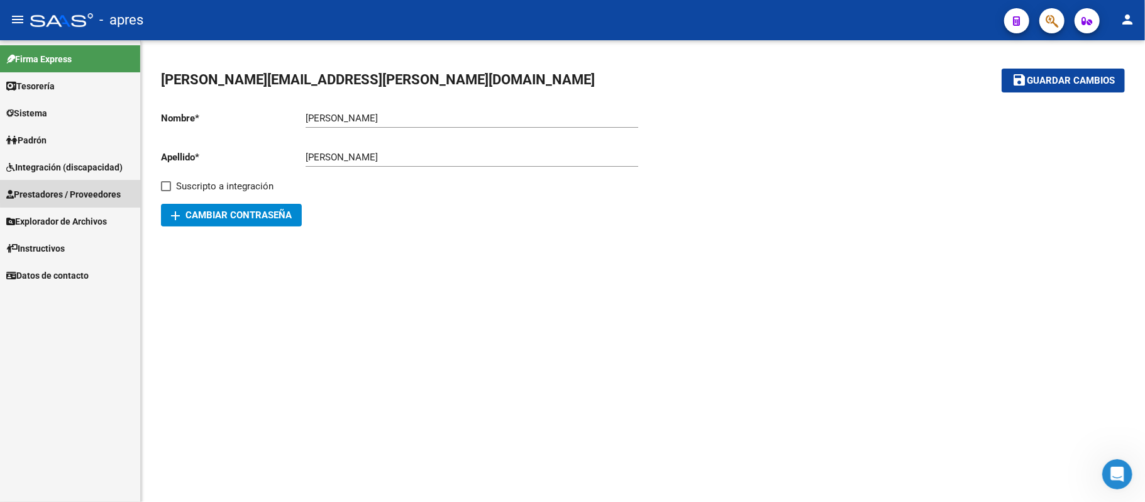
click at [94, 189] on span "Prestadores / Proveedores" at bounding box center [63, 194] width 114 height 14
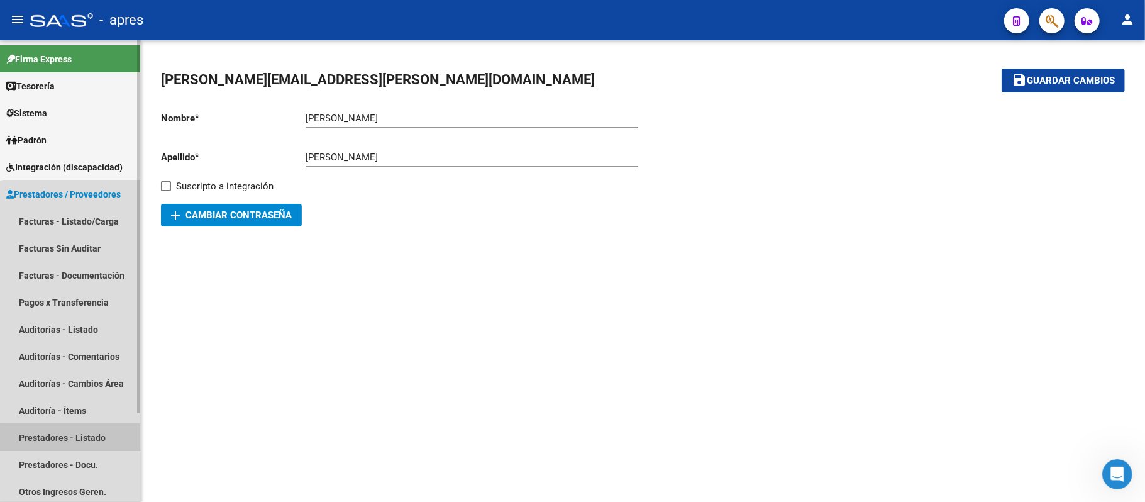
click at [80, 440] on link "Prestadores - Listado" at bounding box center [70, 437] width 140 height 27
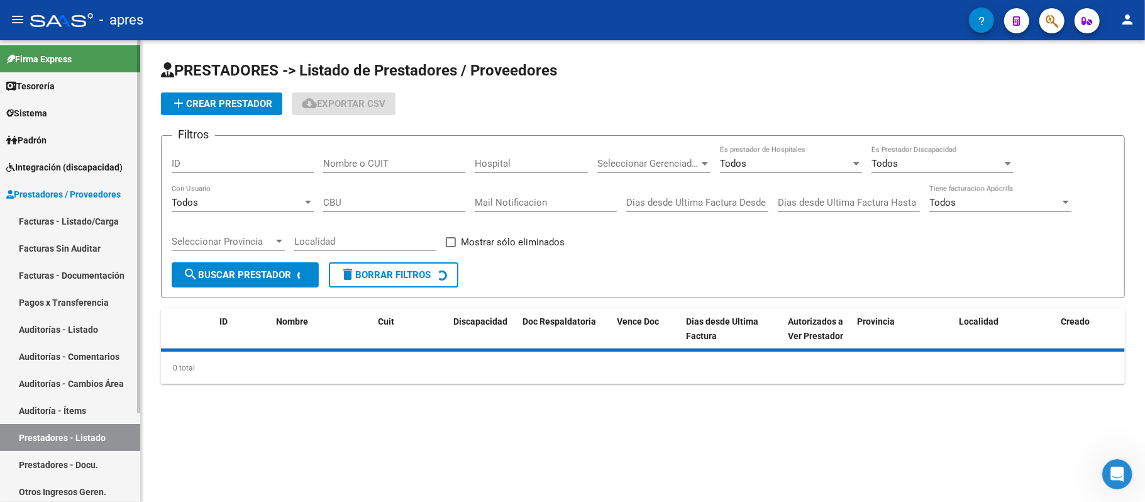
click at [104, 170] on span "Integración (discapacidad)" at bounding box center [64, 167] width 116 height 14
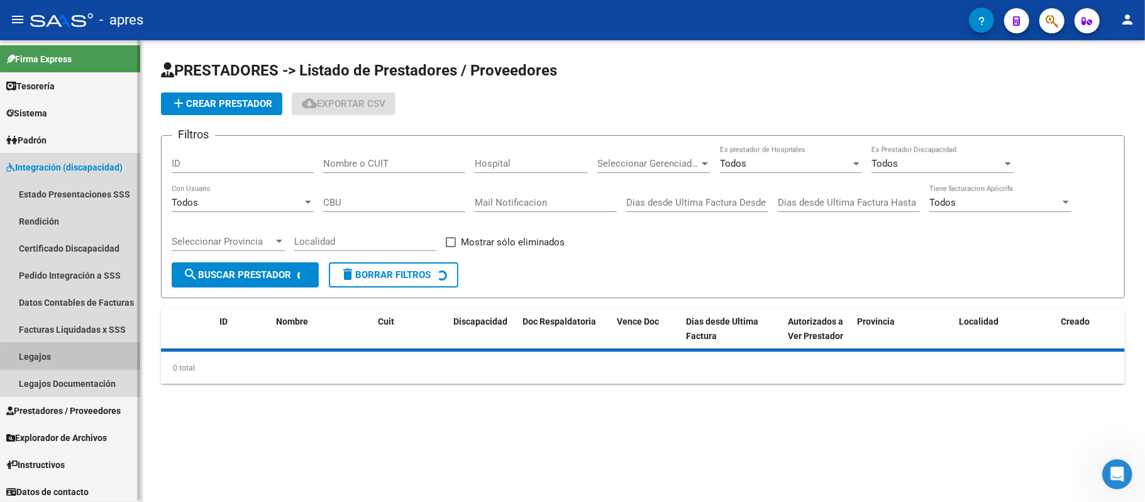
click at [76, 360] on link "Legajos" at bounding box center [70, 356] width 140 height 27
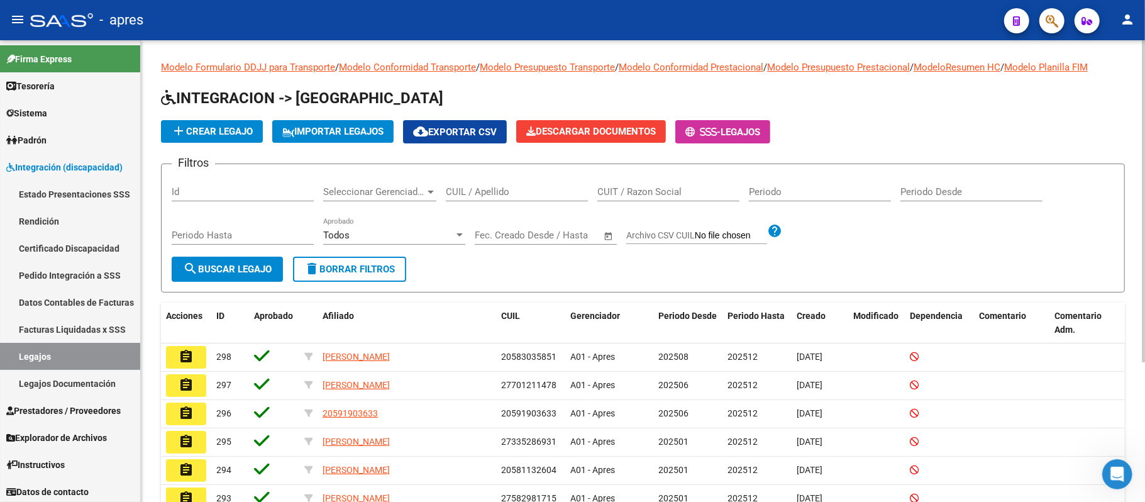
click at [503, 191] on input "CUIL / Apellido" at bounding box center [517, 191] width 142 height 11
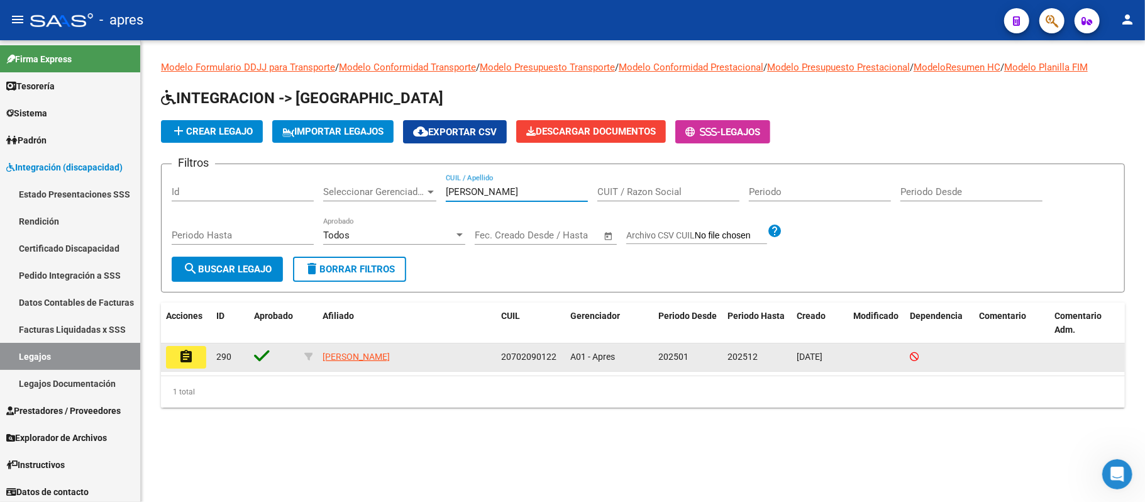
type input "[PERSON_NAME]"
click at [196, 362] on button "assignment" at bounding box center [186, 357] width 40 height 23
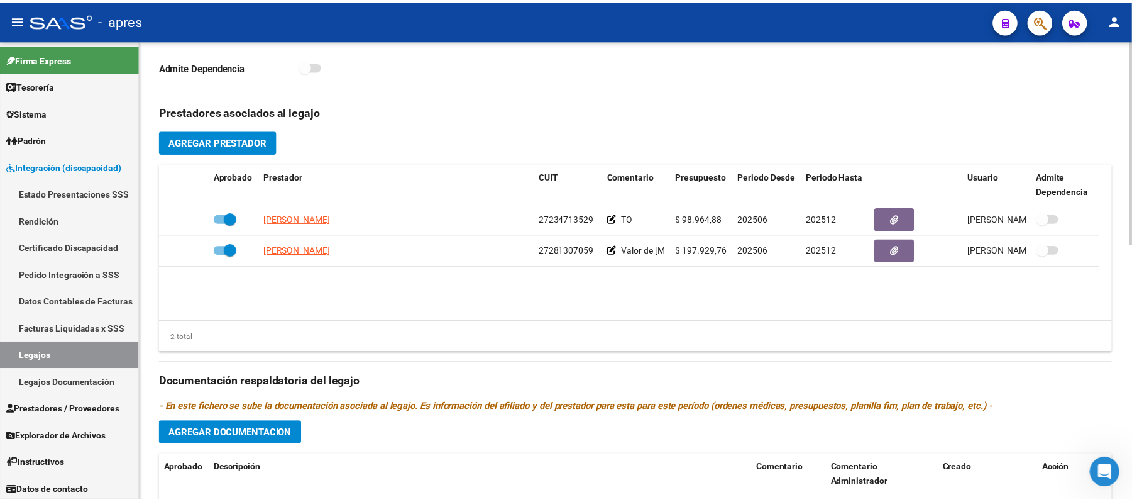
scroll to position [419, 0]
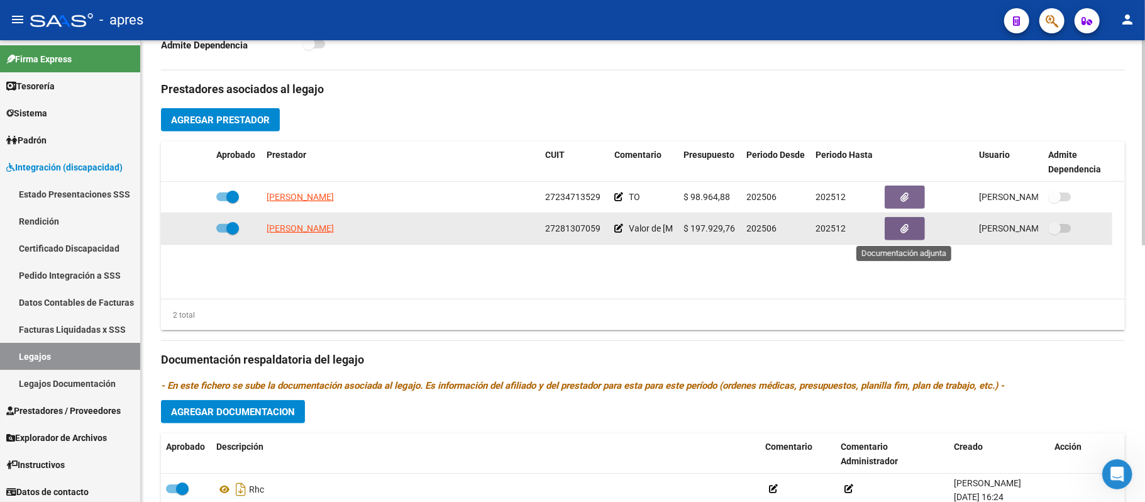
click at [898, 230] on button "button" at bounding box center [904, 228] width 40 height 23
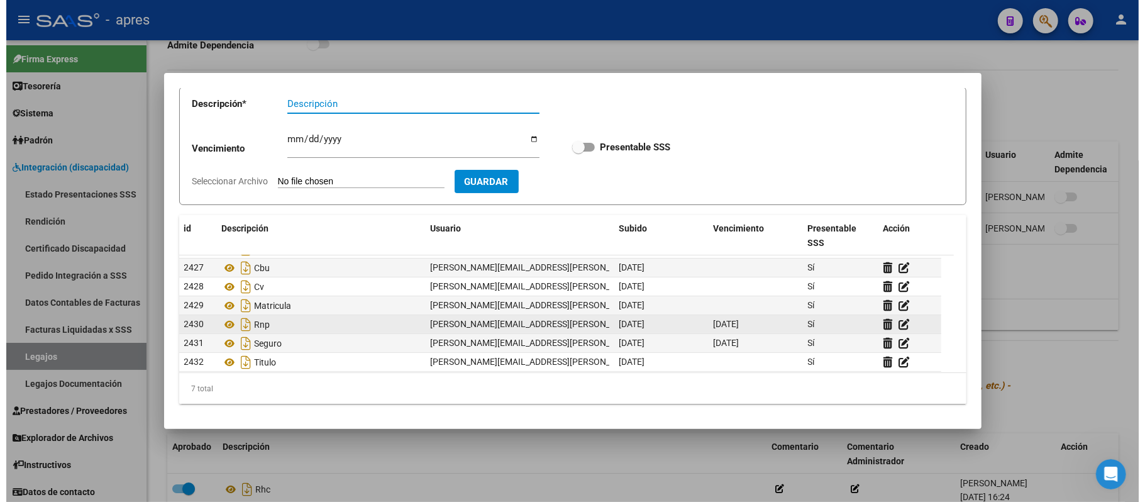
scroll to position [18, 0]
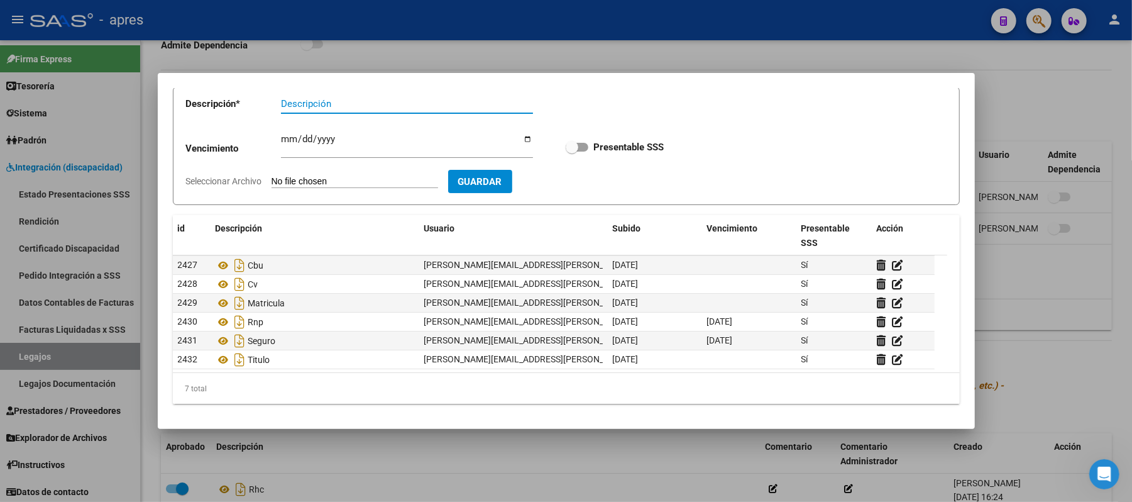
click at [403, 461] on div at bounding box center [566, 251] width 1132 height 502
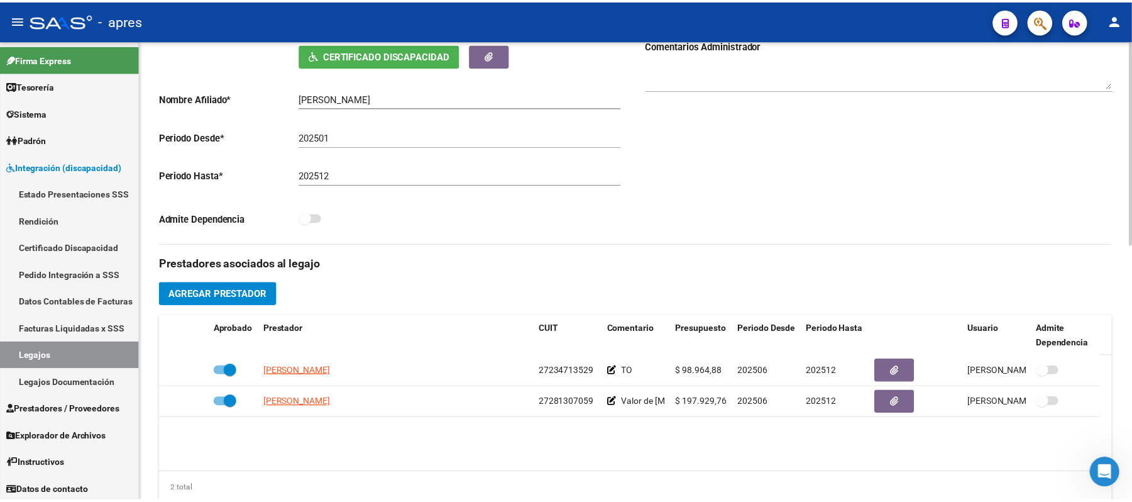
scroll to position [328, 0]
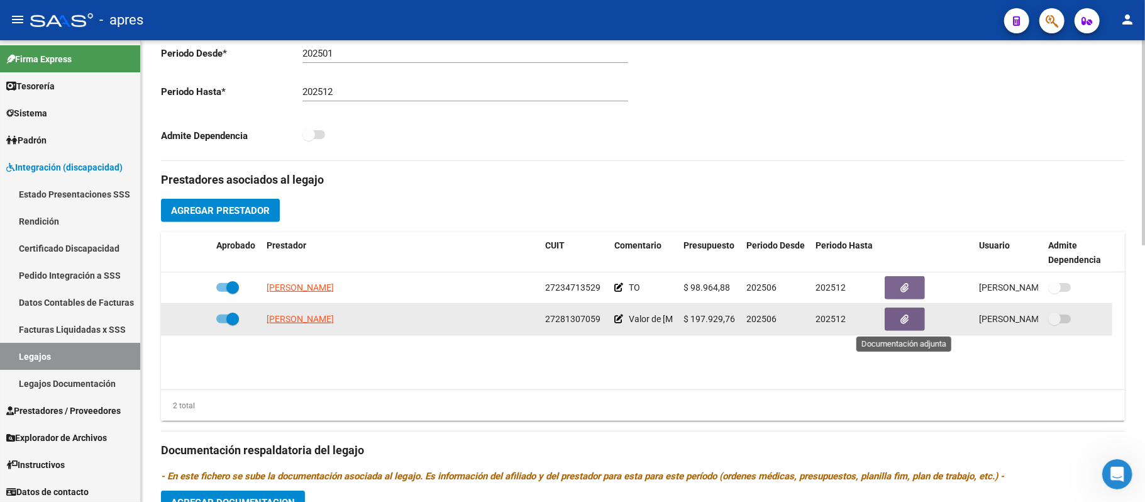
click at [908, 322] on icon "button" at bounding box center [905, 318] width 8 height 9
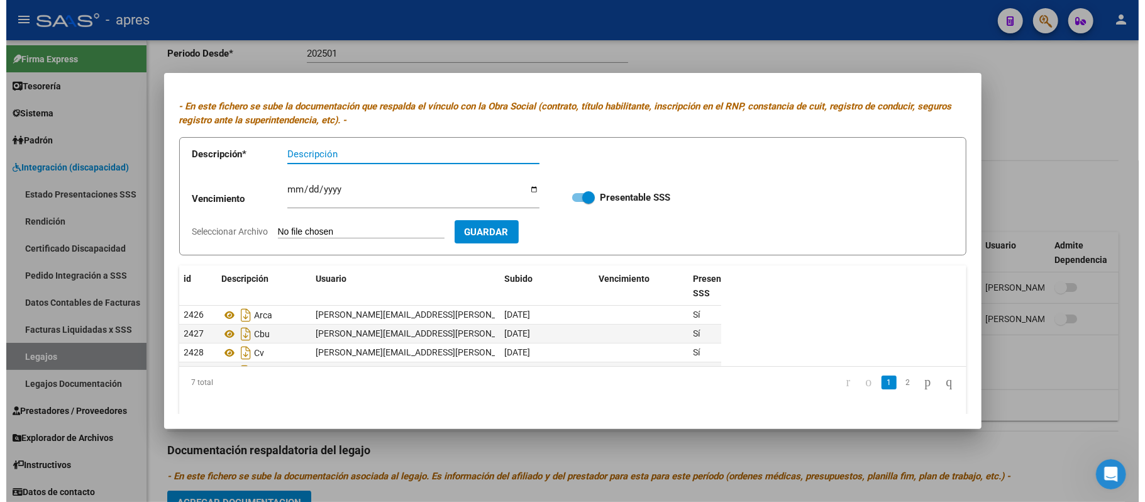
scroll to position [0, 0]
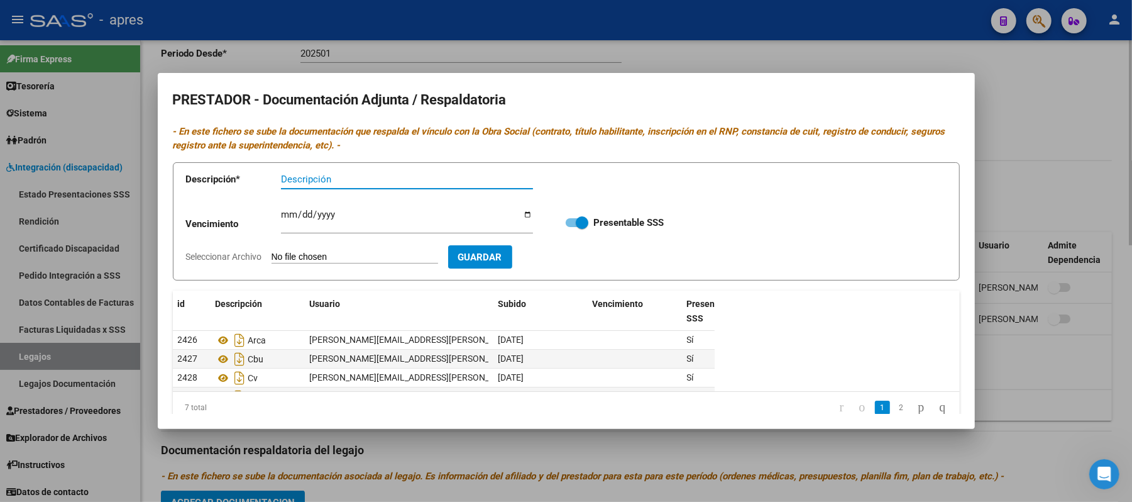
click at [1067, 410] on div at bounding box center [566, 251] width 1132 height 502
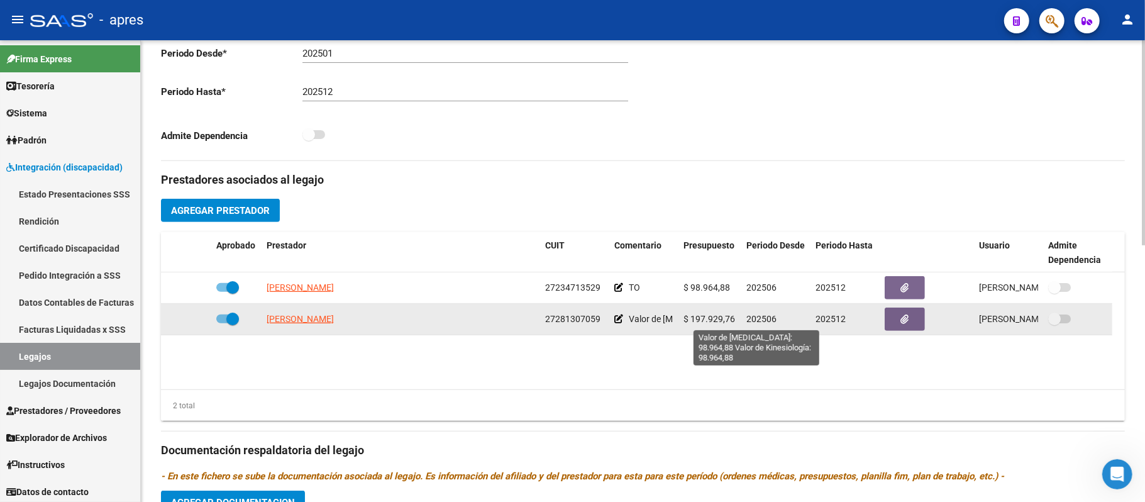
click at [644, 321] on span "Valor de [MEDICAL_DATA]: 98.964,88 Valor de Kinesiología: 98.964,88" at bounding box center [764, 319] width 270 height 10
click at [621, 320] on icon at bounding box center [618, 318] width 9 height 9
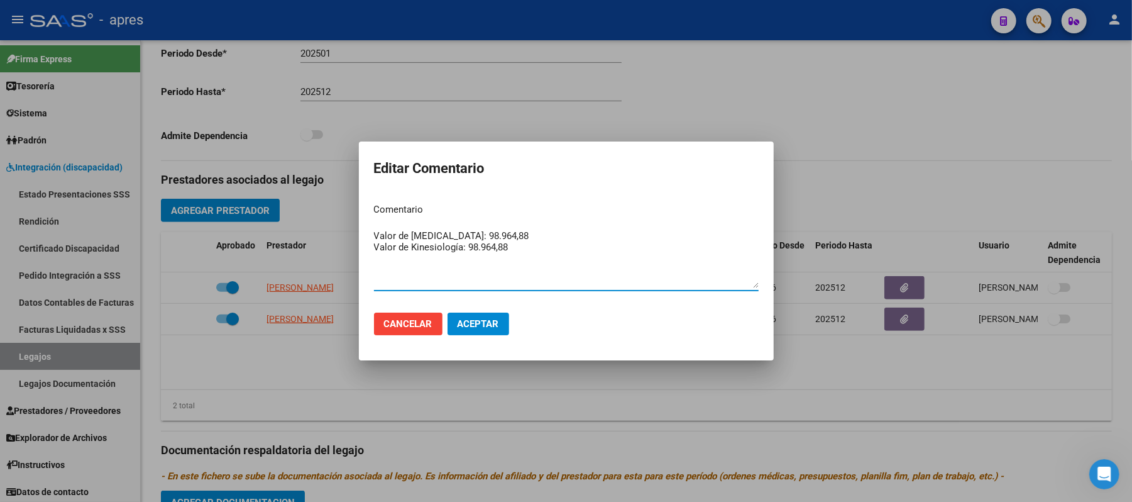
click at [551, 393] on div at bounding box center [566, 251] width 1132 height 502
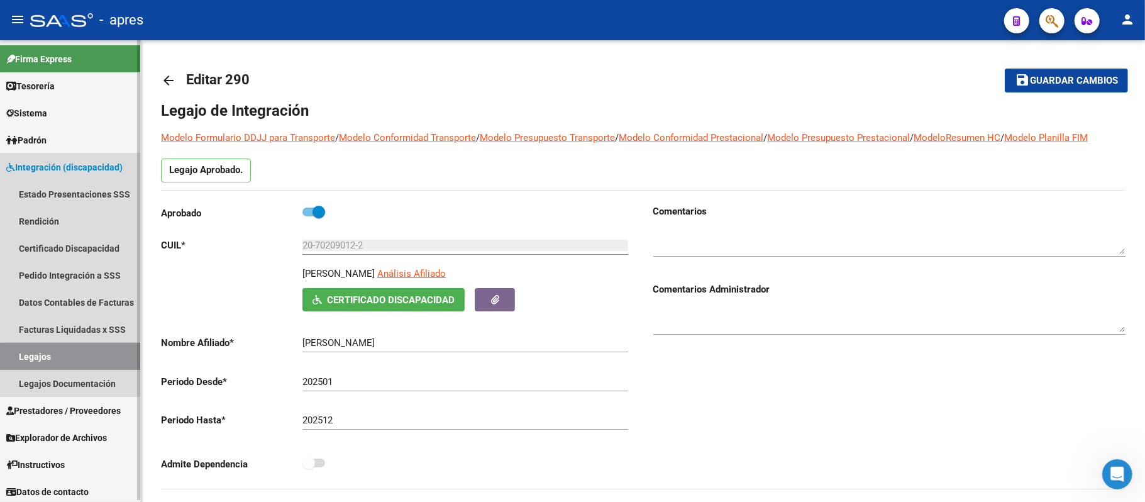
click at [74, 356] on link "Legajos" at bounding box center [70, 356] width 140 height 27
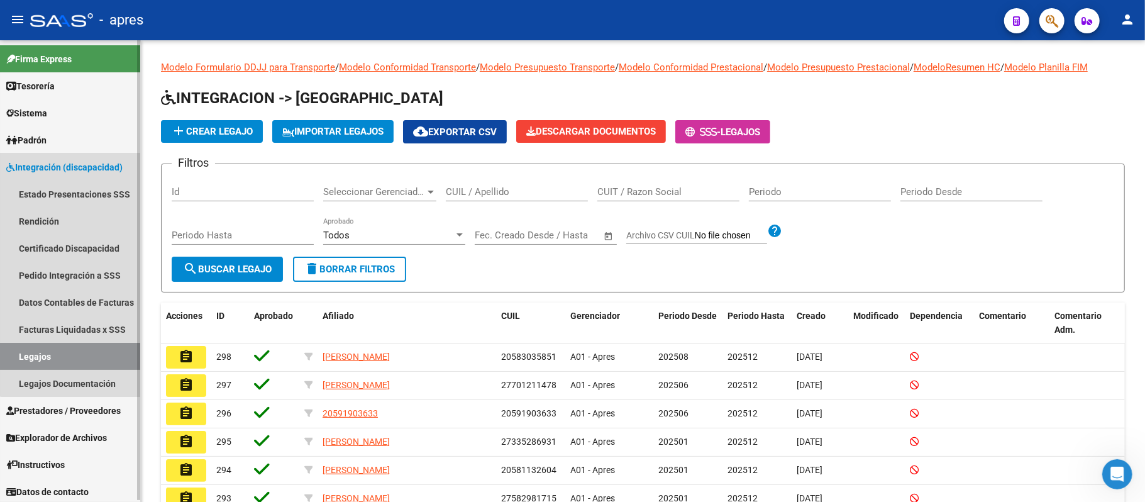
click at [79, 161] on span "Integración (discapacidad)" at bounding box center [64, 167] width 116 height 14
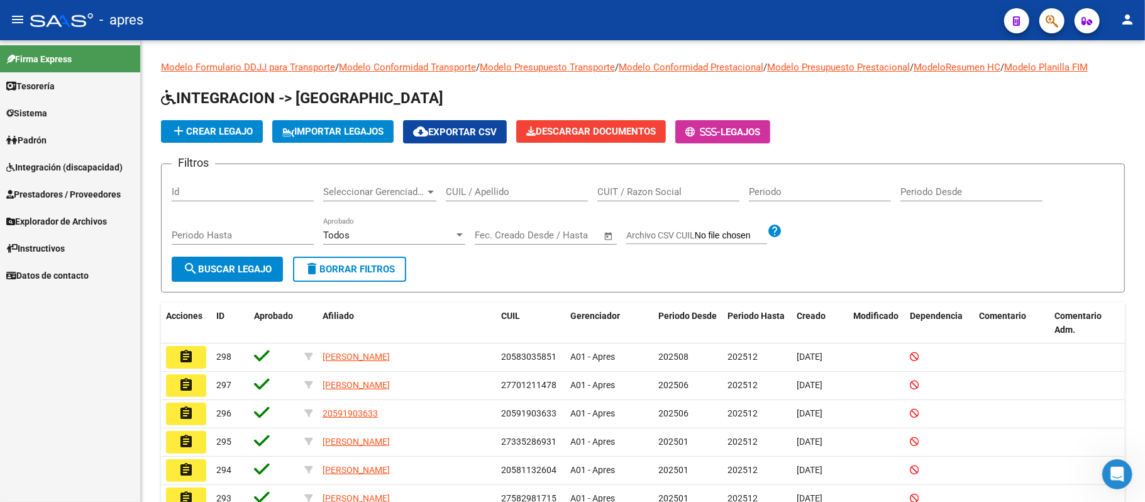
click at [74, 197] on span "Prestadores / Proveedores" at bounding box center [63, 194] width 114 height 14
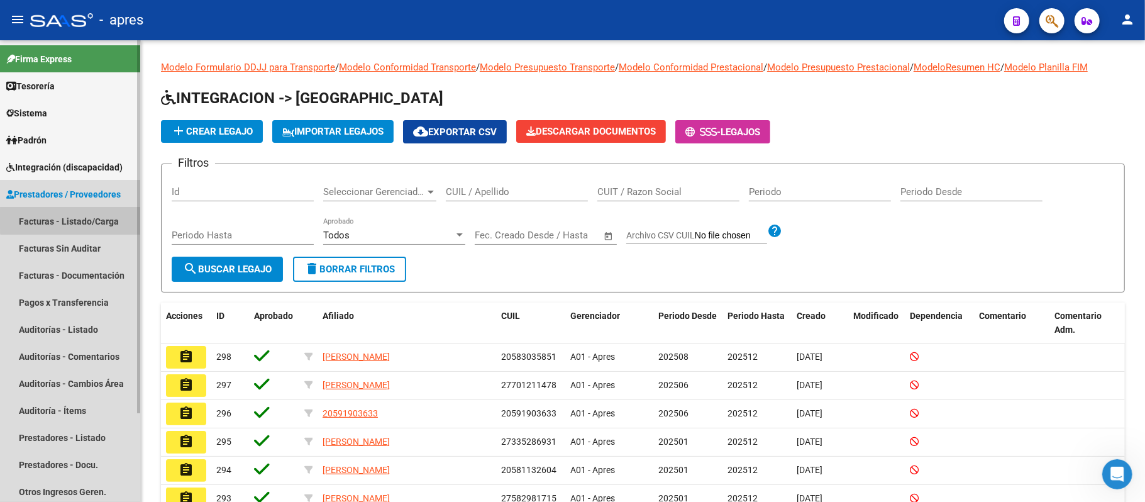
click at [89, 219] on link "Facturas - Listado/Carga" at bounding box center [70, 220] width 140 height 27
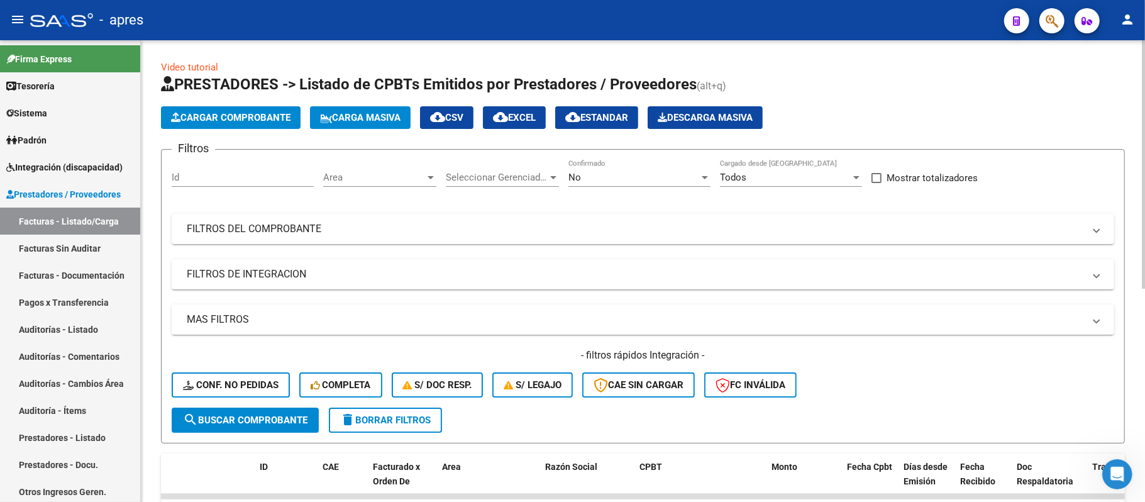
click at [375, 165] on div "Area Area" at bounding box center [379, 173] width 113 height 27
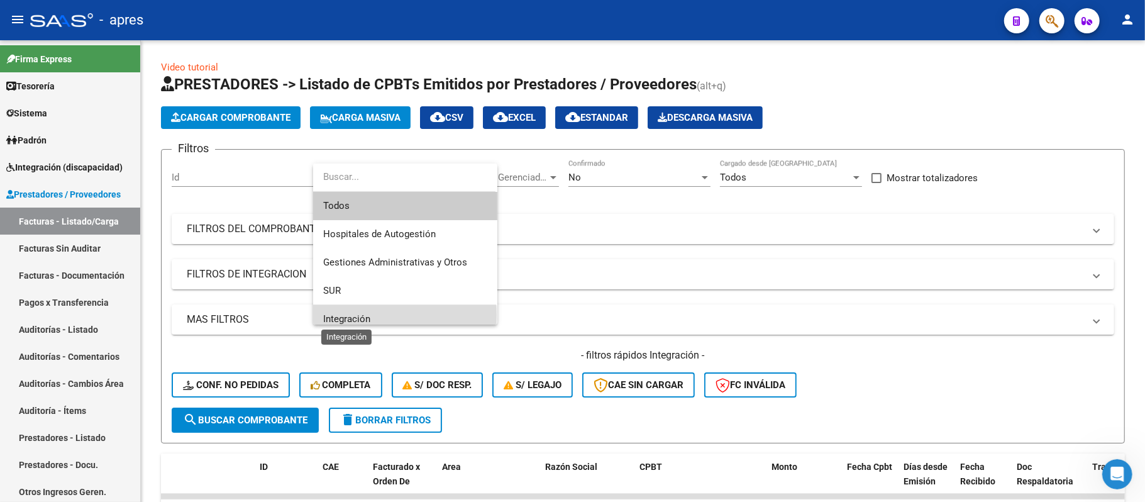
click at [358, 315] on span "Integración" at bounding box center [346, 318] width 47 height 11
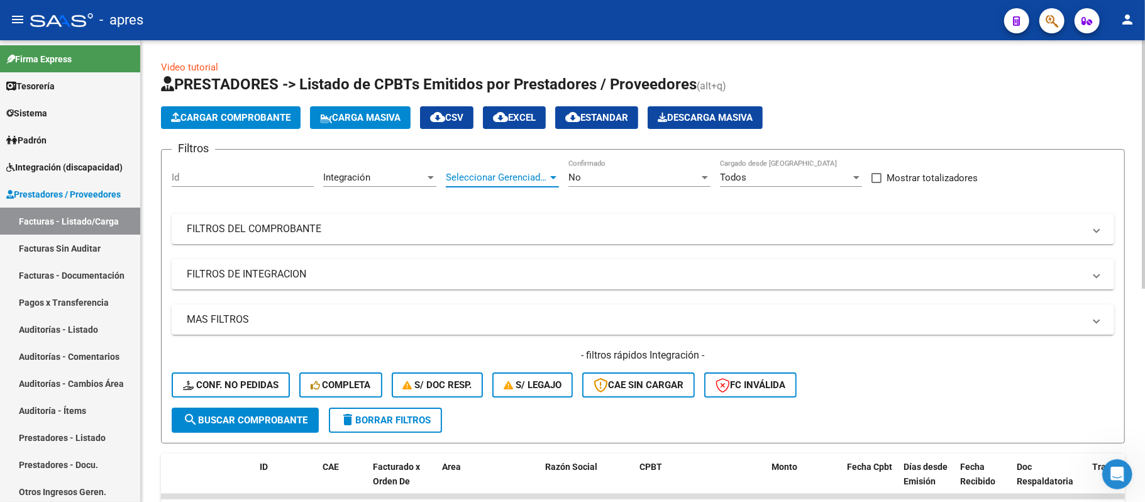
click at [509, 177] on span "Seleccionar Gerenciador" at bounding box center [497, 177] width 102 height 11
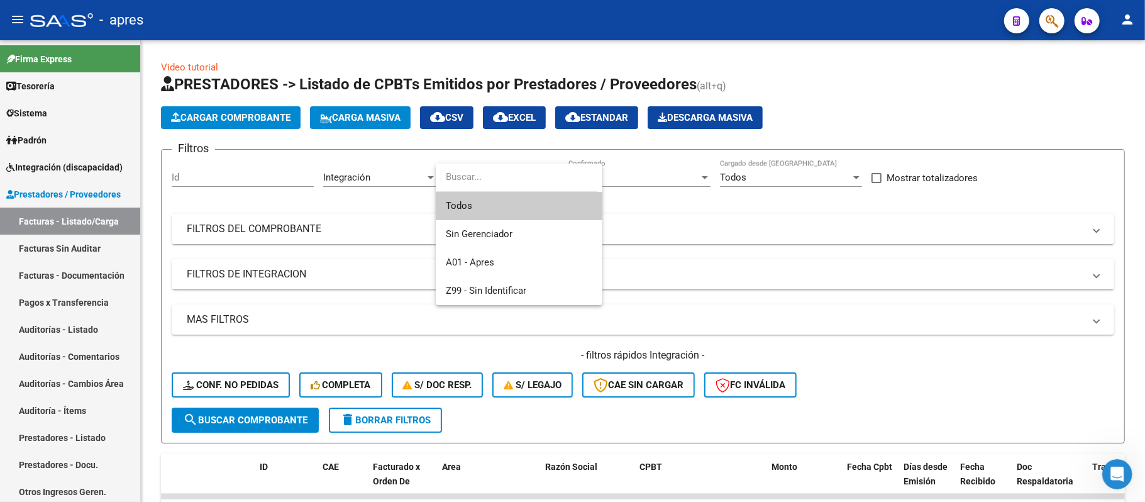
click at [504, 206] on span "Todos" at bounding box center [519, 206] width 146 height 28
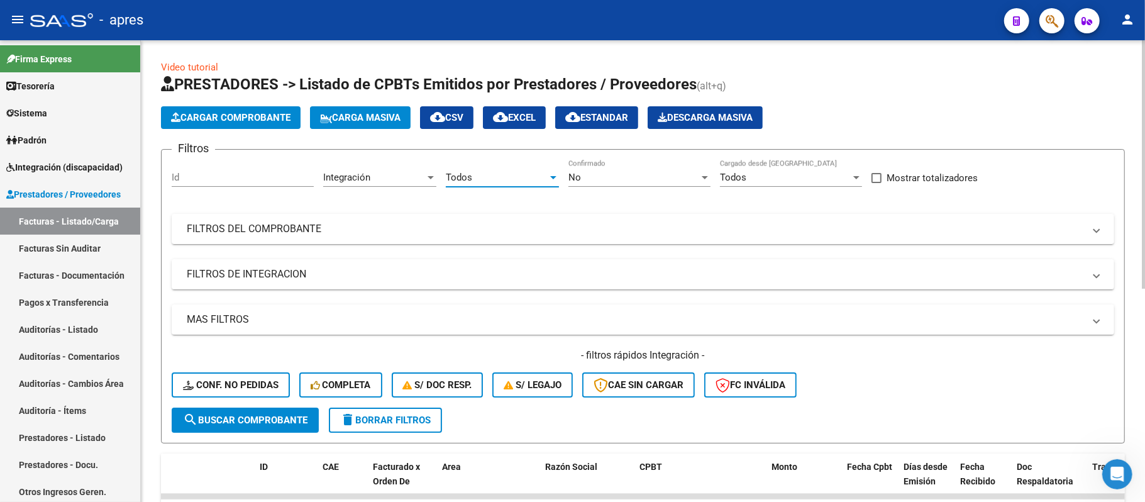
click at [581, 181] on div "No" at bounding box center [633, 177] width 131 height 11
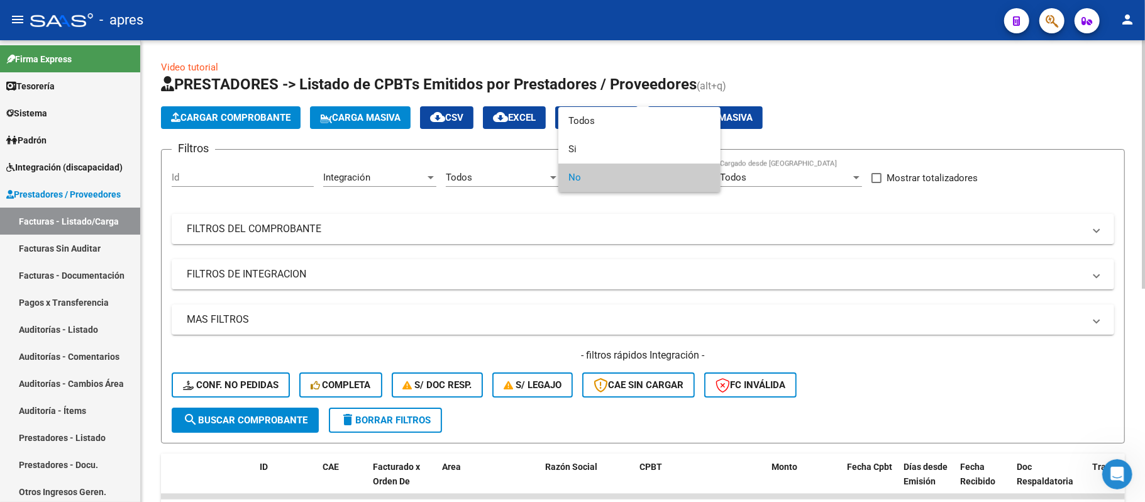
click at [581, 181] on span "No" at bounding box center [639, 177] width 142 height 28
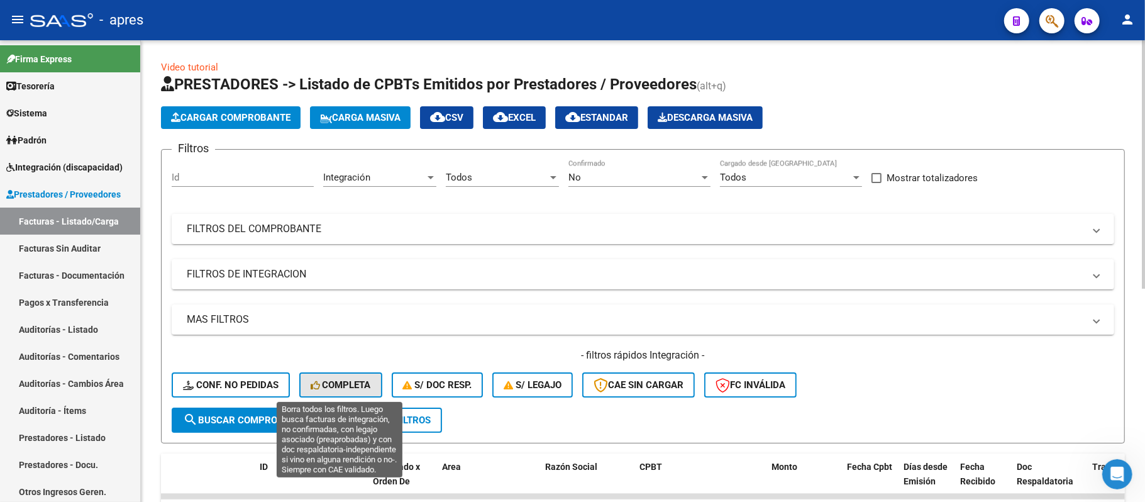
click at [322, 383] on span "Completa" at bounding box center [341, 384] width 60 height 11
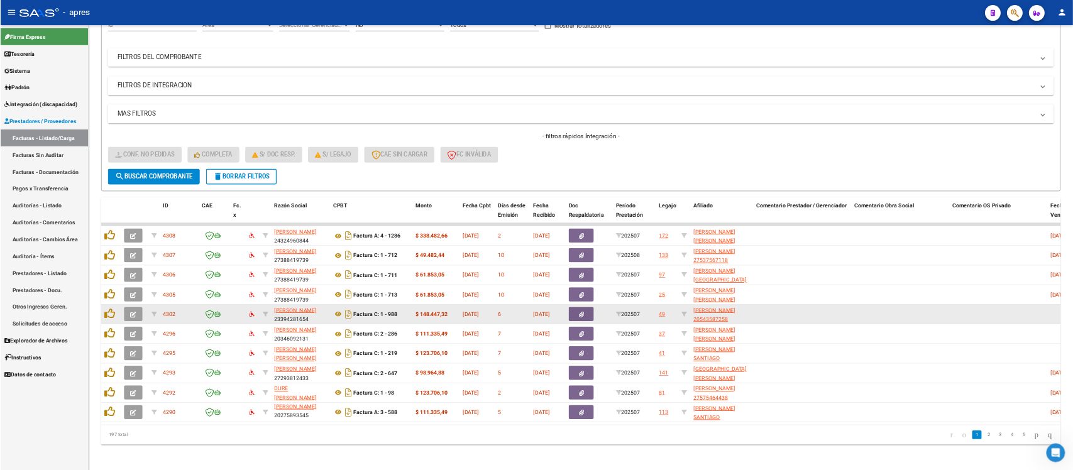
scroll to position [17, 0]
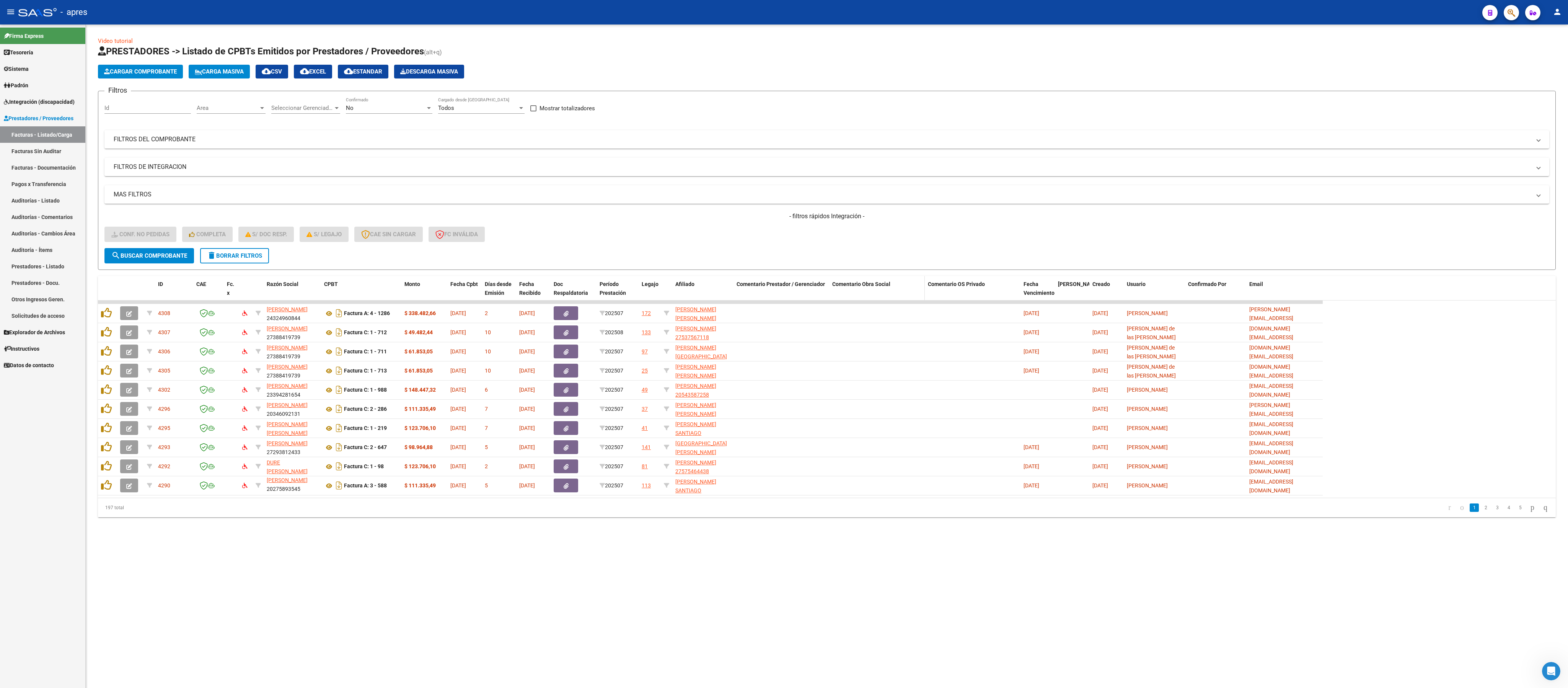
click at [696, 279] on datatable-header-cell "Comentario Obra Social" at bounding box center [877, 292] width 96 height 33
drag, startPoint x: 869, startPoint y: 281, endPoint x: 903, endPoint y: 288, distance: 34.7
click at [696, 288] on div "Comentario Obra Social" at bounding box center [877, 284] width 89 height 9
click at [696, 281] on div "Comentario Obra Social" at bounding box center [877, 284] width 89 height 9
drag, startPoint x: 869, startPoint y: 287, endPoint x: 236, endPoint y: 290, distance: 633.0
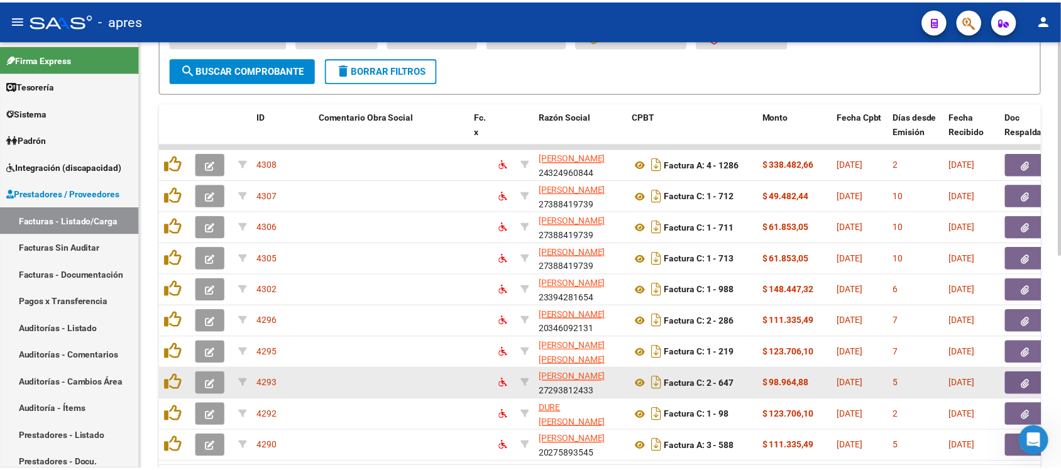
scroll to position [429, 0]
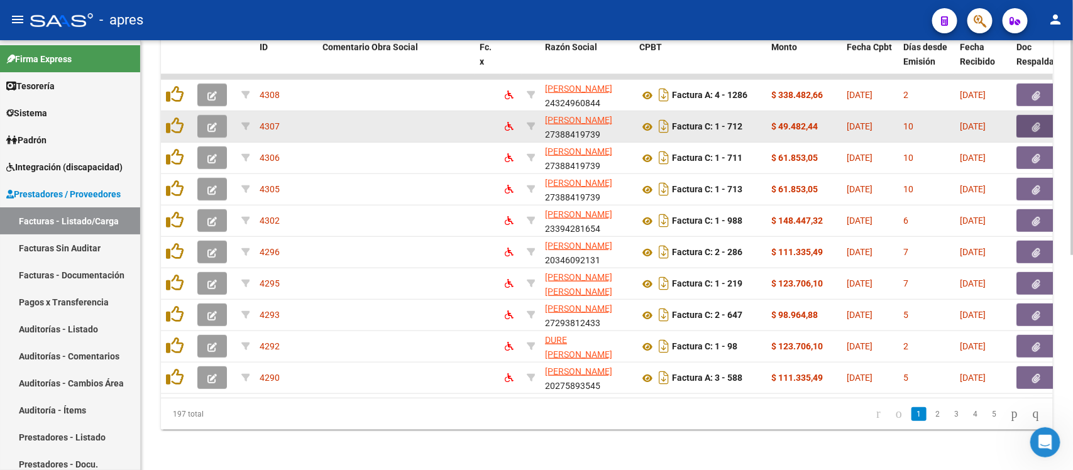
click at [1035, 127] on datatable-body-cell at bounding box center [1048, 126] width 75 height 31
click at [1035, 123] on button "button" at bounding box center [1036, 126] width 40 height 23
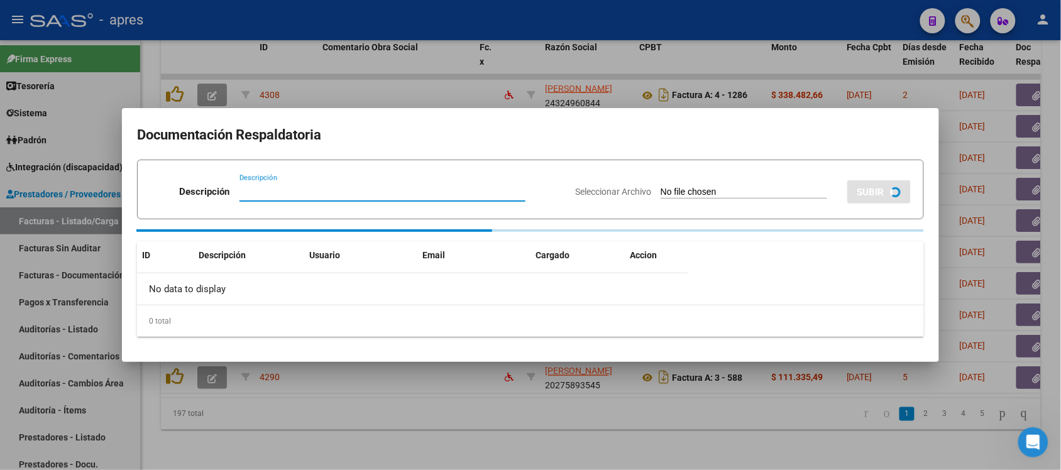
click at [664, 423] on div at bounding box center [530, 235] width 1061 height 470
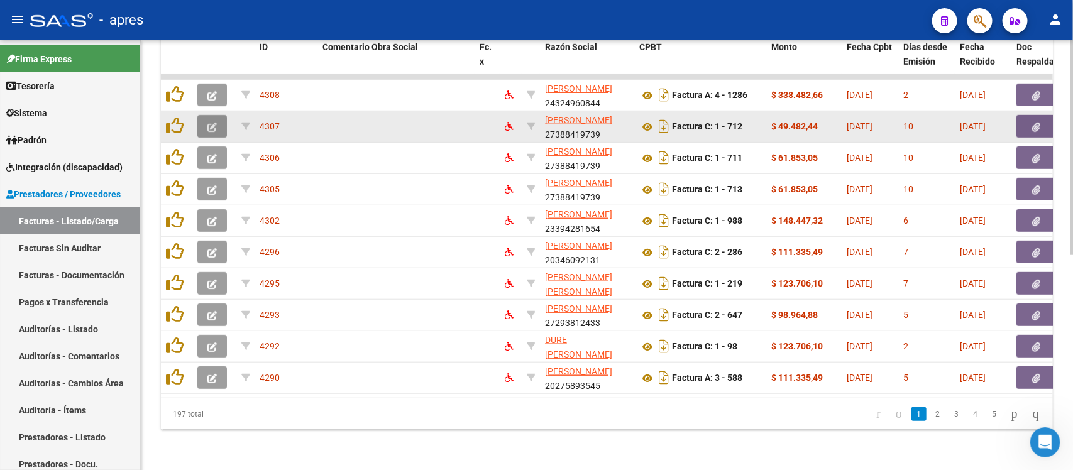
click at [207, 120] on button "button" at bounding box center [212, 126] width 30 height 23
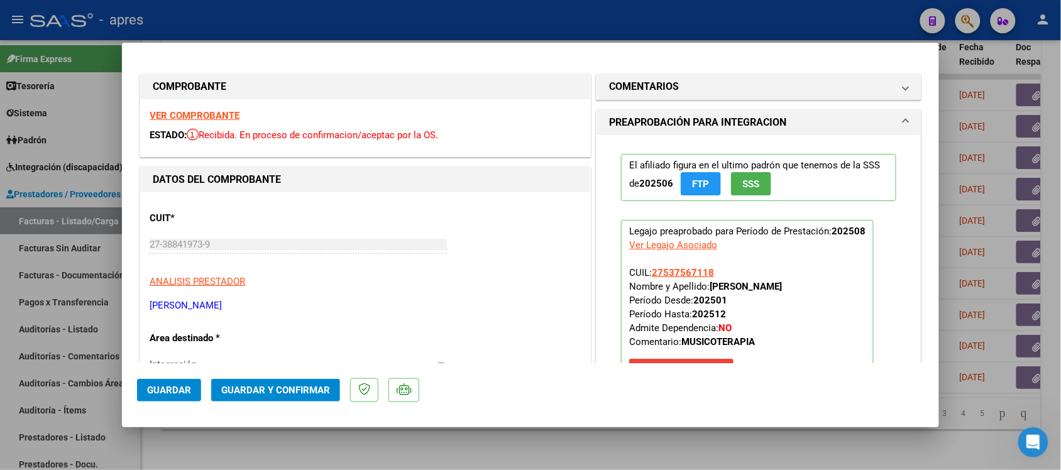
scroll to position [0, 0]
click at [212, 111] on strong "VER COMPROBANTE" at bounding box center [195, 116] width 90 height 11
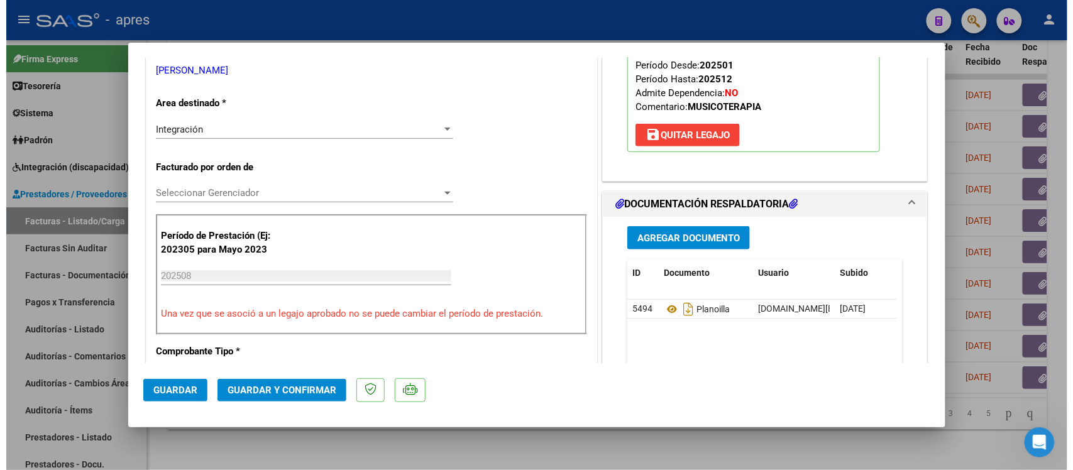
scroll to position [393, 0]
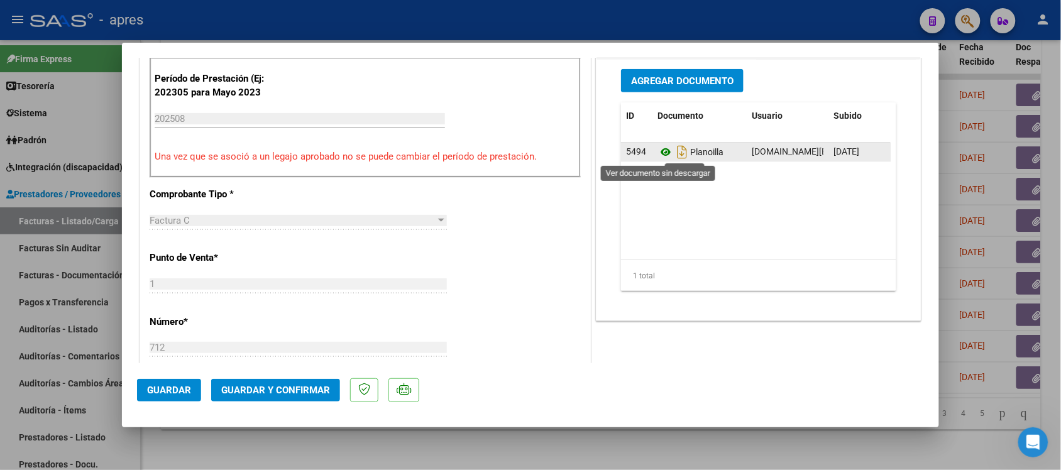
click at [658, 151] on icon at bounding box center [666, 152] width 16 height 15
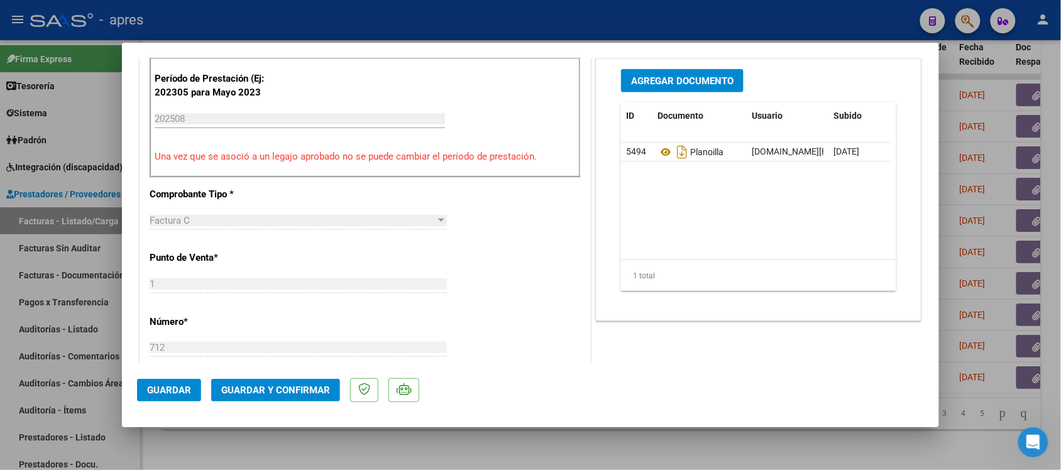
click at [724, 451] on div at bounding box center [530, 235] width 1061 height 470
type input "$ 0,00"
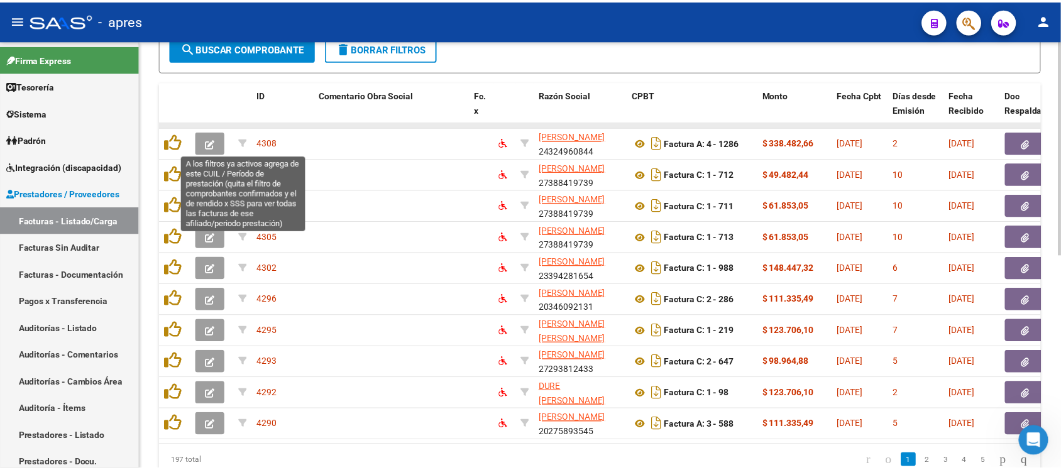
scroll to position [350, 0]
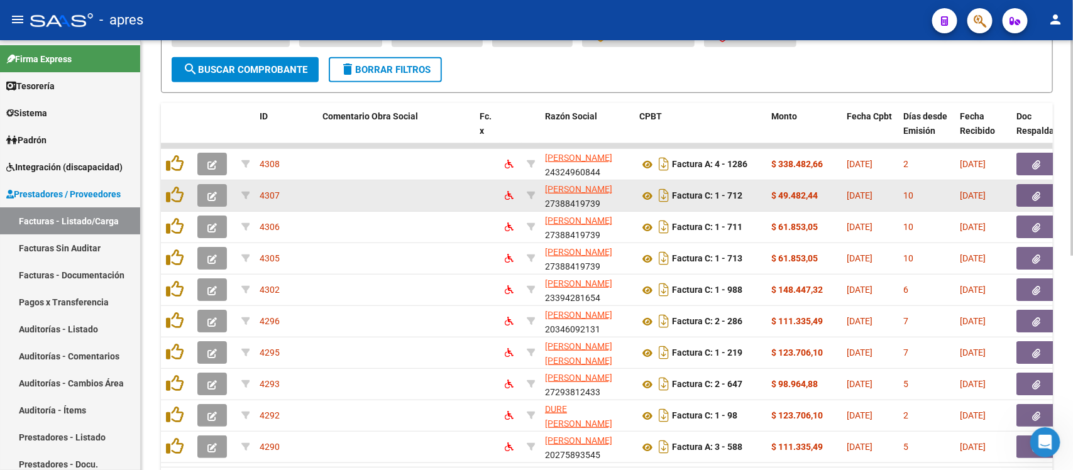
click at [205, 192] on button "button" at bounding box center [212, 195] width 30 height 23
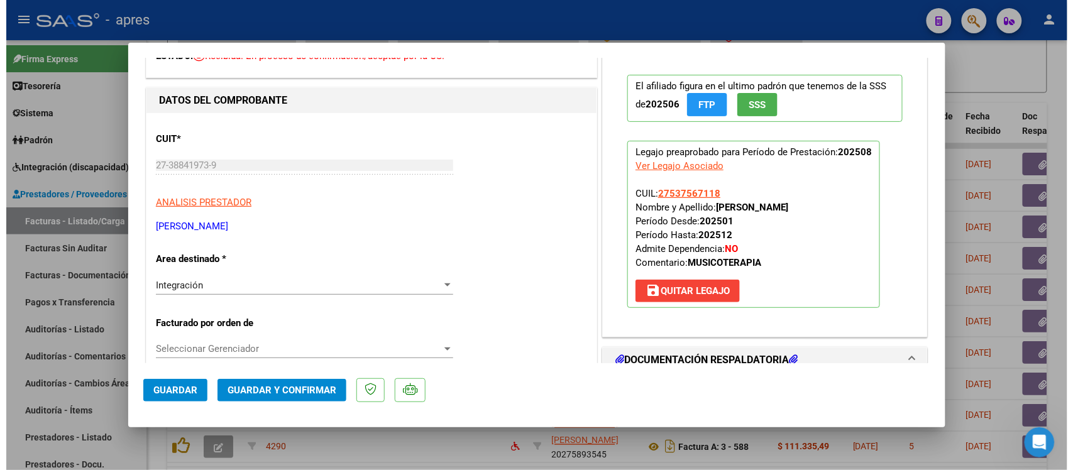
scroll to position [0, 0]
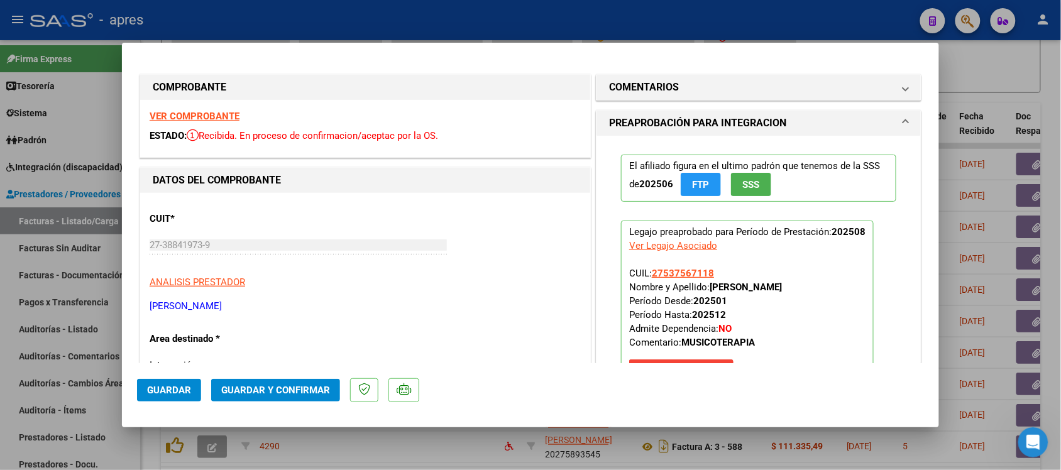
click at [299, 391] on span "Guardar y Confirmar" at bounding box center [275, 390] width 109 height 11
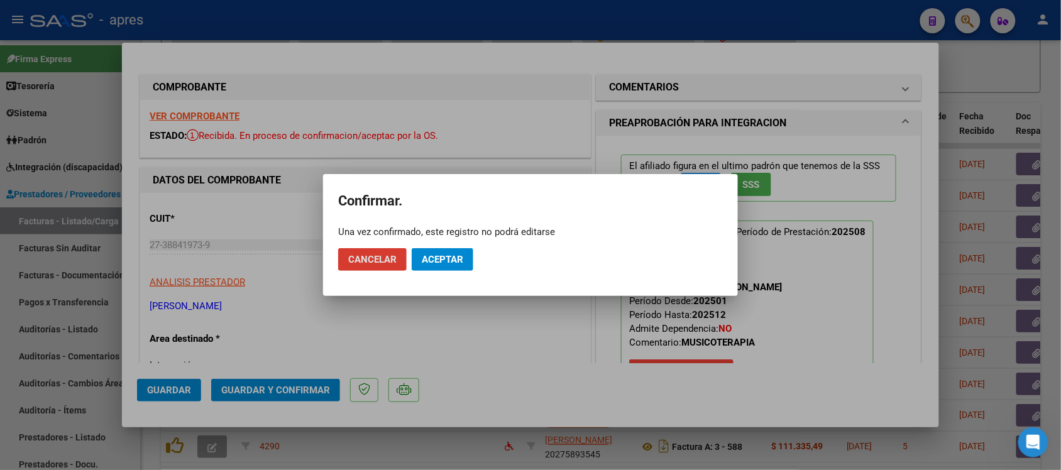
click at [431, 258] on span "Aceptar" at bounding box center [442, 259] width 41 height 11
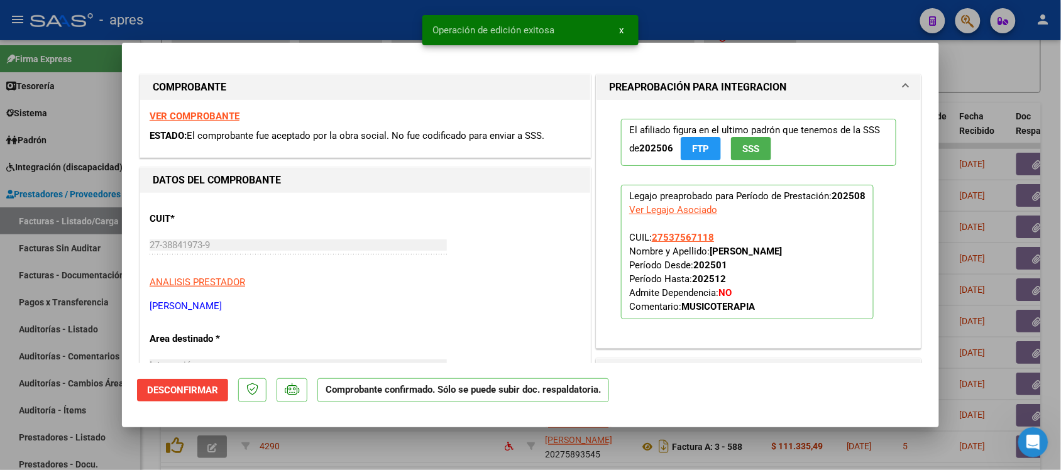
click at [0, 360] on div at bounding box center [530, 235] width 1061 height 470
type input "$ 0,00"
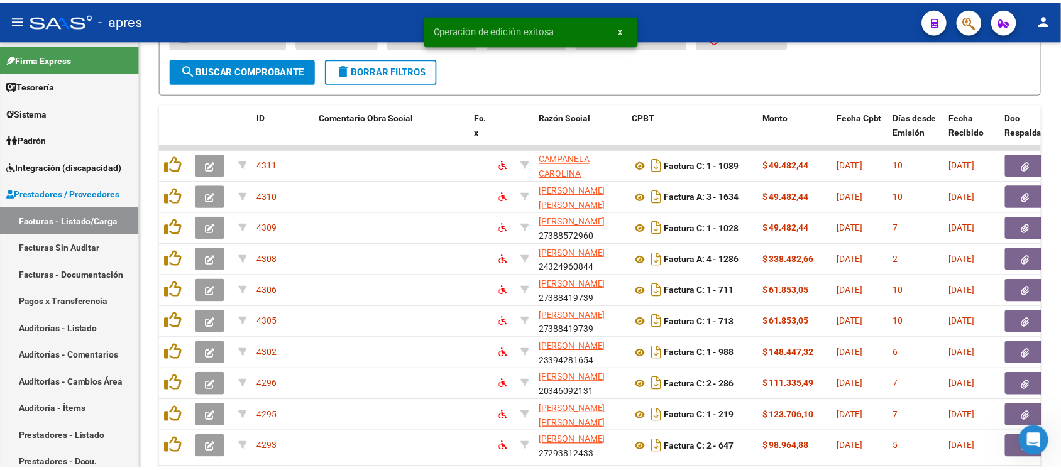
scroll to position [350, 0]
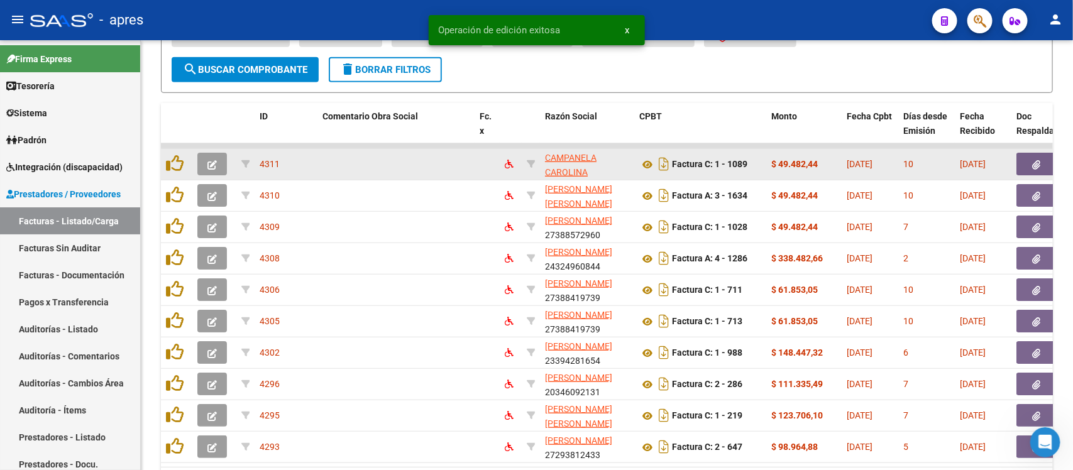
click at [214, 168] on button "button" at bounding box center [212, 164] width 30 height 23
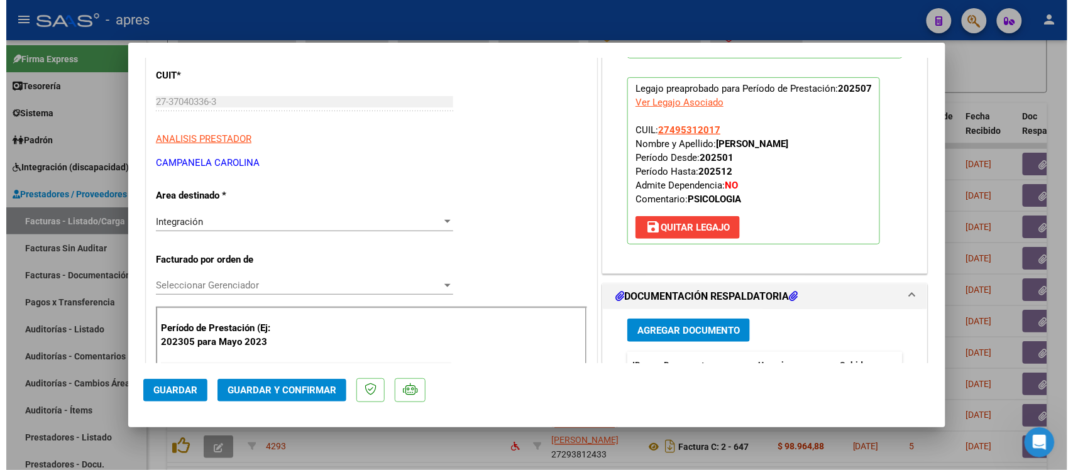
scroll to position [0, 0]
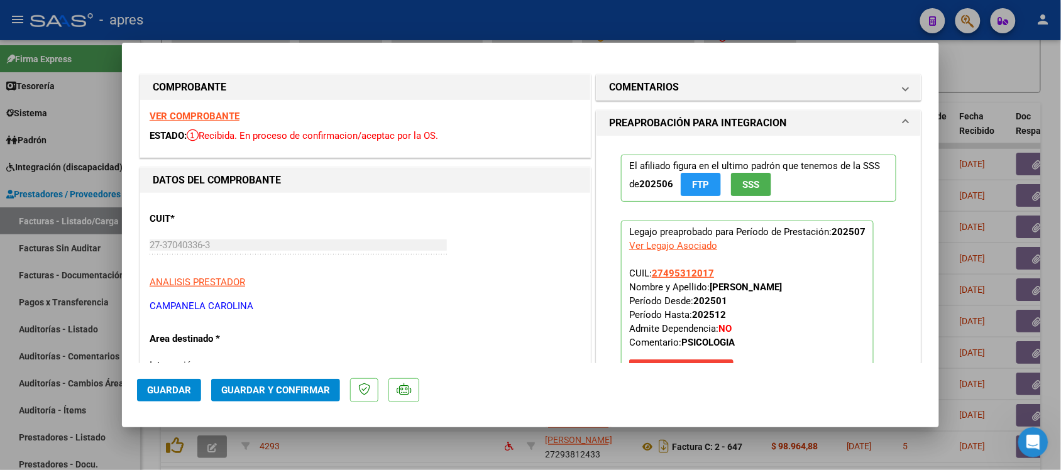
click at [212, 120] on strong "VER COMPROBANTE" at bounding box center [195, 116] width 90 height 11
click at [0, 271] on div at bounding box center [530, 235] width 1061 height 470
type input "$ 0,00"
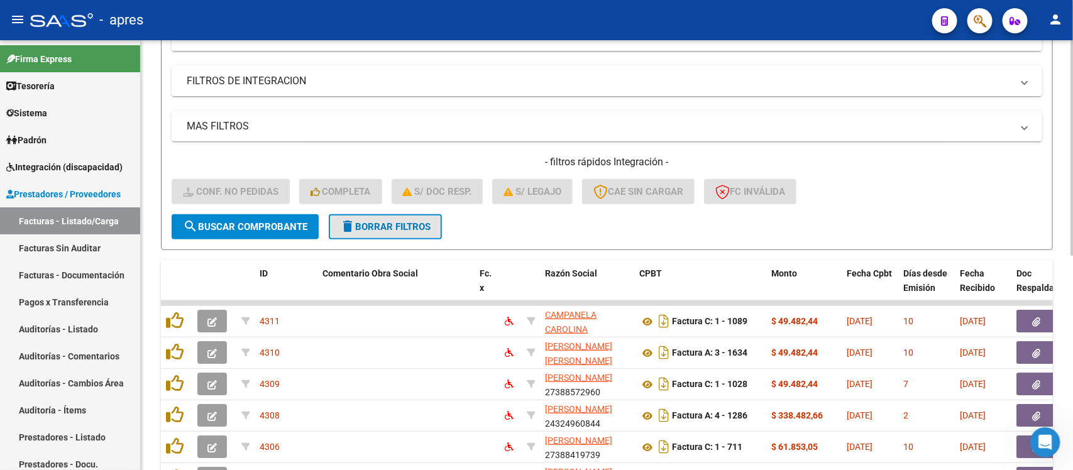
click at [356, 228] on span "delete Borrar Filtros" at bounding box center [385, 226] width 91 height 11
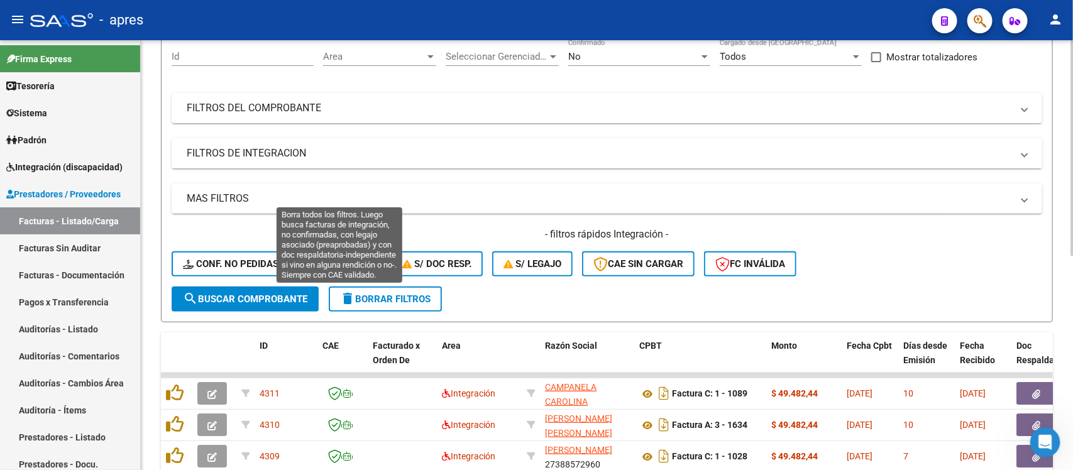
scroll to position [72, 0]
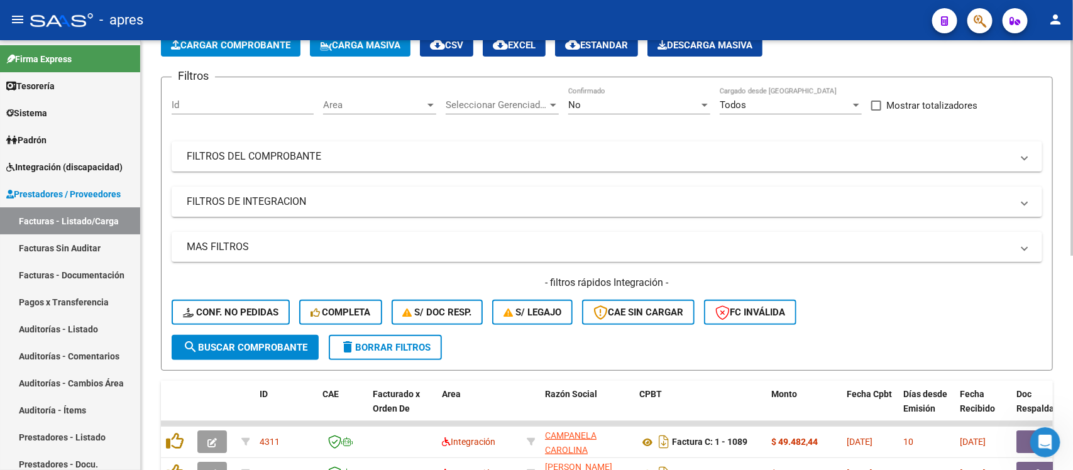
click at [368, 116] on div "Area Area" at bounding box center [379, 106] width 113 height 39
click at [366, 111] on div "Area Area" at bounding box center [379, 100] width 113 height 27
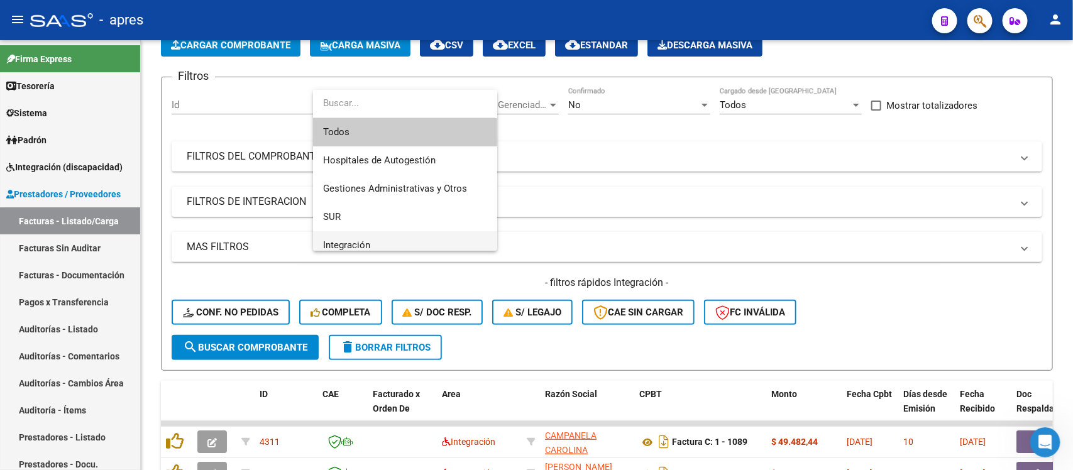
click at [374, 244] on span "Integración" at bounding box center [405, 245] width 164 height 28
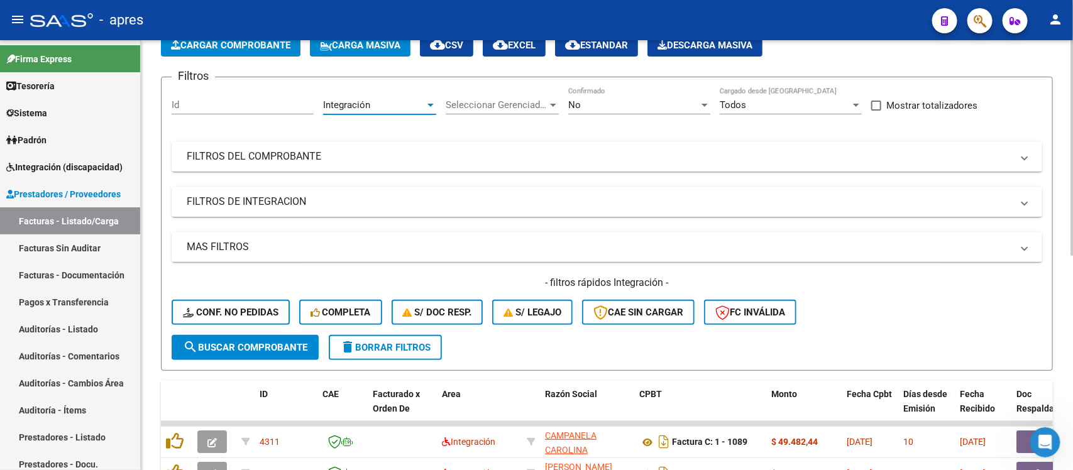
click at [505, 83] on form "Filtros Id Integración Area Seleccionar Gerenciador Seleccionar Gerenciador No …" at bounding box center [607, 224] width 892 height 294
click at [508, 95] on div "Seleccionar Gerenciador Seleccionar Gerenciador" at bounding box center [502, 100] width 113 height 27
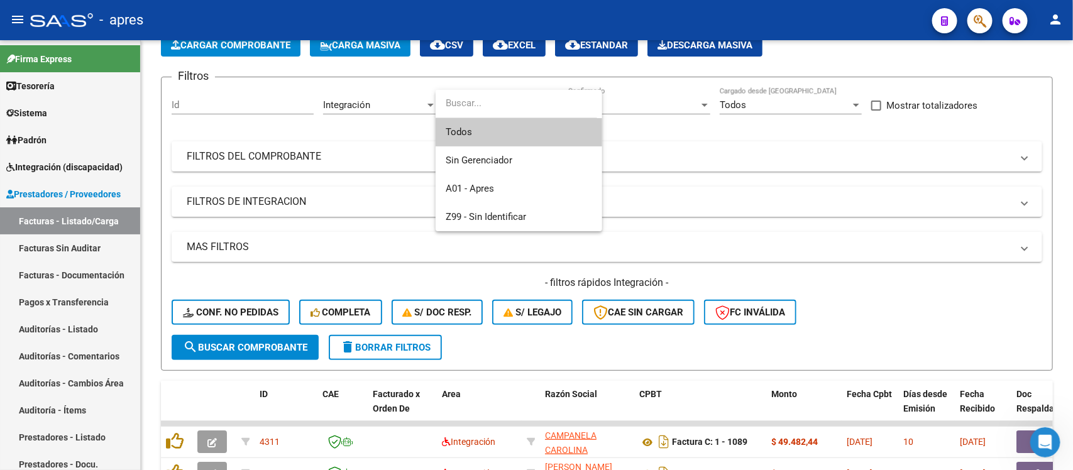
click at [525, 132] on span "Todos" at bounding box center [519, 132] width 146 height 28
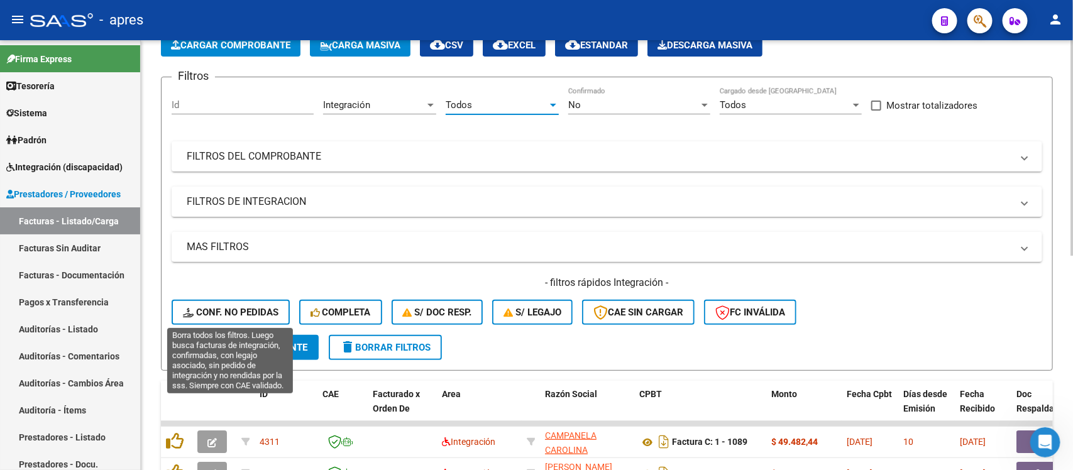
click at [253, 307] on span "Conf. no pedidas" at bounding box center [231, 312] width 96 height 11
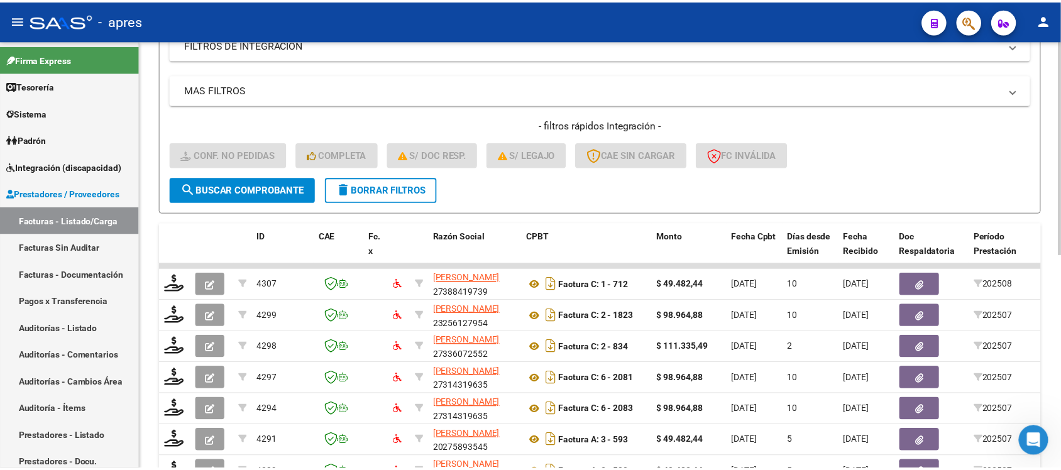
scroll to position [308, 0]
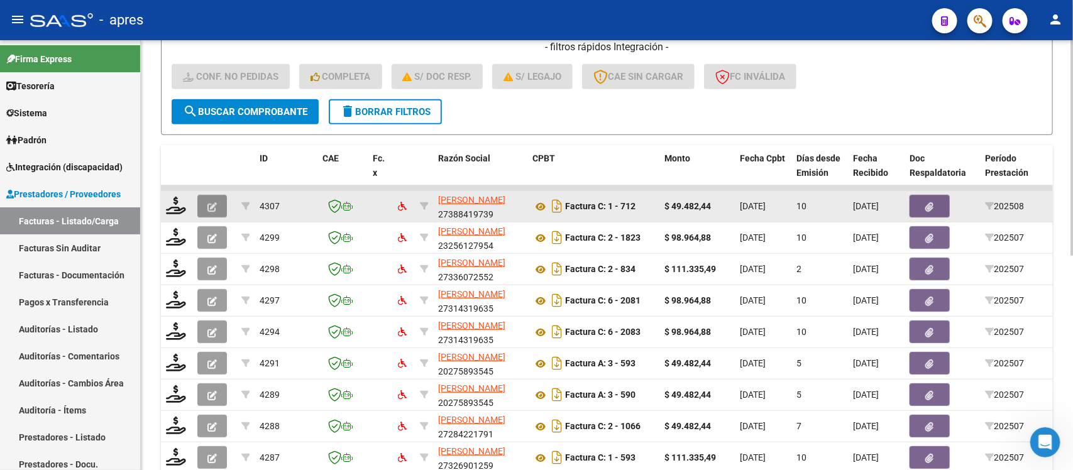
click at [207, 205] on icon "button" at bounding box center [211, 206] width 9 height 9
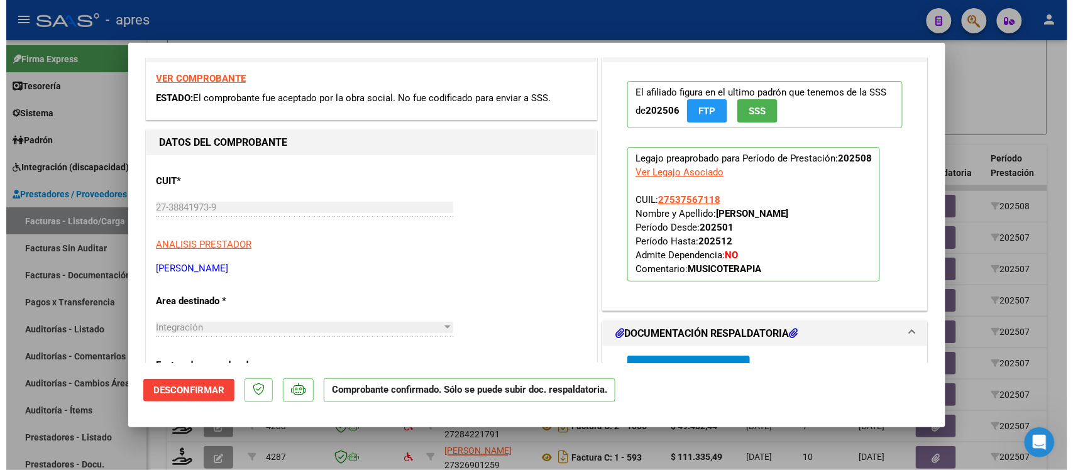
scroll to position [0, 0]
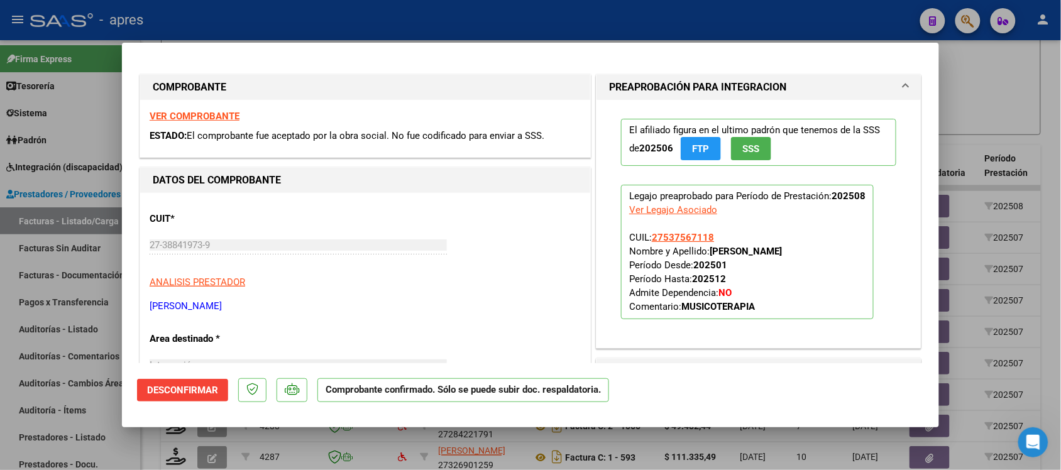
click at [207, 118] on strong "VER COMPROBANTE" at bounding box center [195, 116] width 90 height 11
click at [253, 444] on div at bounding box center [530, 235] width 1061 height 470
type input "$ 0,00"
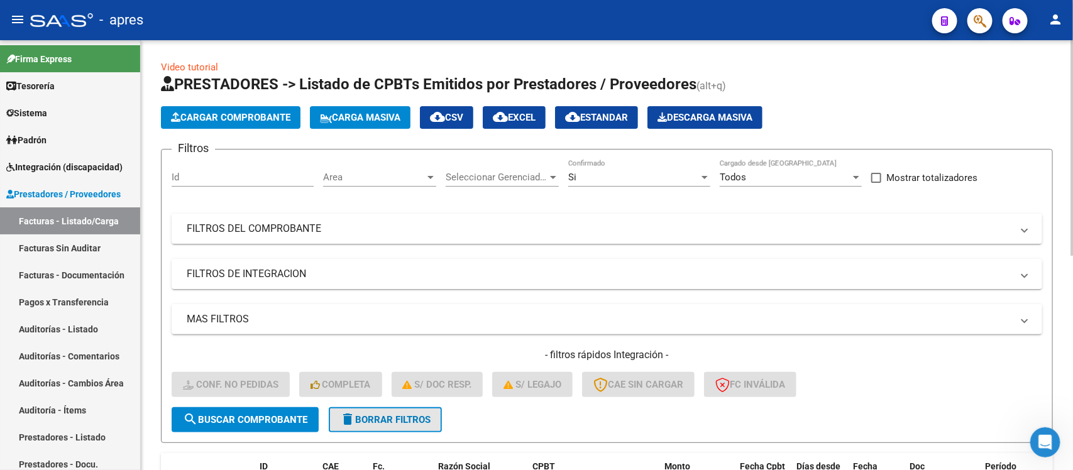
click at [368, 422] on span "delete Borrar Filtros" at bounding box center [385, 419] width 91 height 11
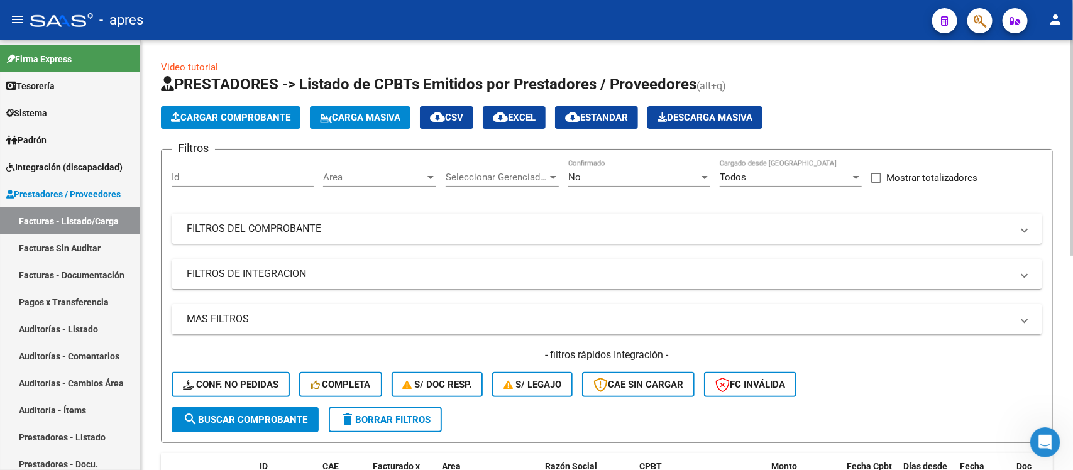
click at [390, 183] on div "Area Area" at bounding box center [379, 173] width 113 height 27
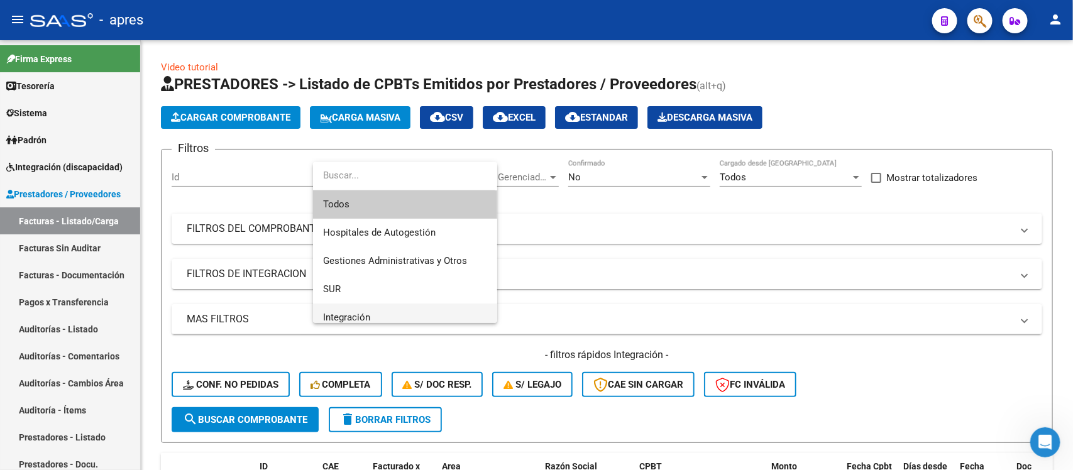
click at [385, 315] on span "Integración" at bounding box center [405, 318] width 164 height 28
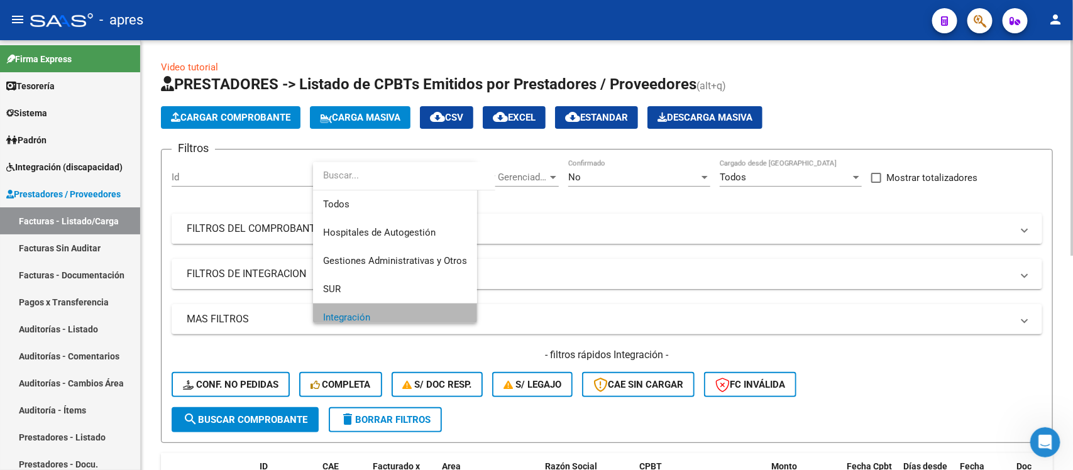
scroll to position [8, 0]
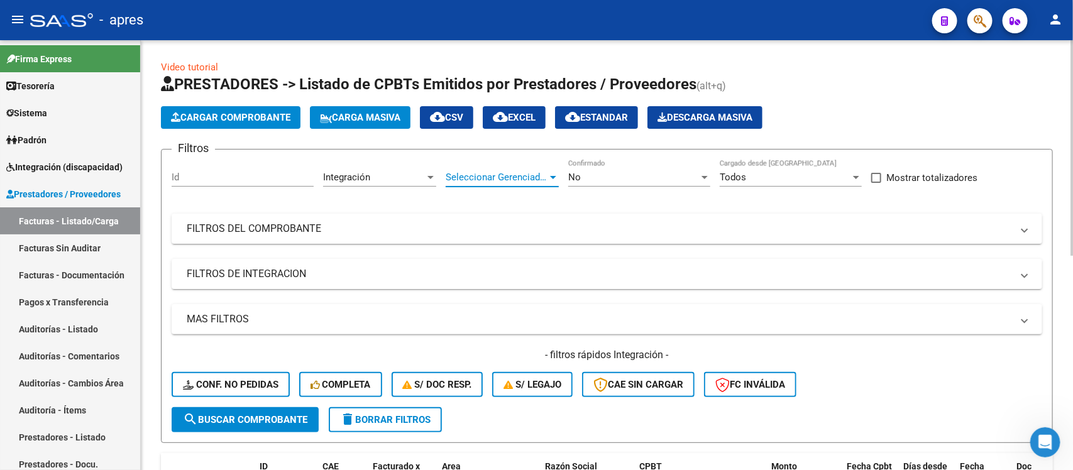
click at [489, 173] on span "Seleccionar Gerenciador" at bounding box center [497, 177] width 102 height 11
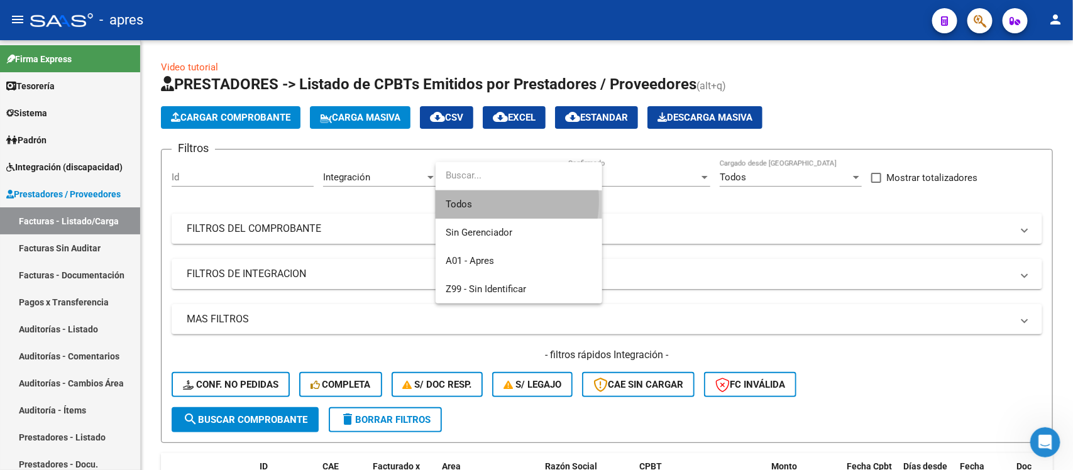
click at [473, 202] on span "Todos" at bounding box center [519, 204] width 146 height 28
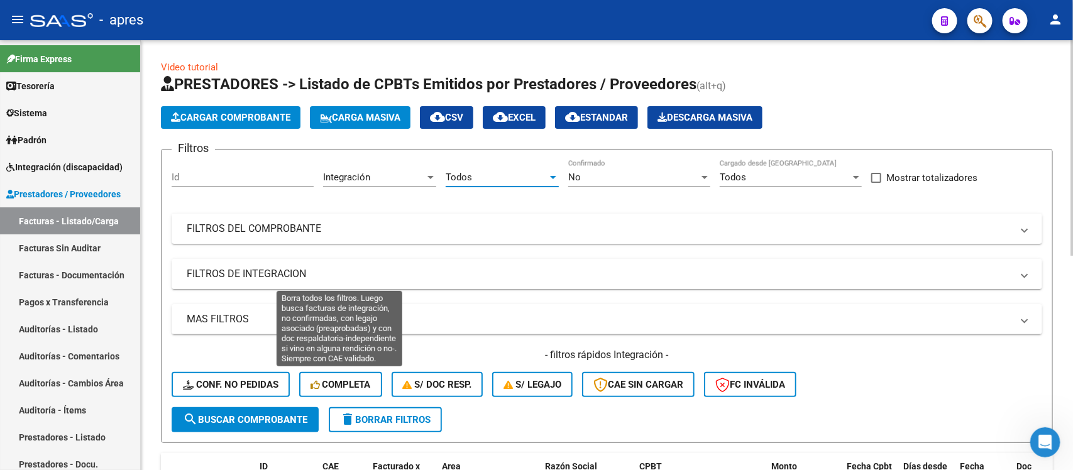
click at [327, 376] on button "Completa" at bounding box center [340, 384] width 83 height 25
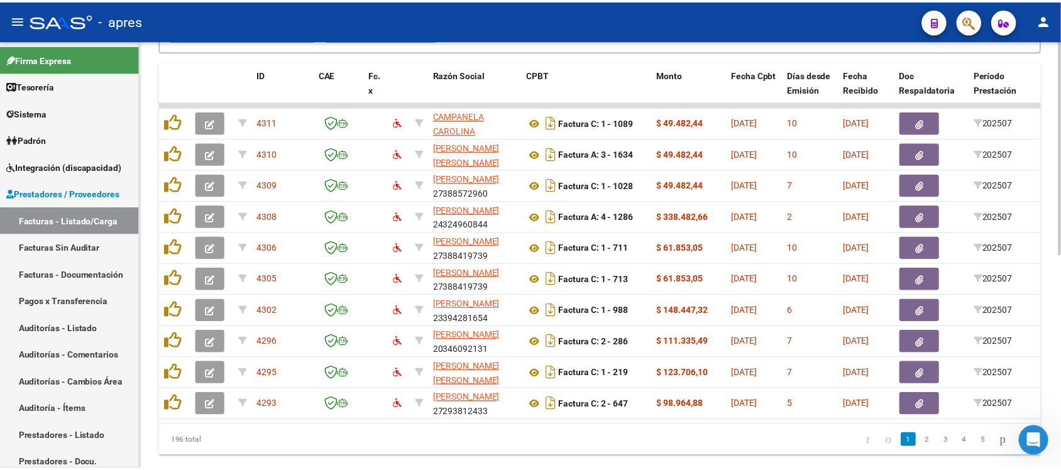
scroll to position [393, 0]
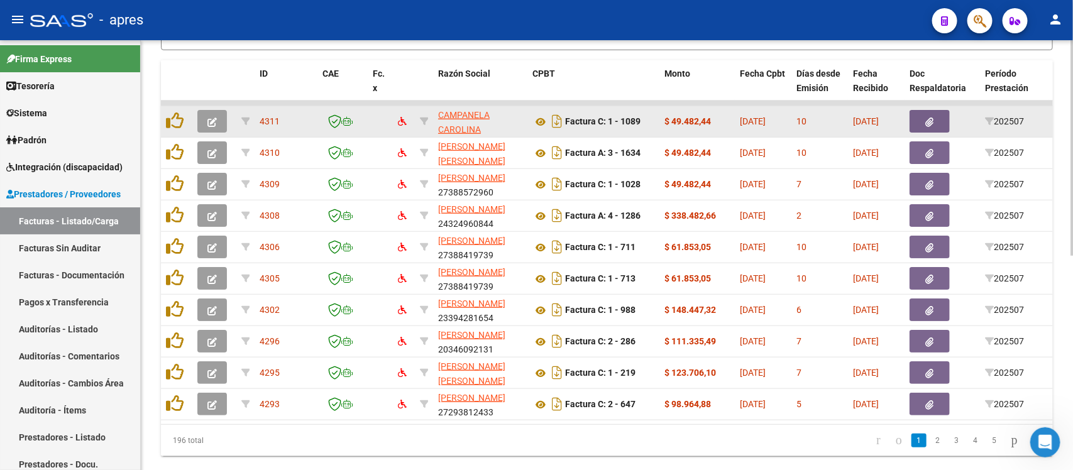
click at [211, 123] on icon "button" at bounding box center [211, 122] width 9 height 9
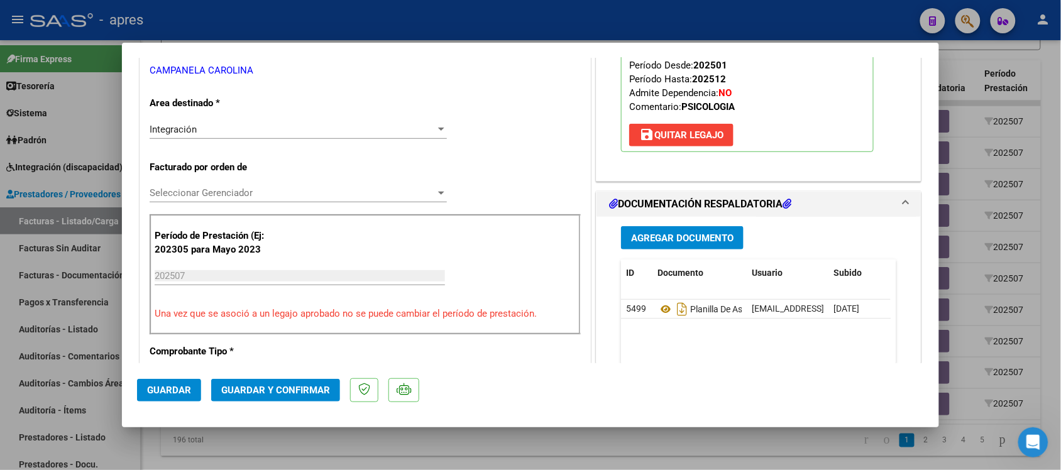
scroll to position [314, 0]
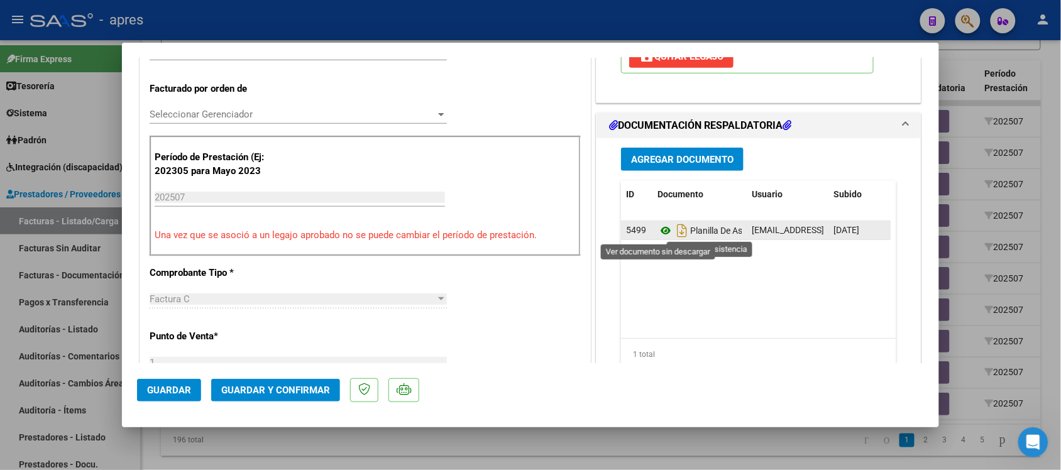
click at [664, 233] on icon at bounding box center [666, 230] width 16 height 15
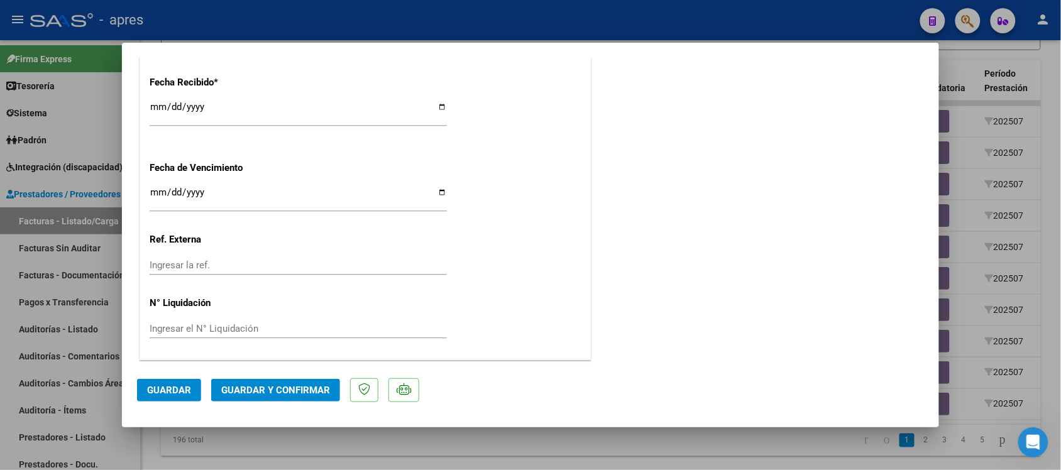
scroll to position [830, 0]
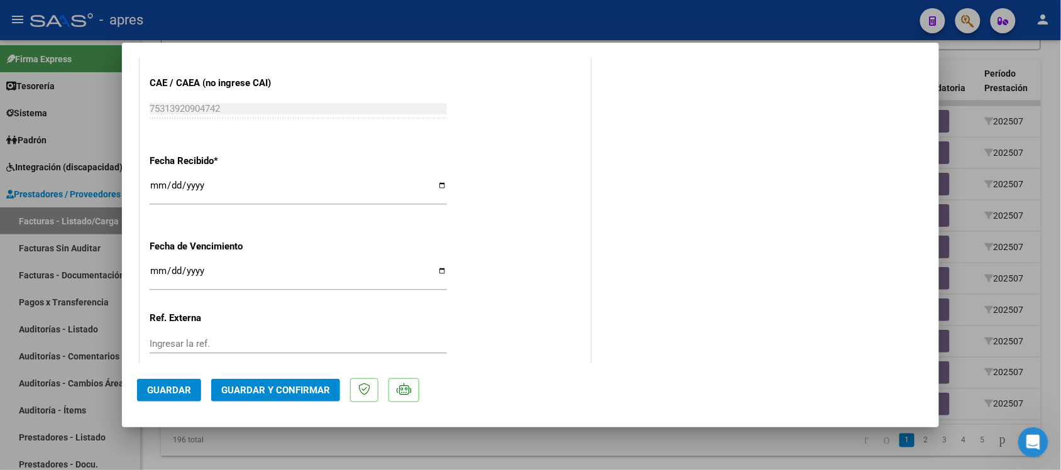
click at [260, 388] on span "Guardar y Confirmar" at bounding box center [275, 390] width 109 height 11
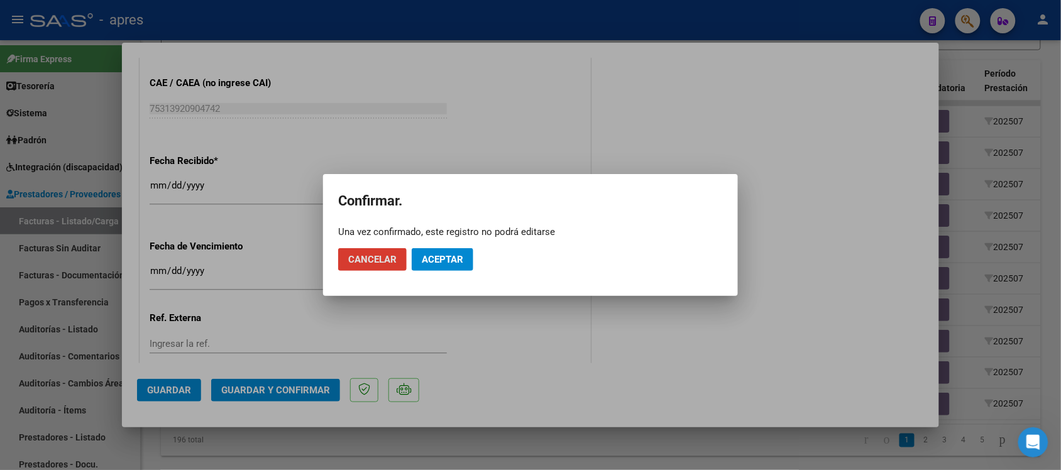
click at [464, 260] on button "Aceptar" at bounding box center [443, 259] width 62 height 23
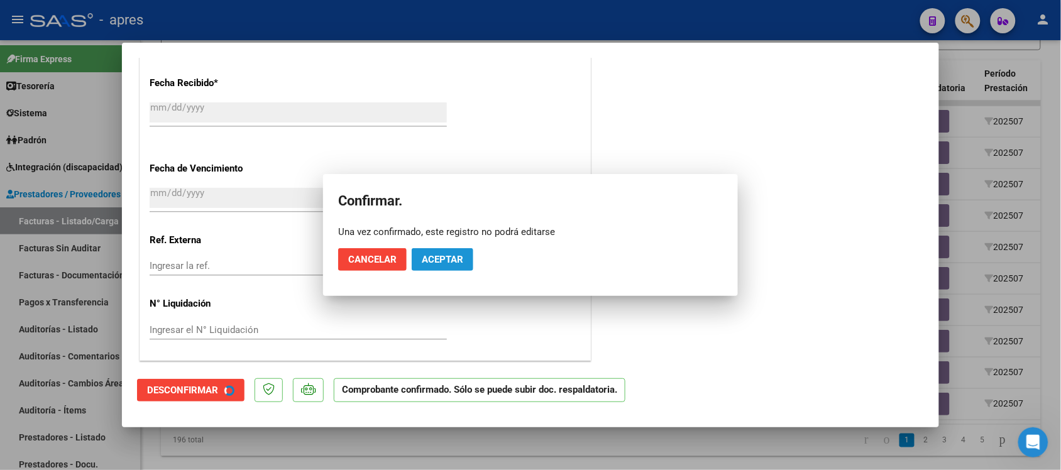
scroll to position [752, 0]
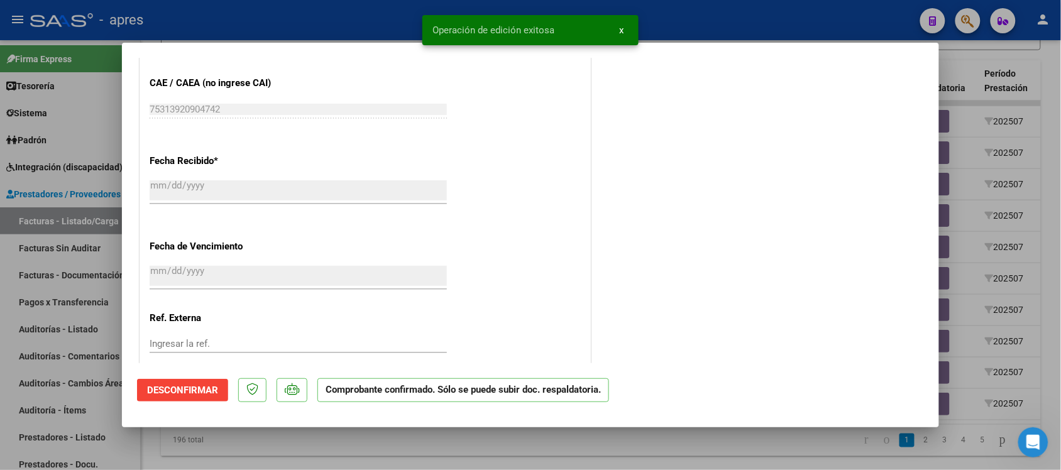
click at [189, 448] on div at bounding box center [530, 235] width 1061 height 470
type input "$ 0,00"
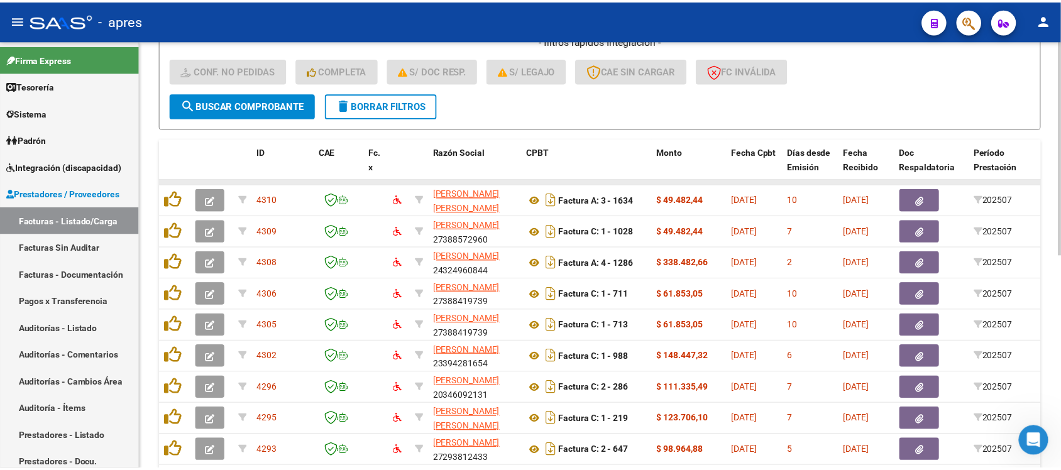
scroll to position [393, 0]
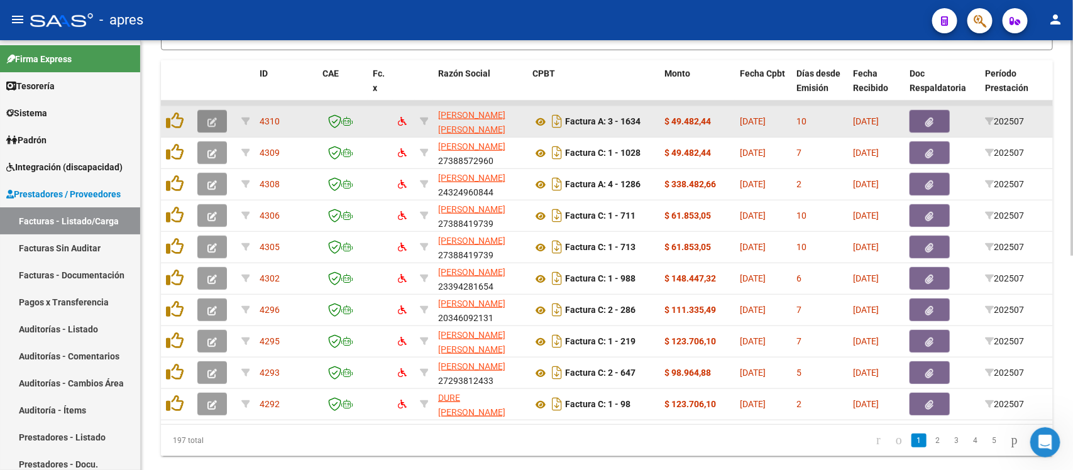
click at [209, 118] on icon "button" at bounding box center [211, 122] width 9 height 9
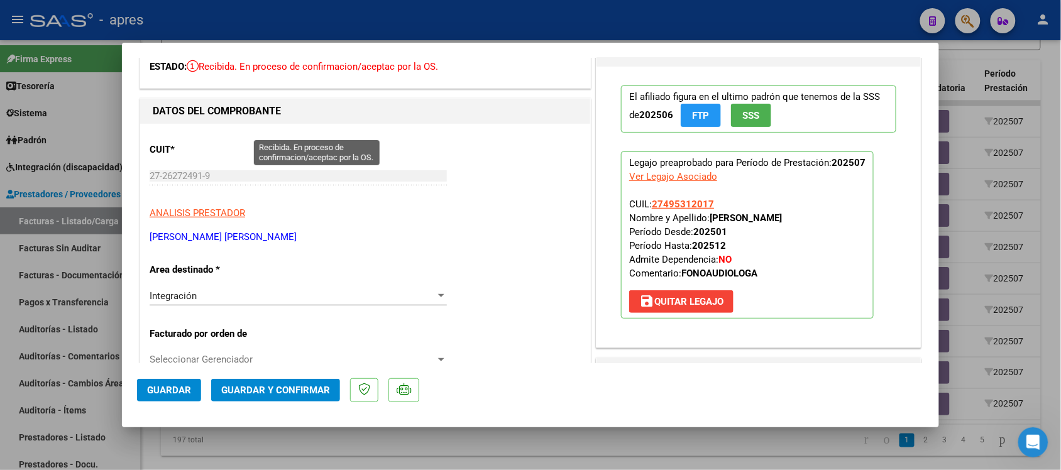
scroll to position [0, 0]
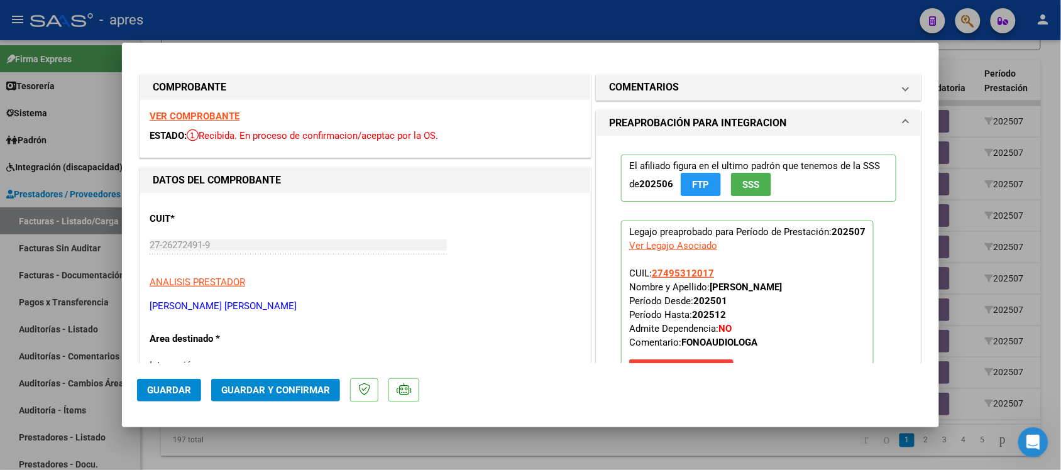
click at [192, 113] on strong "VER COMPROBANTE" at bounding box center [195, 116] width 90 height 11
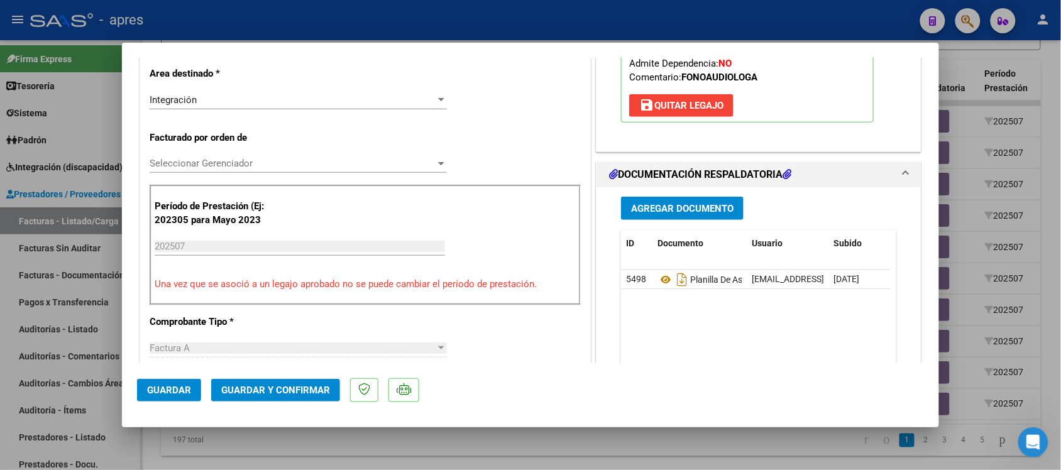
scroll to position [393, 0]
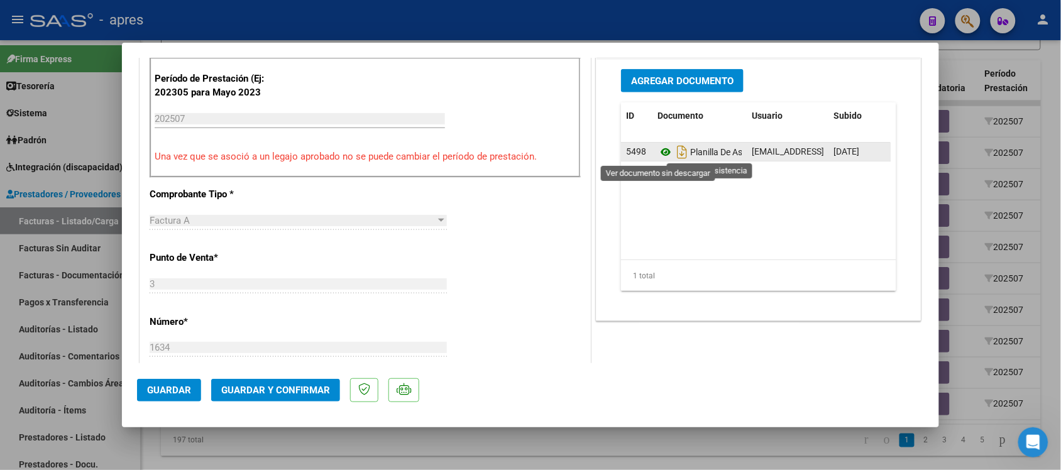
click at [661, 151] on icon at bounding box center [666, 152] width 16 height 15
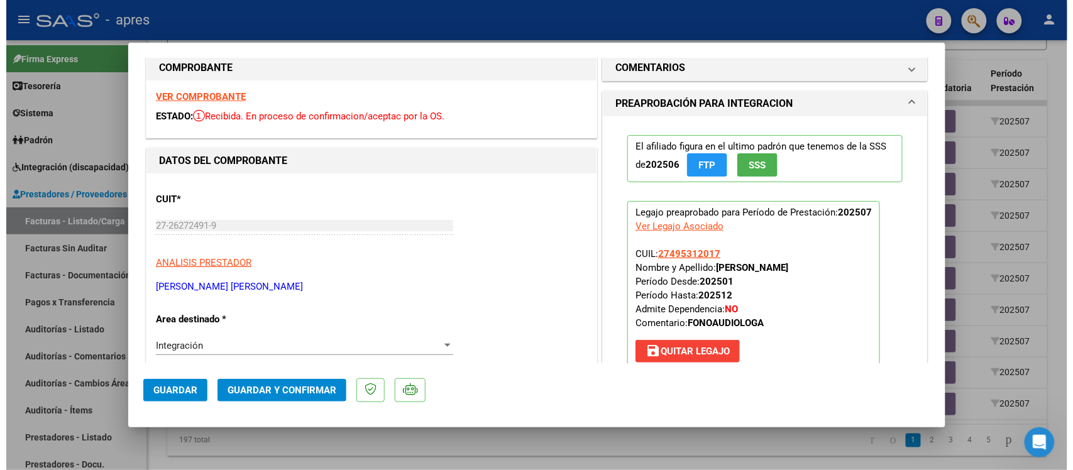
scroll to position [0, 0]
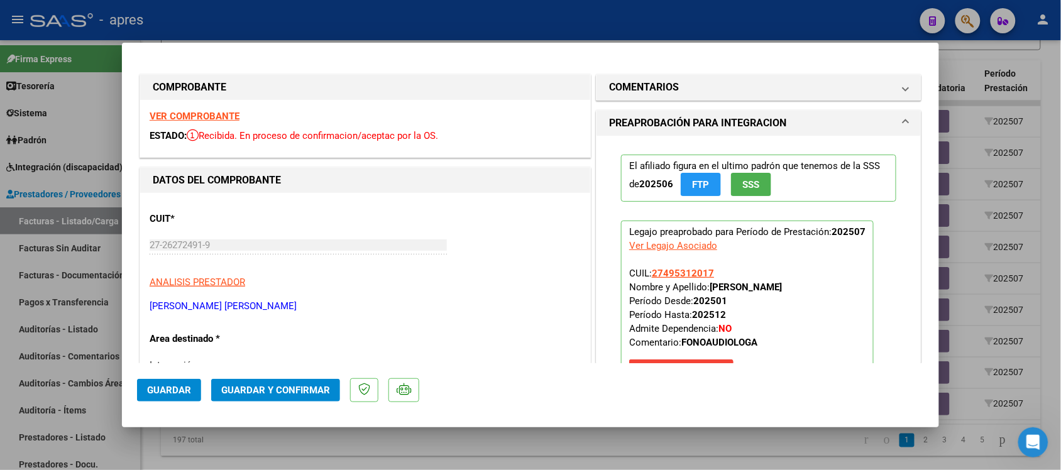
click at [280, 396] on button "Guardar y Confirmar" at bounding box center [275, 390] width 129 height 23
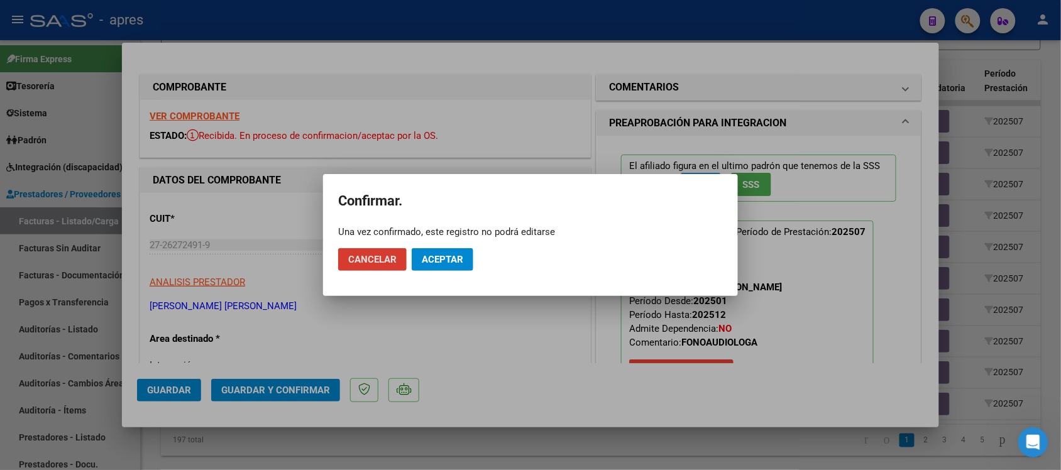
click at [447, 258] on span "Aceptar" at bounding box center [442, 259] width 41 height 11
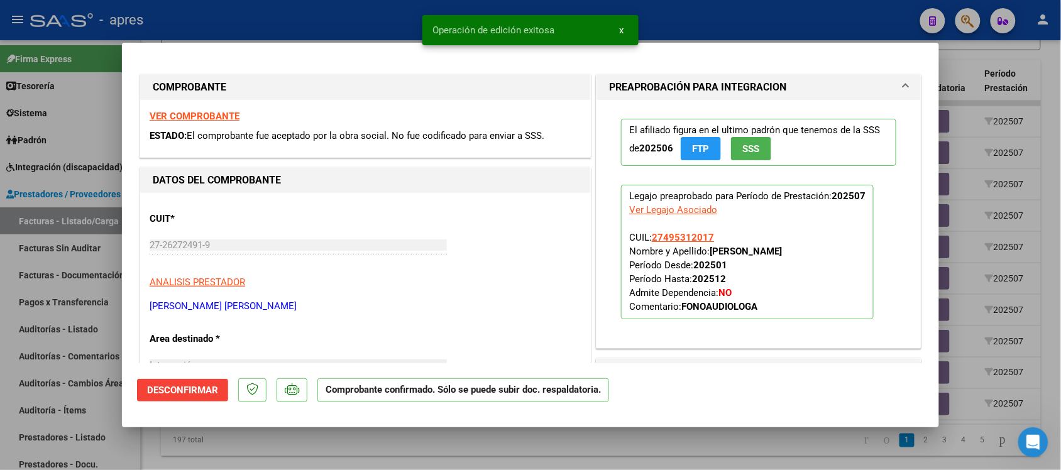
click at [434, 442] on div at bounding box center [530, 235] width 1061 height 470
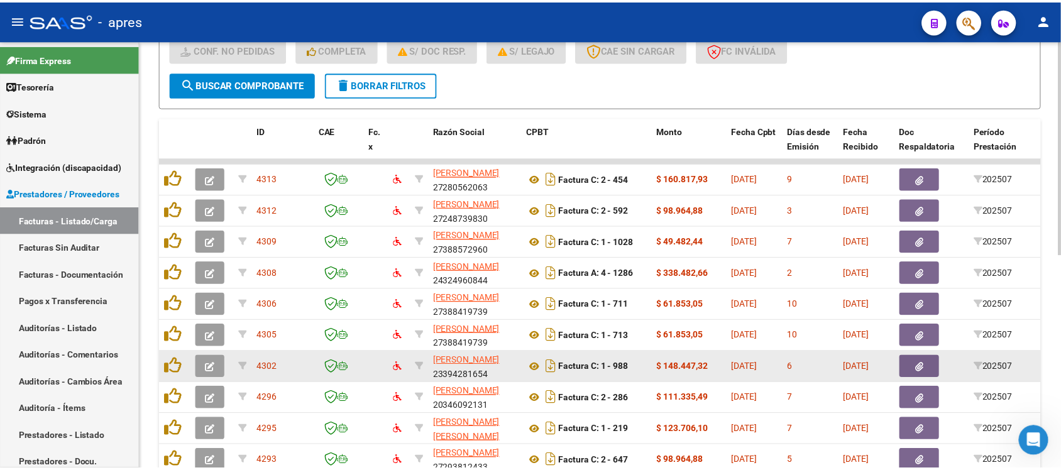
scroll to position [393, 0]
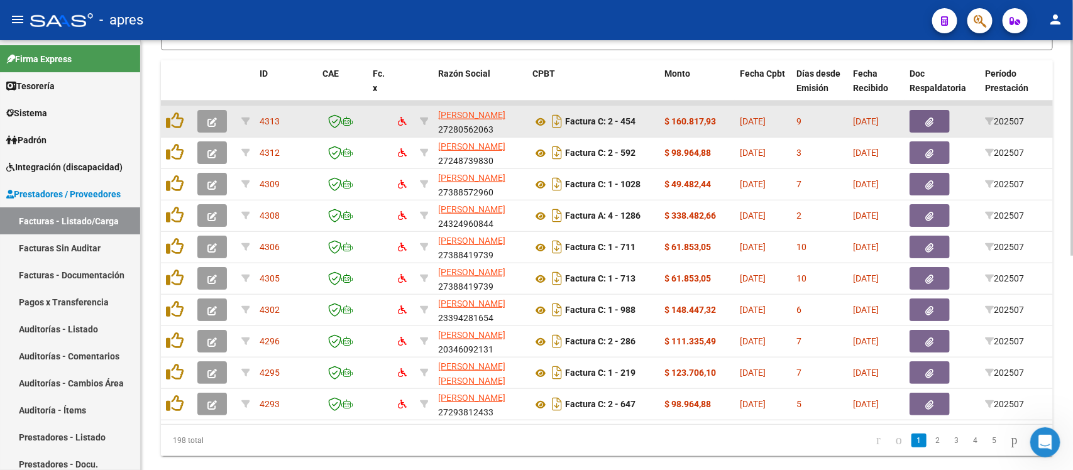
click at [211, 124] on span "button" at bounding box center [211, 121] width 9 height 11
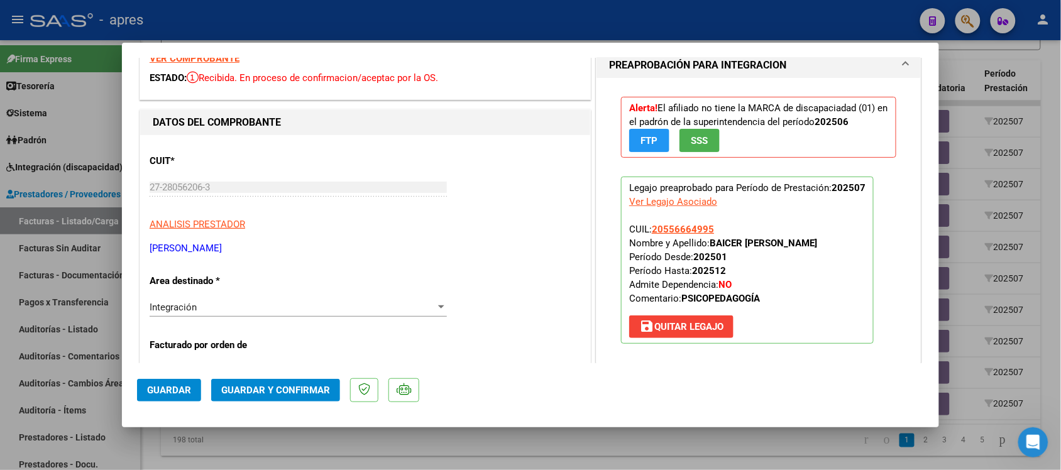
scroll to position [0, 0]
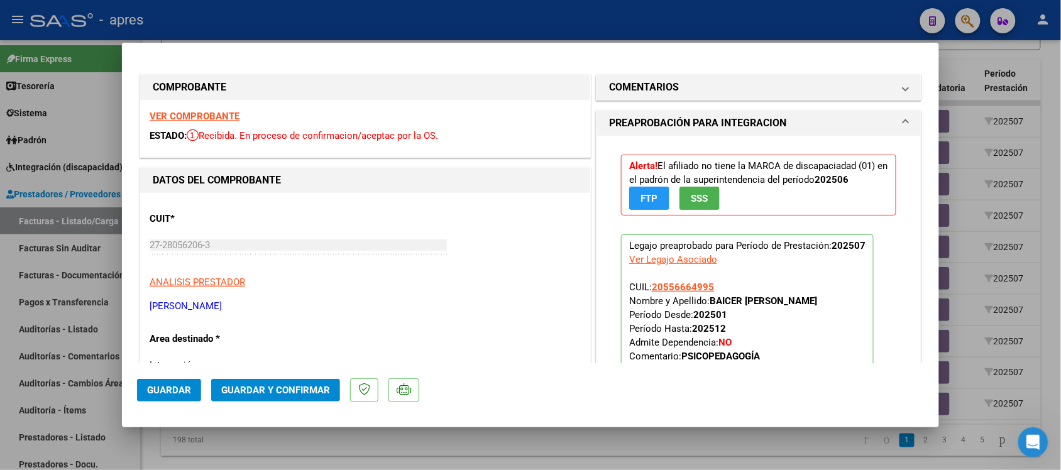
click at [212, 111] on strong "VER COMPROBANTE" at bounding box center [195, 116] width 90 height 11
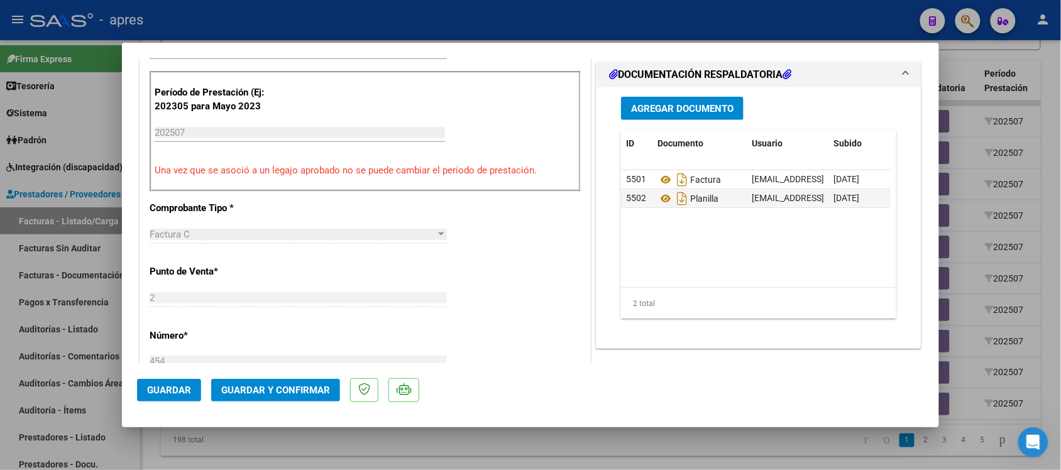
scroll to position [314, 0]
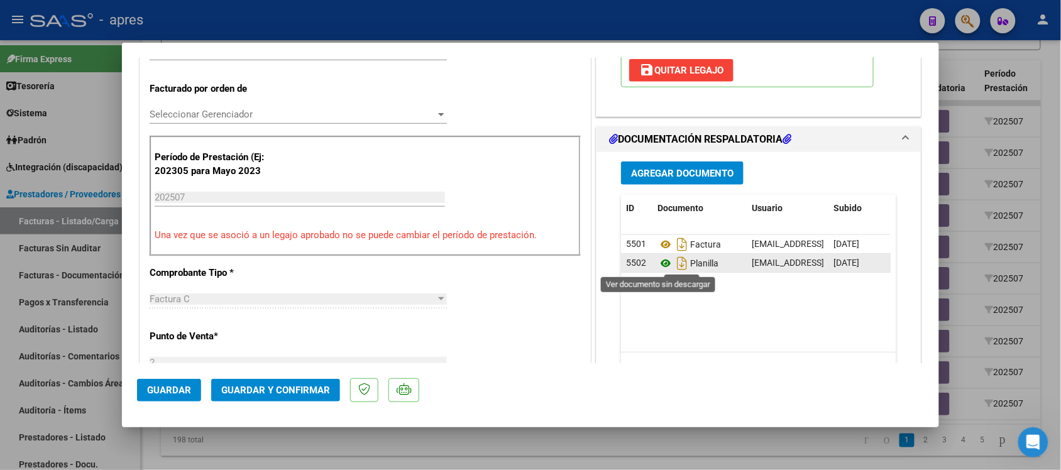
click at [658, 268] on icon at bounding box center [666, 263] width 16 height 15
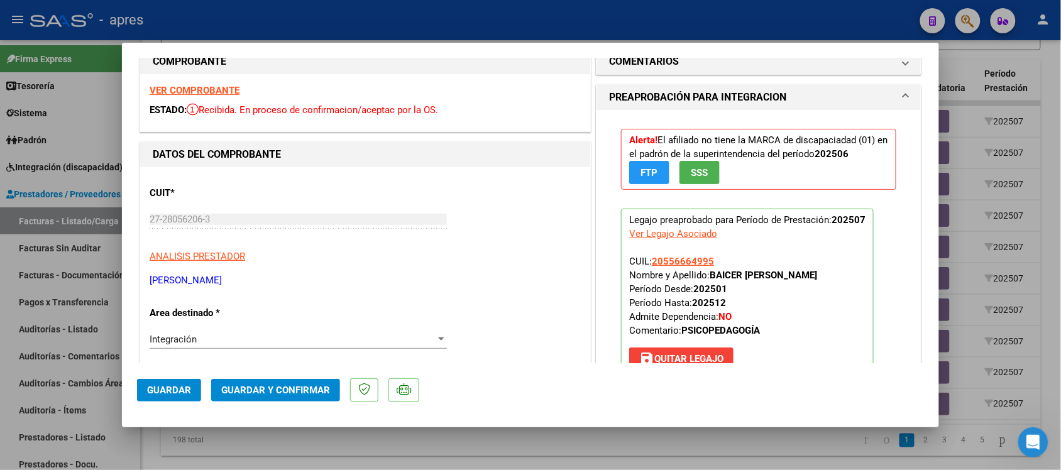
scroll to position [0, 0]
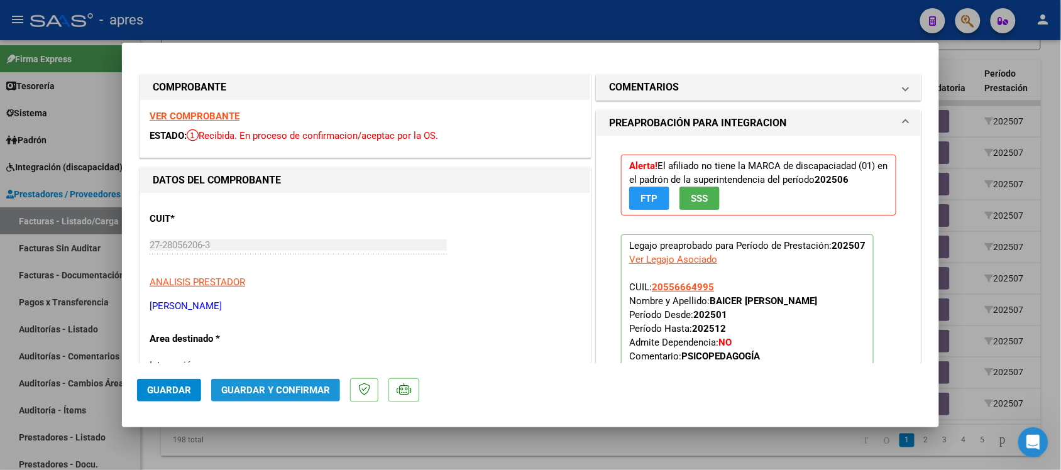
click at [296, 385] on span "Guardar y Confirmar" at bounding box center [275, 390] width 109 height 11
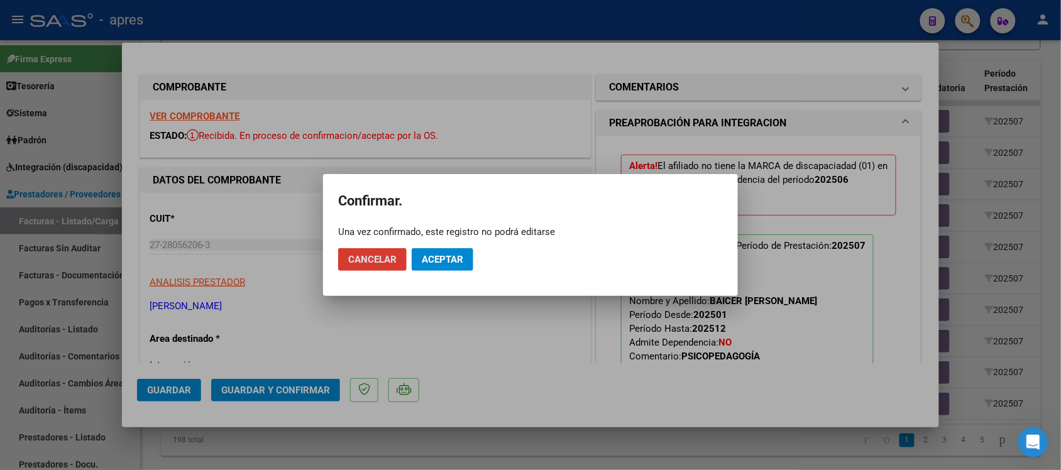
click at [461, 265] on button "Aceptar" at bounding box center [443, 259] width 62 height 23
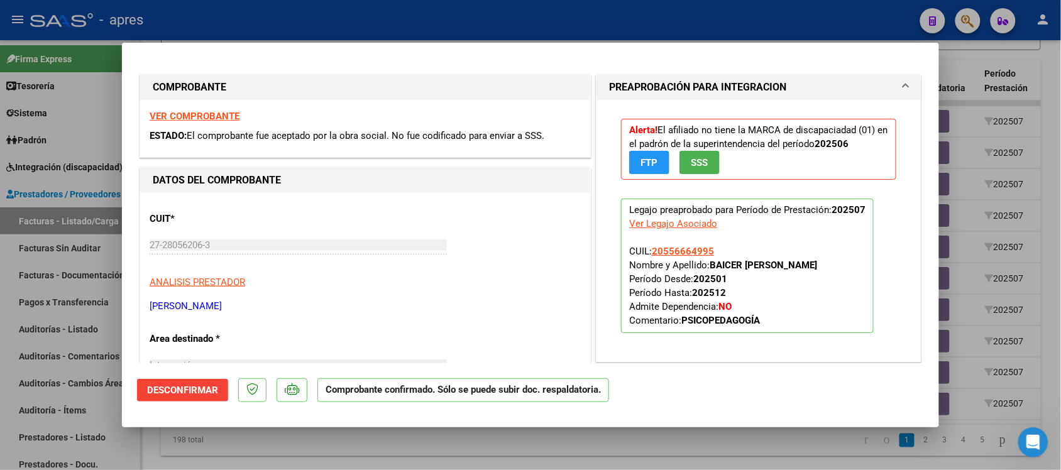
click at [189, 460] on div at bounding box center [530, 235] width 1061 height 470
type input "$ 0,00"
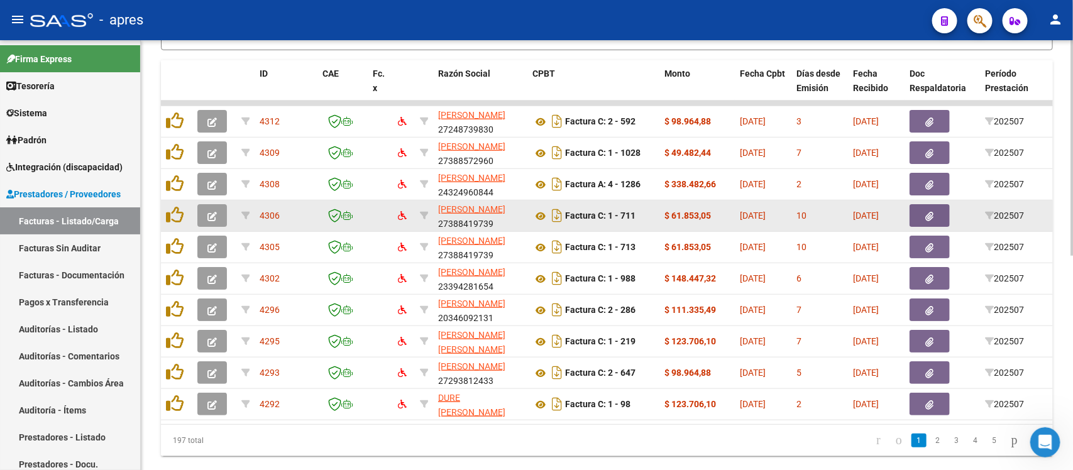
click at [204, 219] on button "button" at bounding box center [212, 215] width 30 height 23
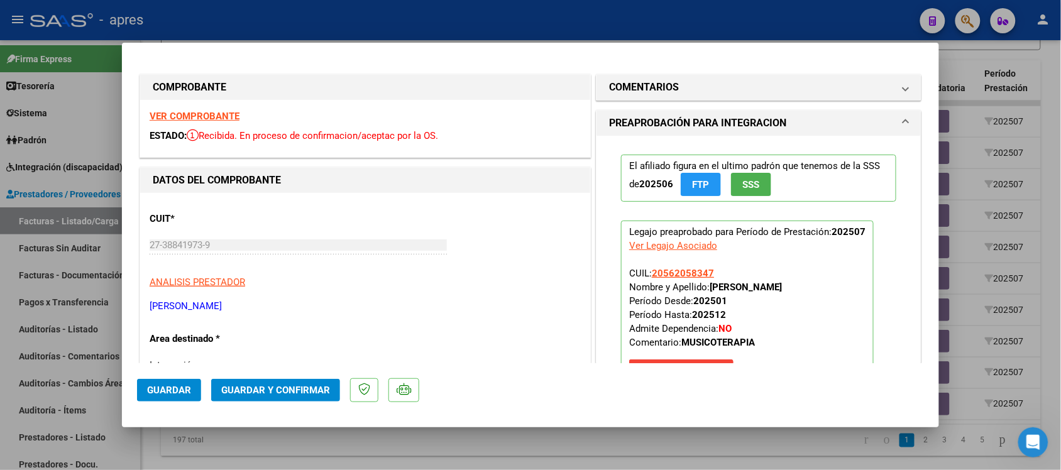
click at [172, 114] on strong "VER COMPROBANTE" at bounding box center [195, 116] width 90 height 11
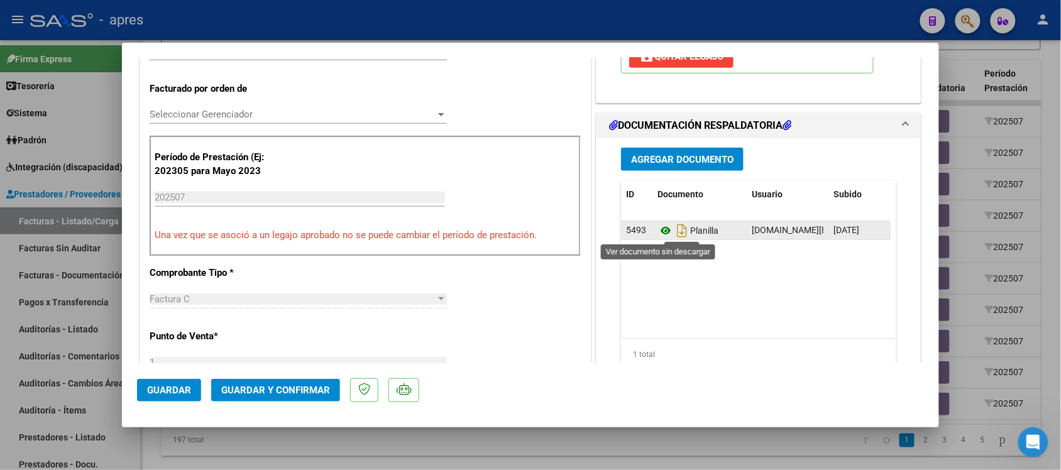
click at [661, 231] on icon at bounding box center [666, 230] width 16 height 15
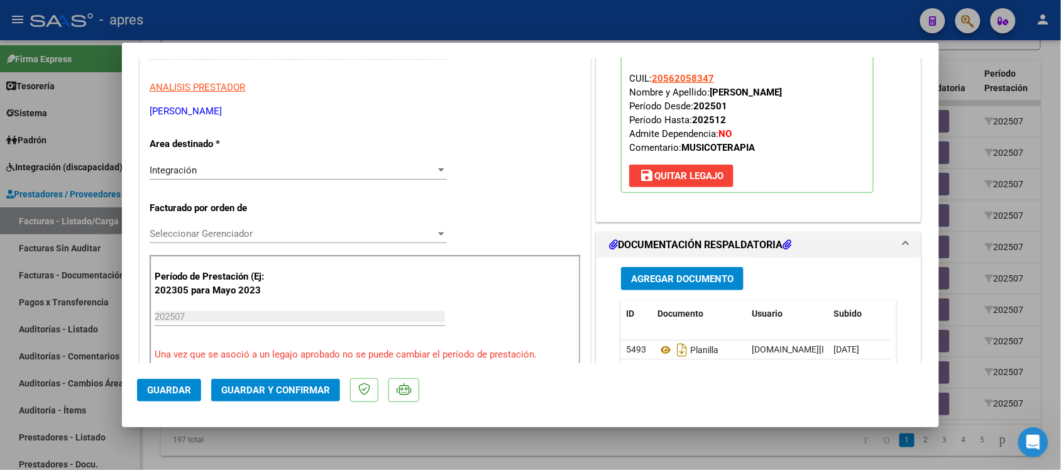
scroll to position [157, 0]
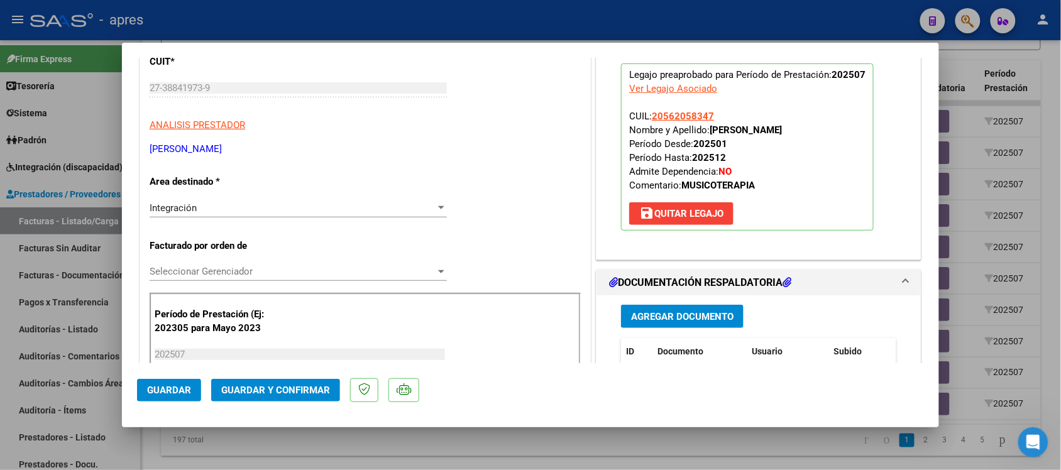
click at [288, 395] on span "Guardar y Confirmar" at bounding box center [275, 390] width 109 height 11
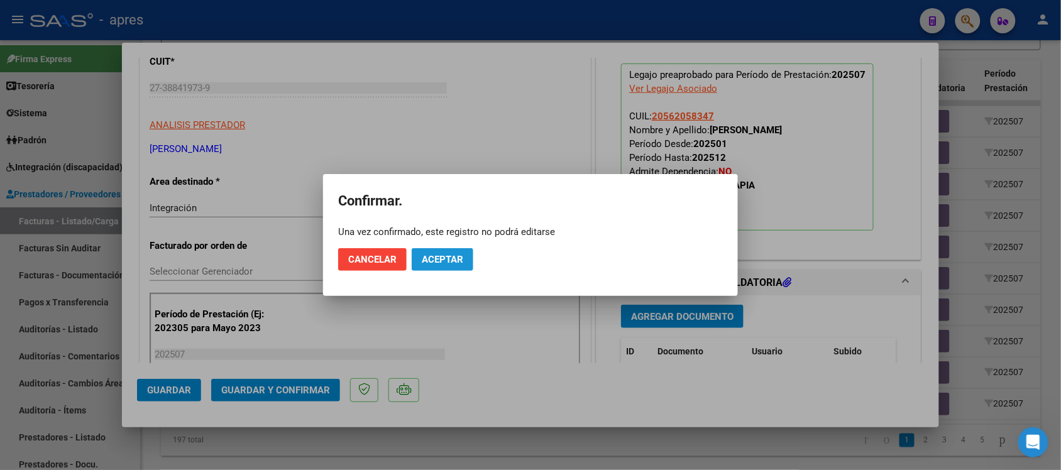
click at [460, 255] on span "Aceptar" at bounding box center [442, 259] width 41 height 11
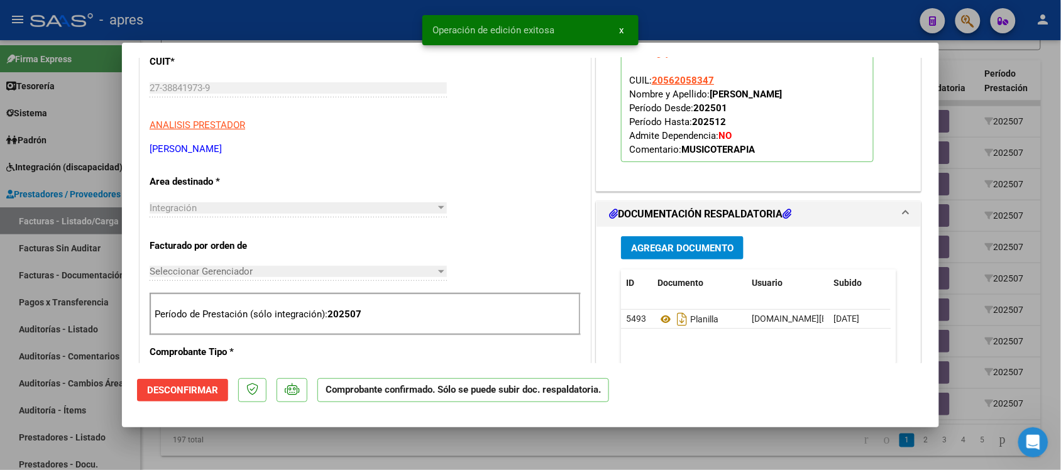
click at [632, 442] on div at bounding box center [530, 235] width 1061 height 470
type input "$ 0,00"
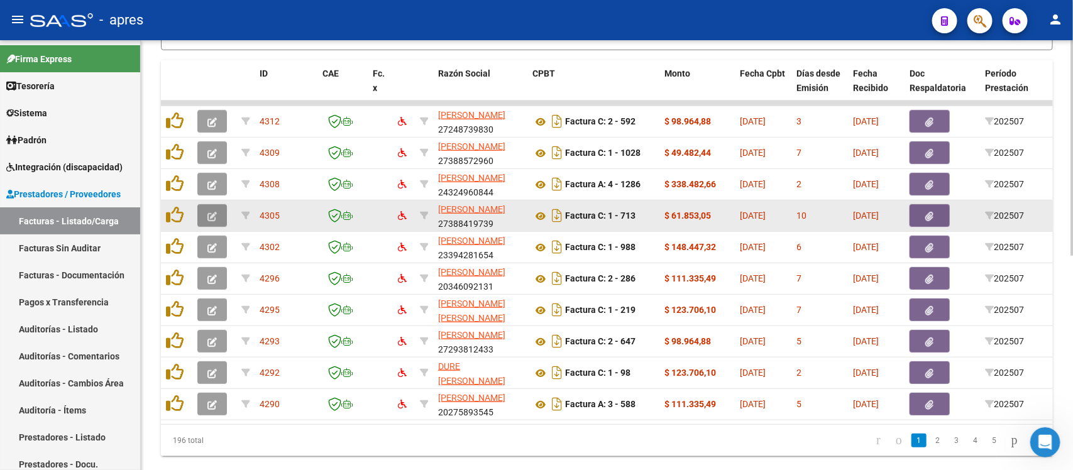
click at [206, 205] on button "button" at bounding box center [212, 215] width 30 height 23
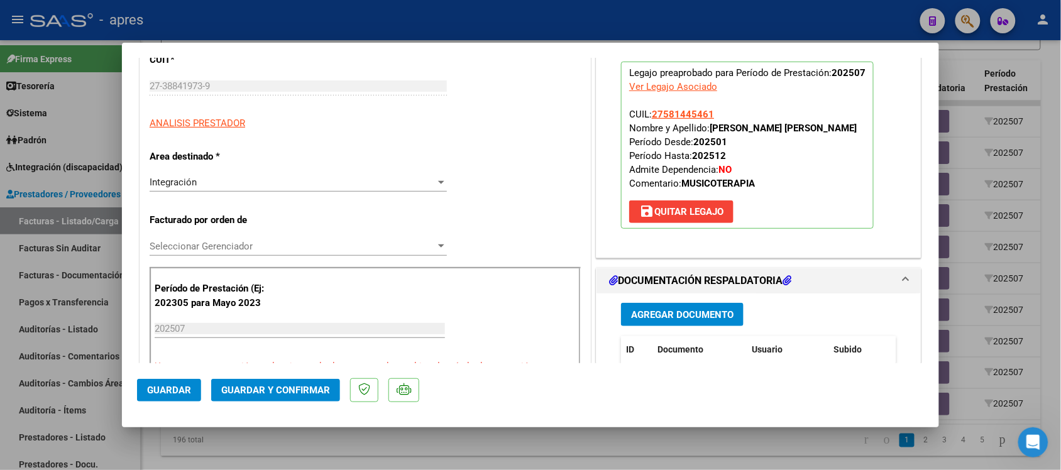
scroll to position [0, 0]
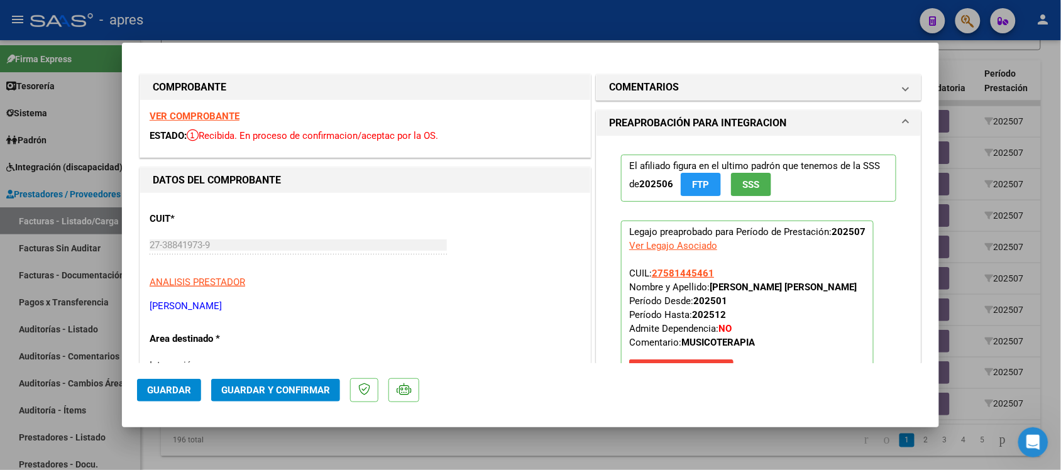
click at [227, 120] on strong "VER COMPROBANTE" at bounding box center [195, 116] width 90 height 11
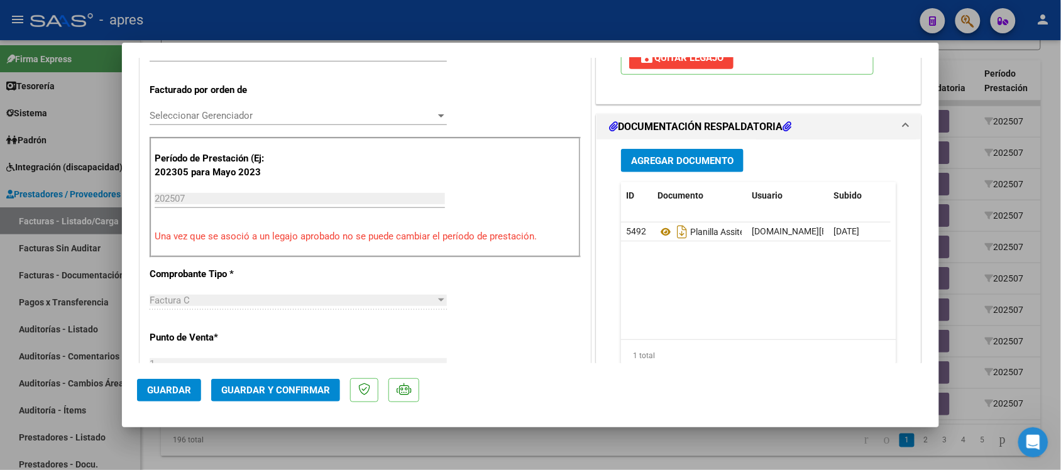
scroll to position [314, 0]
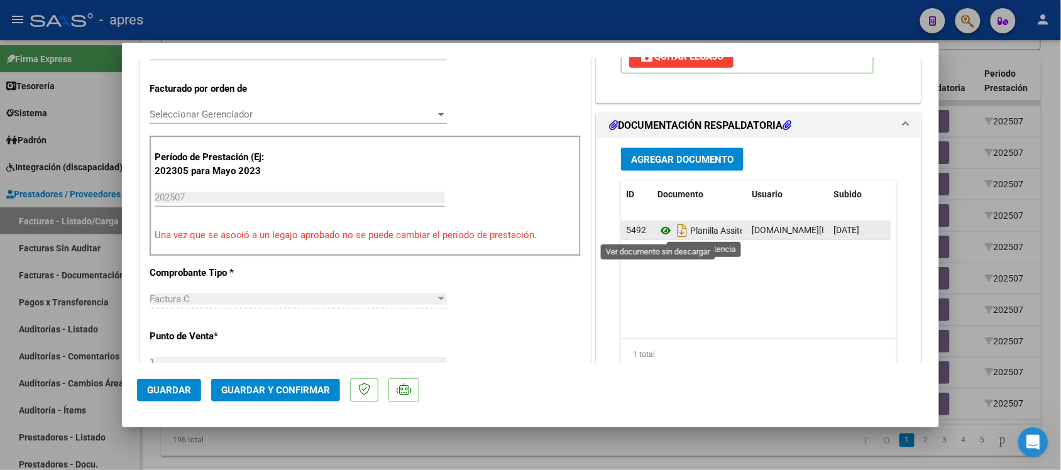
click at [661, 233] on icon at bounding box center [666, 230] width 16 height 15
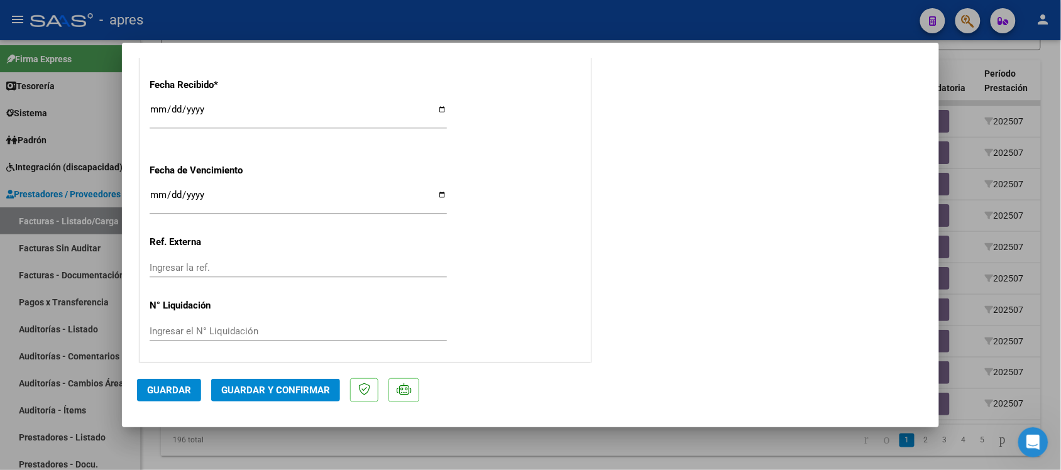
scroll to position [909, 0]
click at [308, 392] on span "Guardar y Confirmar" at bounding box center [275, 390] width 109 height 11
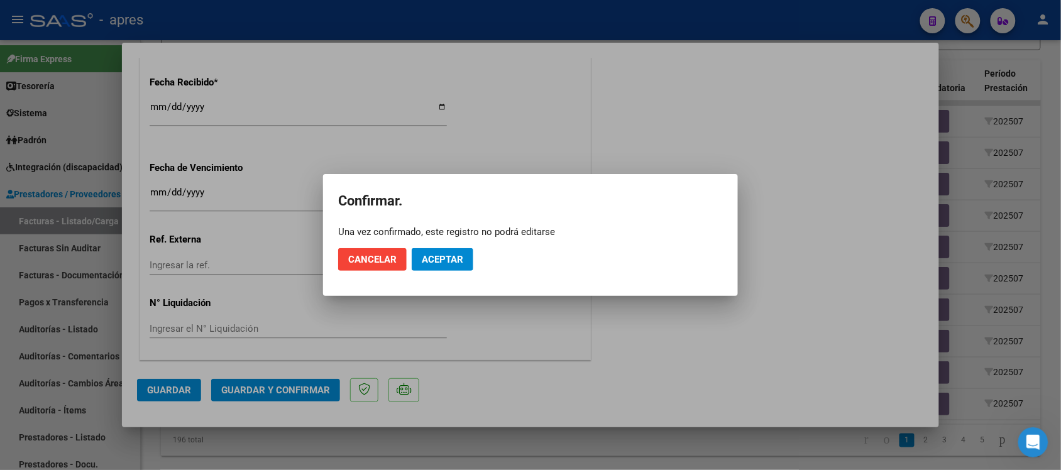
click at [453, 244] on mat-dialog-actions "Cancelar Aceptar" at bounding box center [530, 259] width 385 height 43
click at [460, 261] on span "Aceptar" at bounding box center [442, 259] width 41 height 11
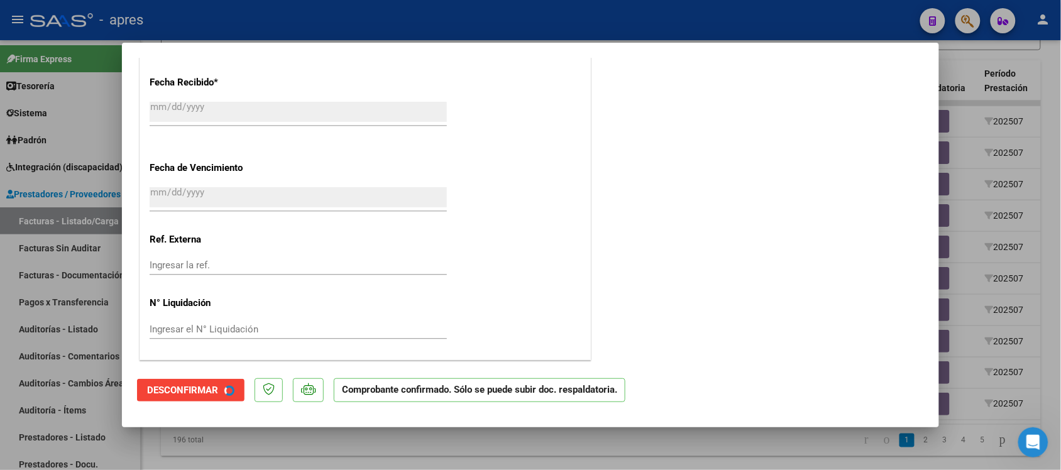
scroll to position [831, 0]
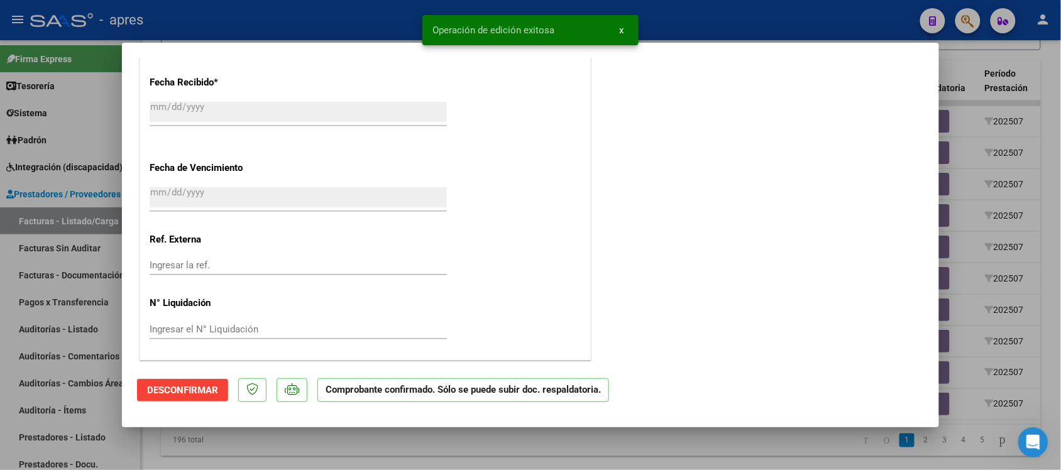
click at [646, 441] on div at bounding box center [530, 235] width 1061 height 470
type input "$ 0,00"
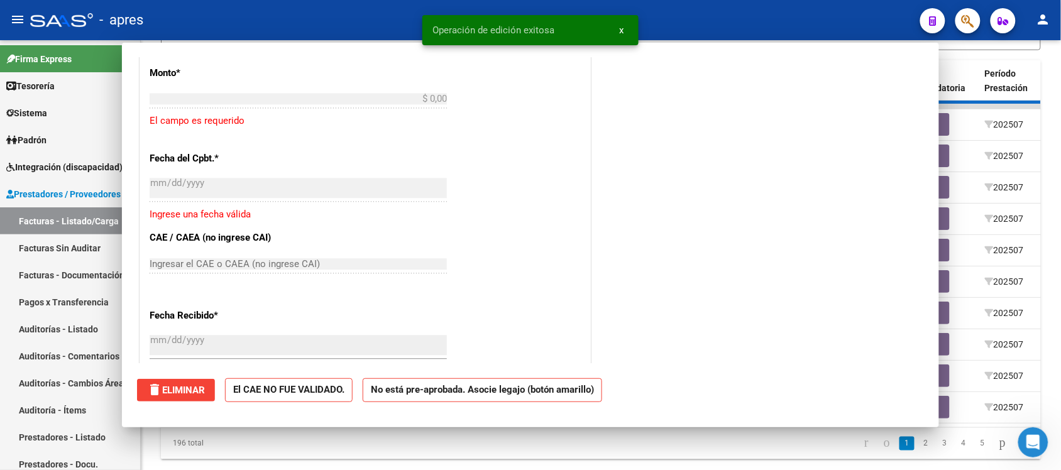
scroll to position [1064, 0]
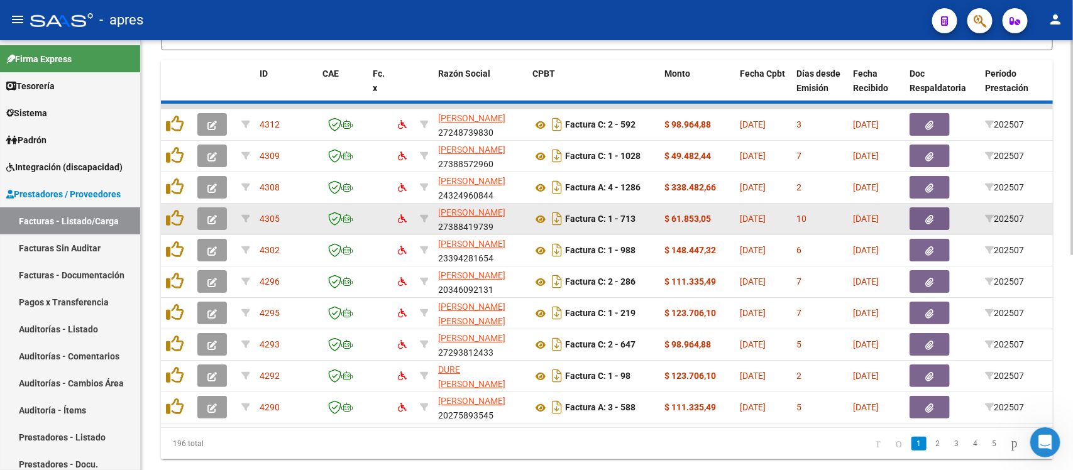
click at [214, 222] on button "button" at bounding box center [212, 218] width 30 height 23
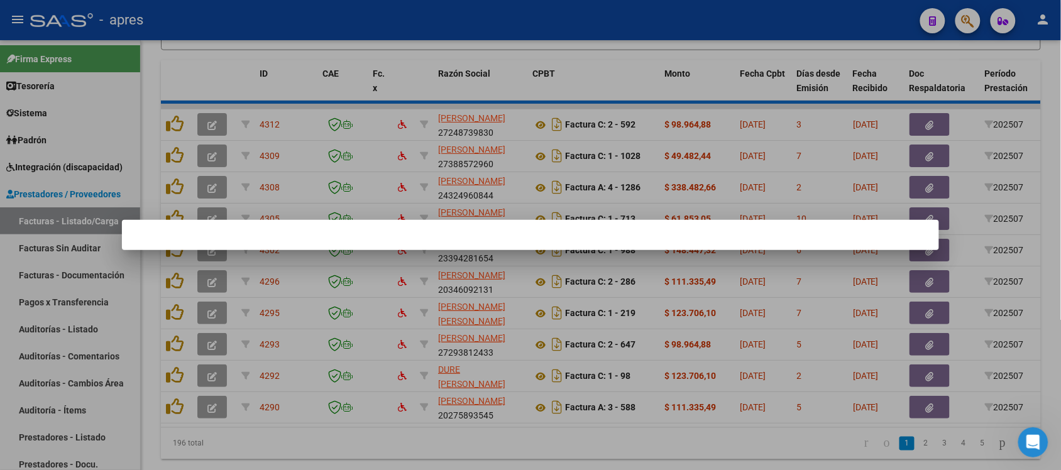
click at [224, 451] on div at bounding box center [530, 235] width 1061 height 470
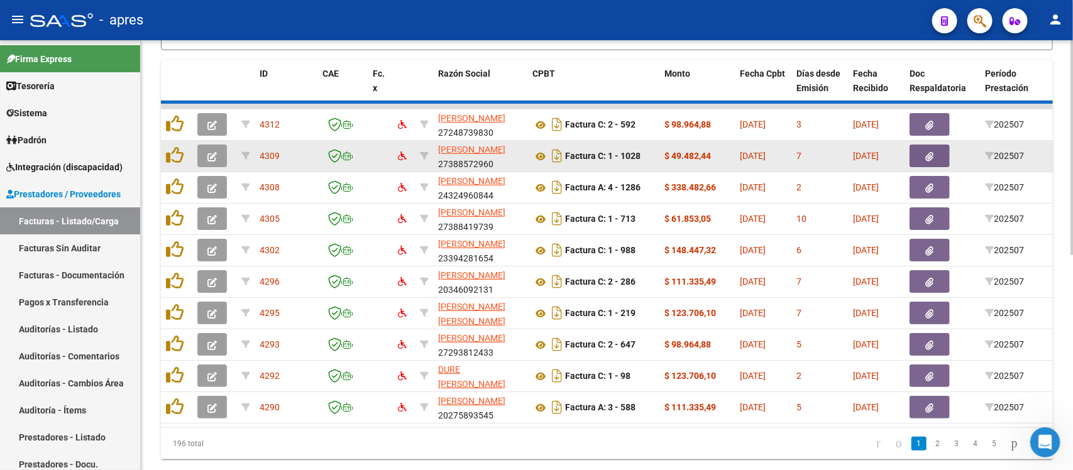
click at [214, 156] on icon "button" at bounding box center [211, 156] width 9 height 9
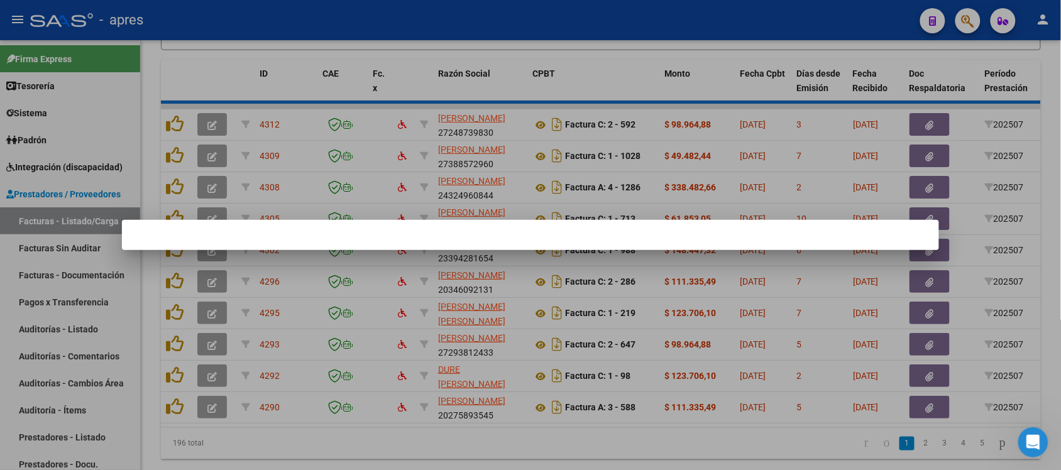
click at [299, 453] on div at bounding box center [530, 235] width 1061 height 470
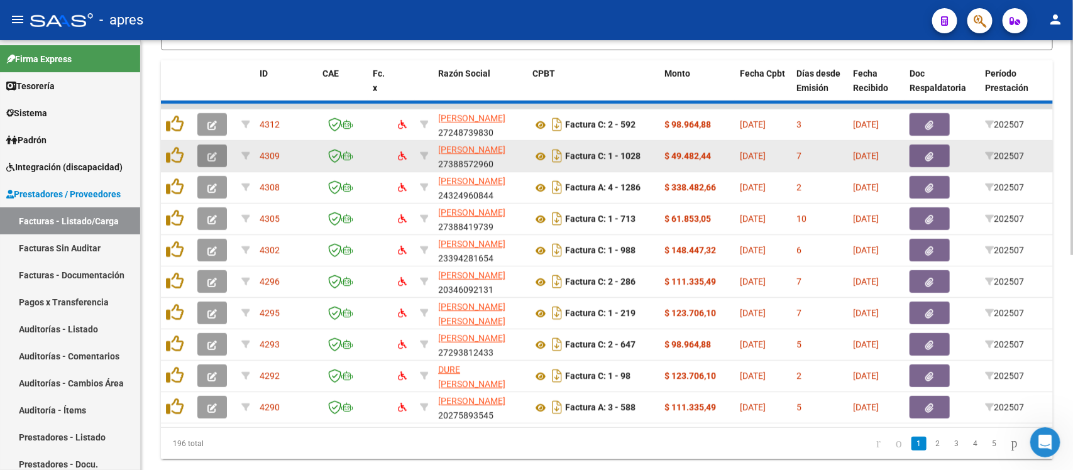
click at [216, 146] on button "button" at bounding box center [212, 156] width 30 height 23
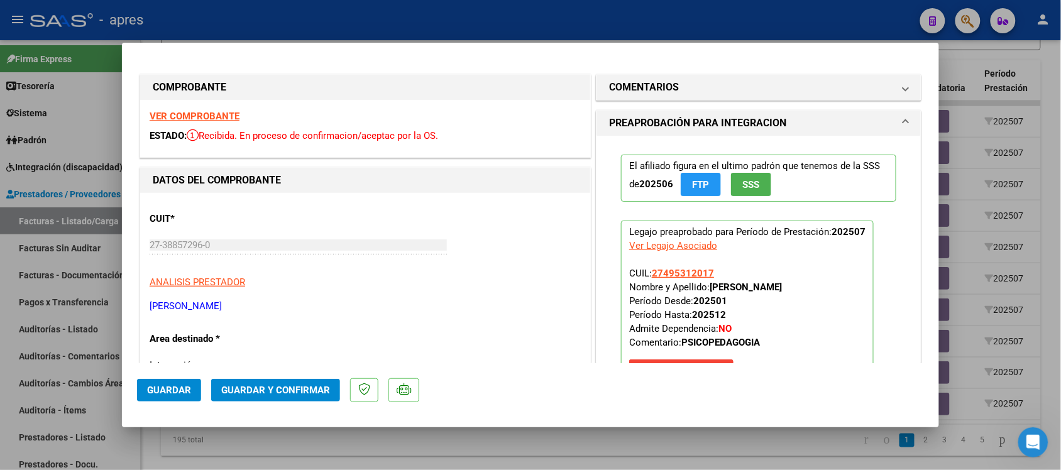
click at [228, 114] on strong "VER COMPROBANTE" at bounding box center [195, 116] width 90 height 11
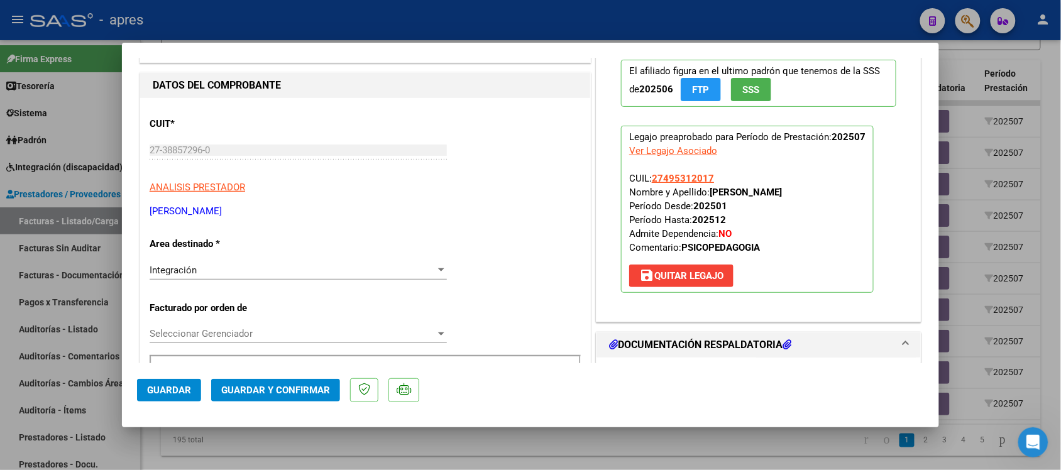
scroll to position [236, 0]
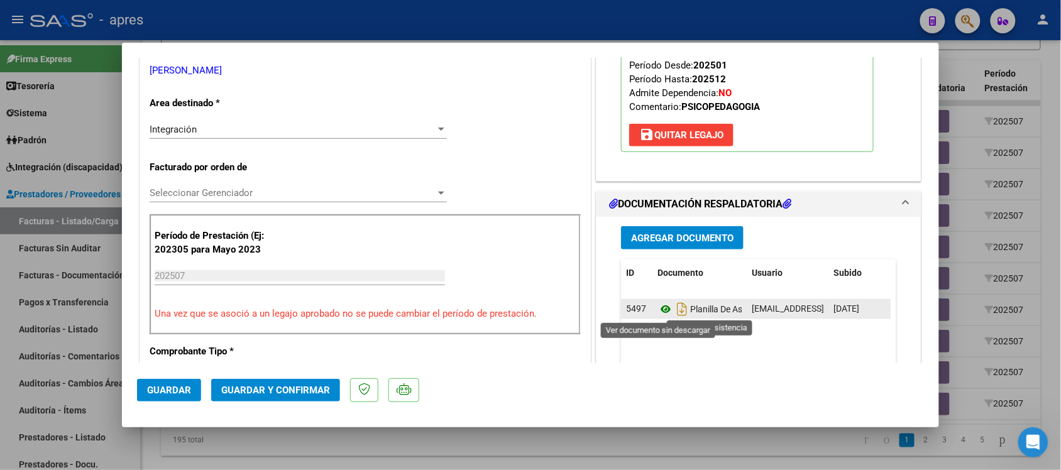
click at [658, 311] on icon at bounding box center [666, 309] width 16 height 15
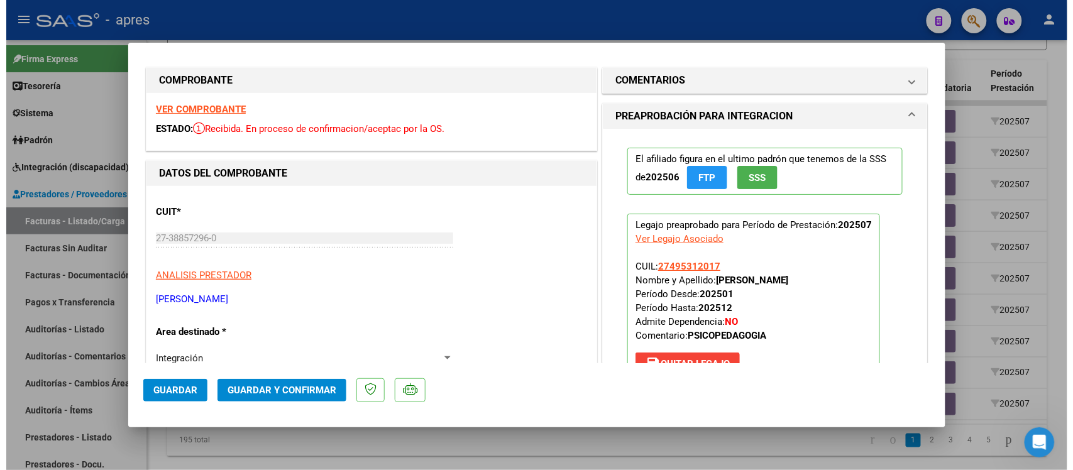
scroll to position [0, 0]
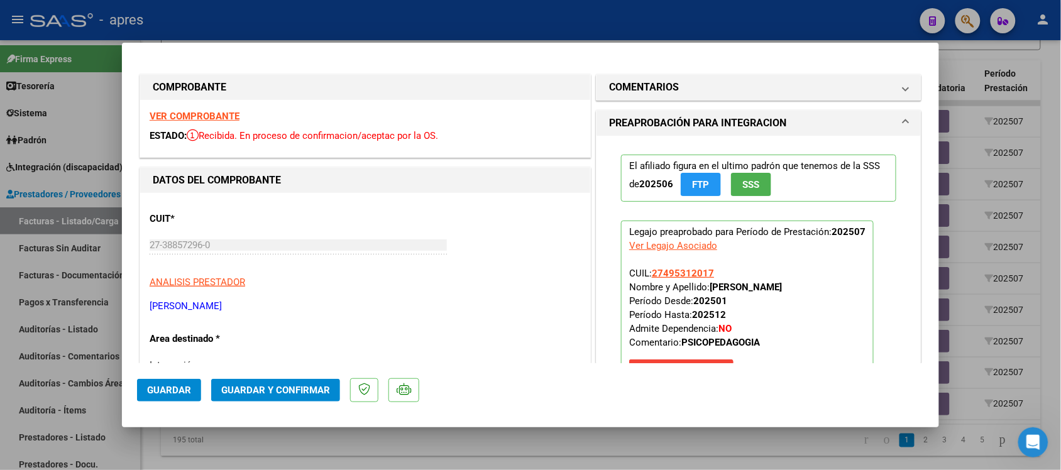
click at [299, 385] on span "Guardar y Confirmar" at bounding box center [275, 390] width 109 height 11
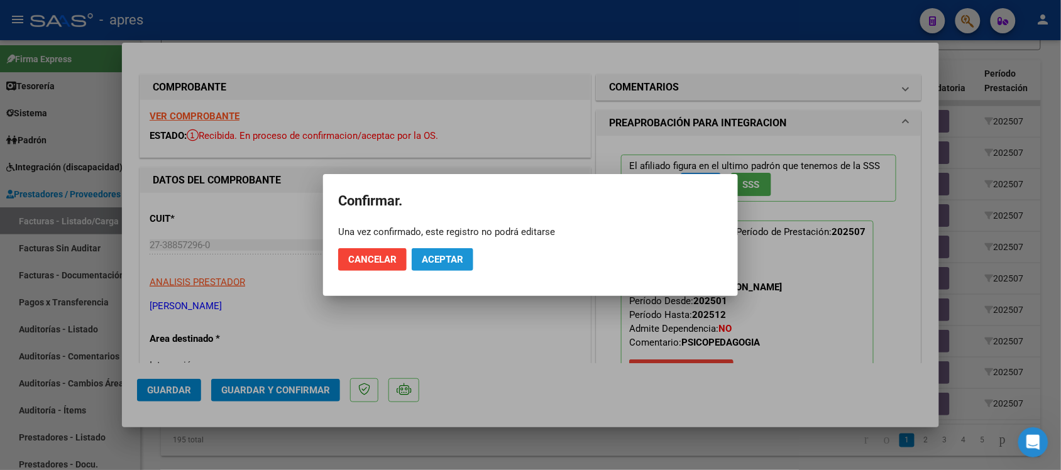
click at [450, 254] on span "Aceptar" at bounding box center [442, 259] width 41 height 11
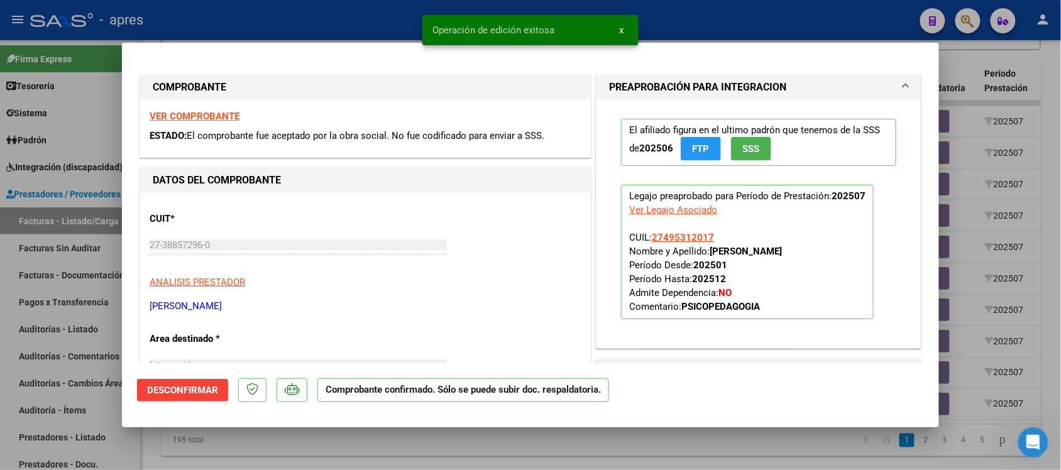
click at [648, 442] on div at bounding box center [530, 235] width 1061 height 470
type input "$ 0,00"
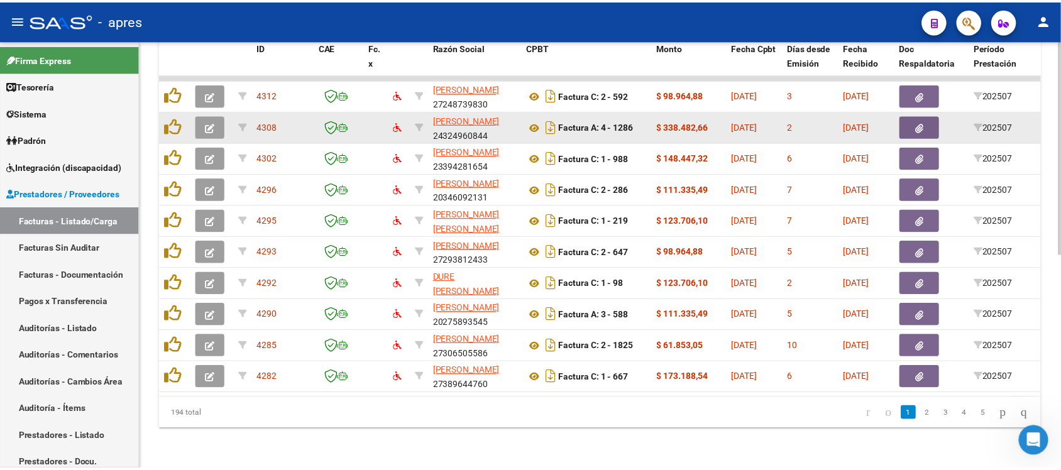
scroll to position [429, 0]
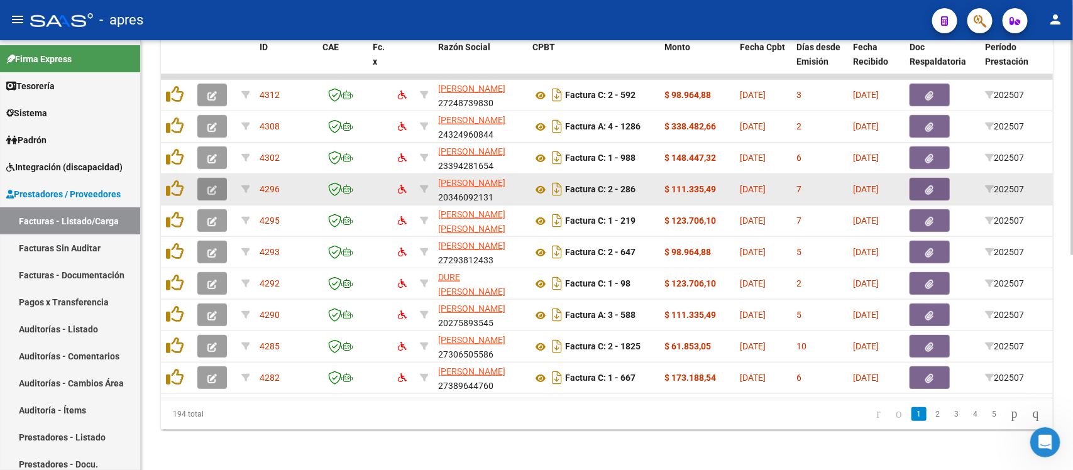
click at [204, 182] on button "button" at bounding box center [212, 189] width 30 height 23
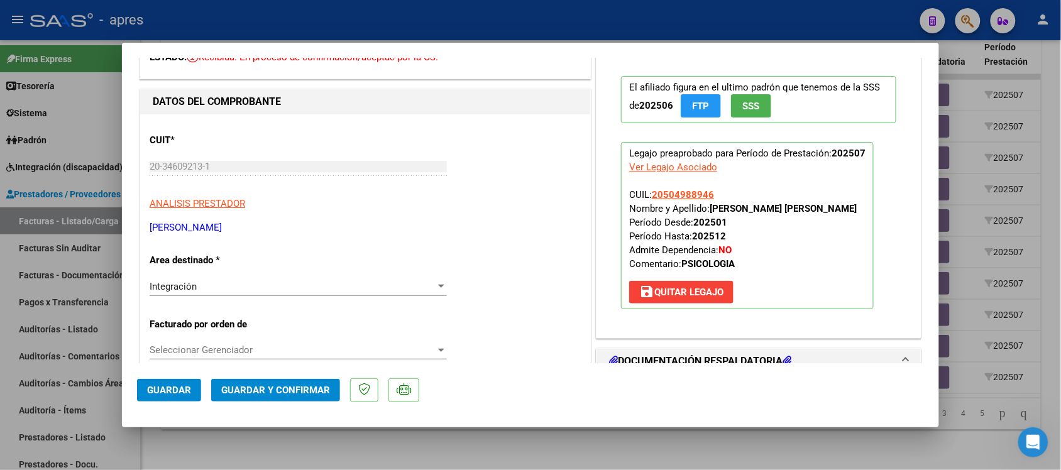
scroll to position [0, 0]
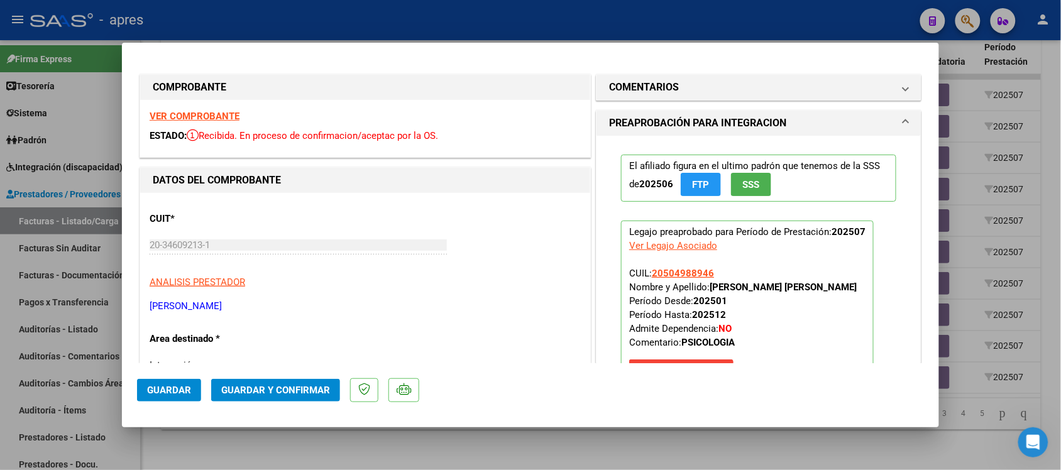
click at [221, 111] on strong "VER COMPROBANTE" at bounding box center [195, 116] width 90 height 11
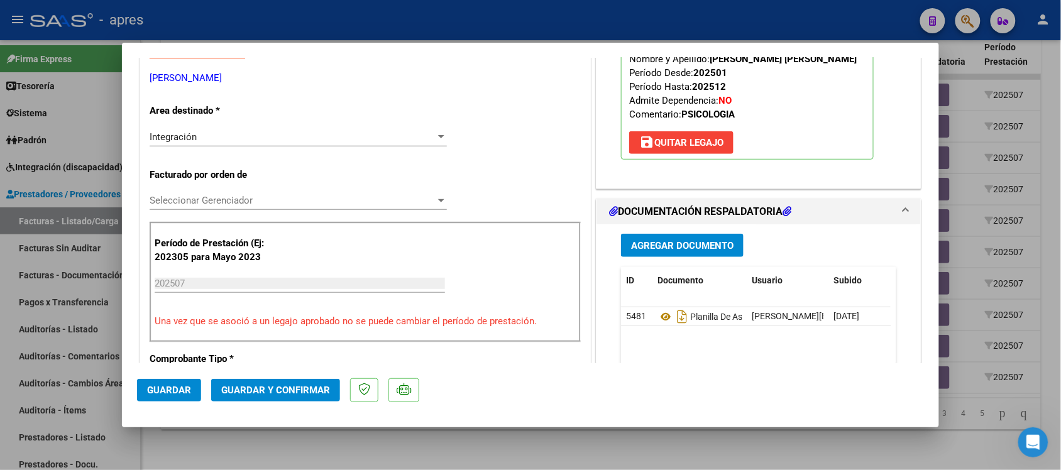
scroll to position [236, 0]
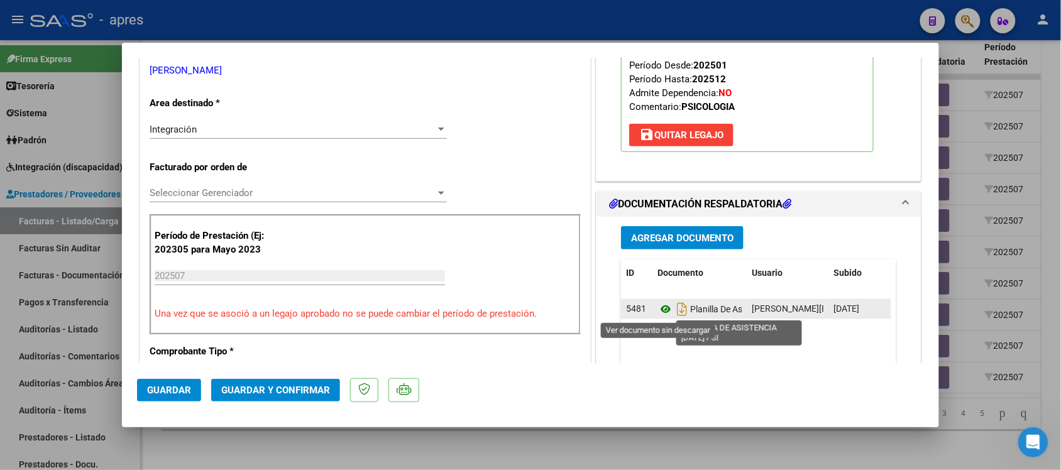
click at [664, 303] on icon at bounding box center [666, 309] width 16 height 15
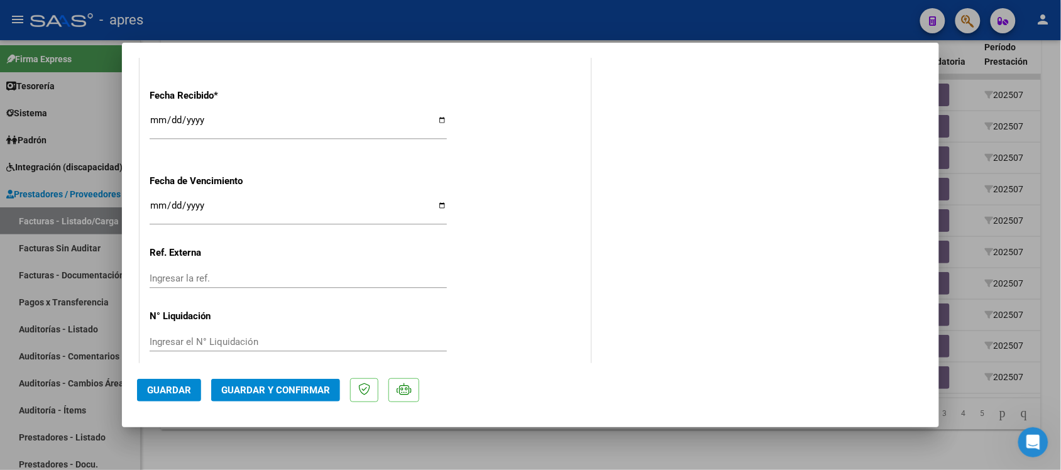
scroll to position [909, 0]
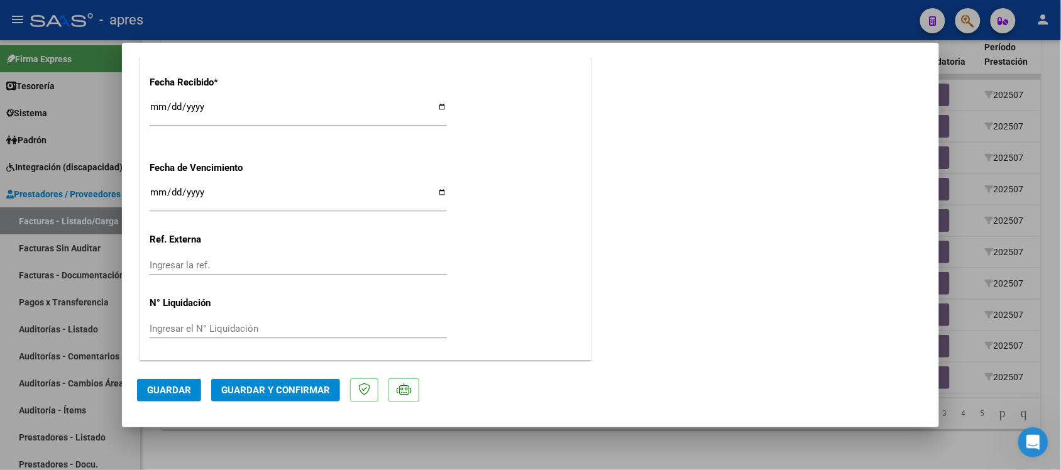
click at [157, 189] on input "Ingresar la fecha" at bounding box center [298, 197] width 297 height 20
type input "[DATE]"
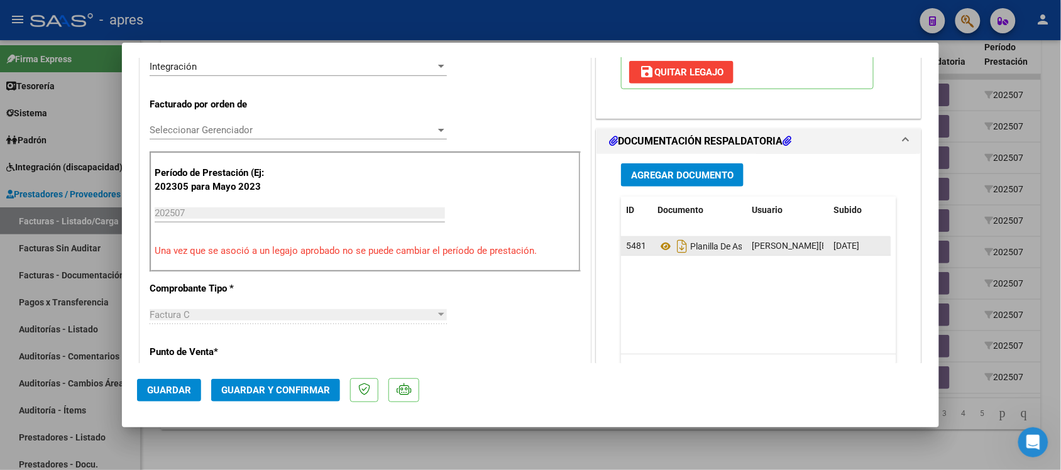
scroll to position [280, 0]
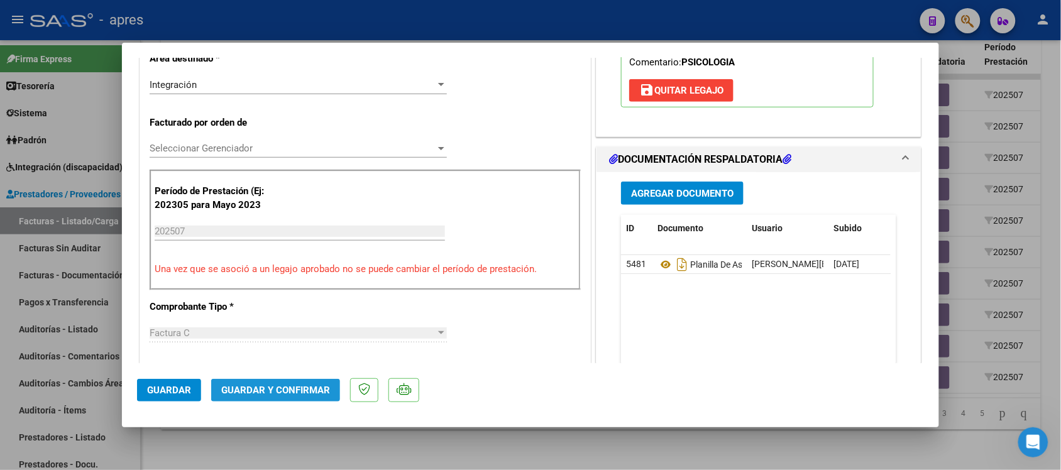
click at [309, 394] on span "Guardar y Confirmar" at bounding box center [275, 390] width 109 height 11
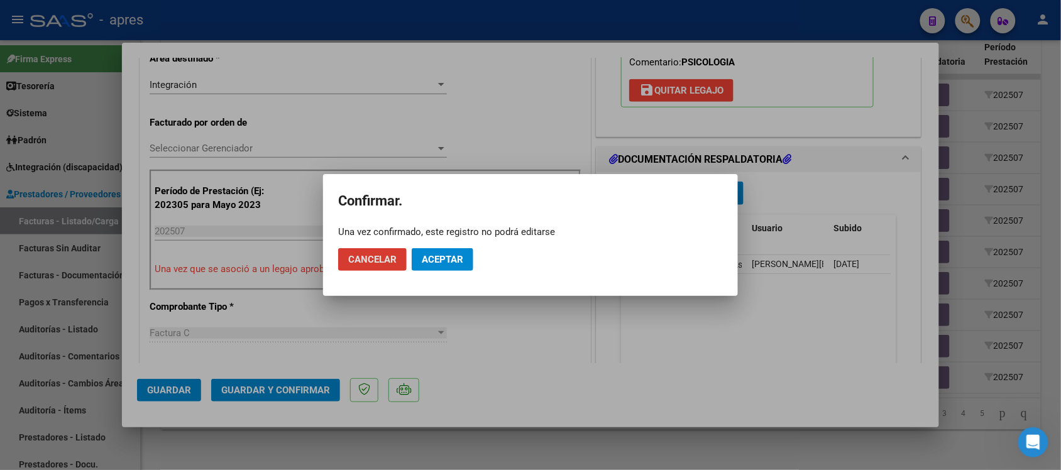
click at [466, 267] on button "Aceptar" at bounding box center [443, 259] width 62 height 23
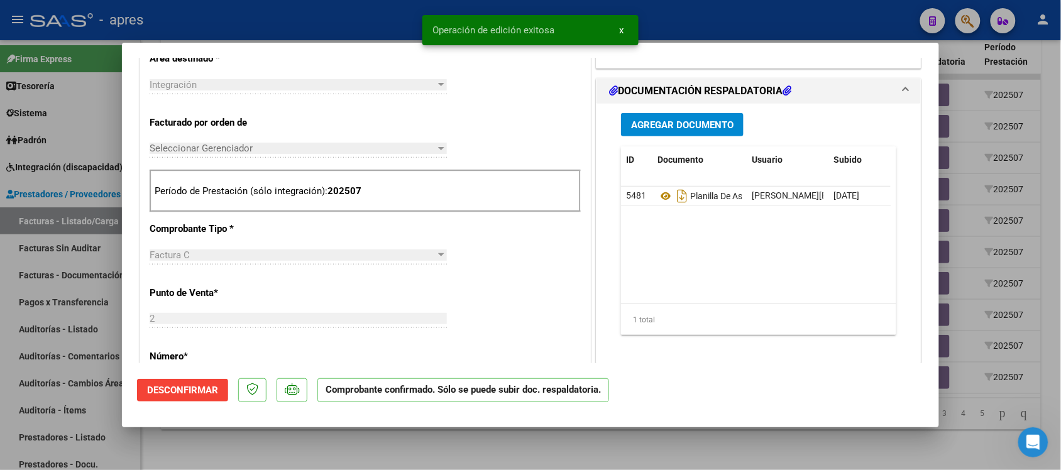
click at [0, 407] on div at bounding box center [530, 235] width 1061 height 470
type input "$ 0,00"
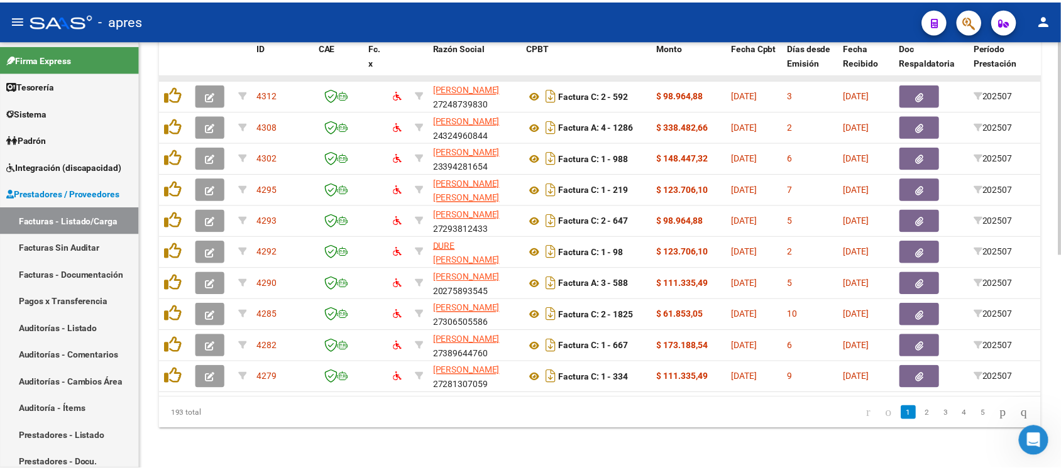
scroll to position [429, 0]
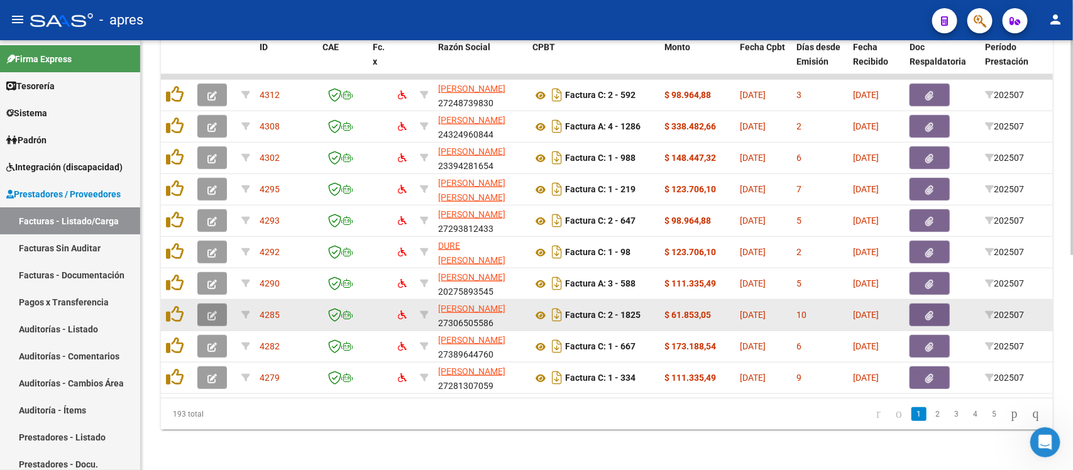
click at [215, 311] on icon "button" at bounding box center [211, 315] width 9 height 9
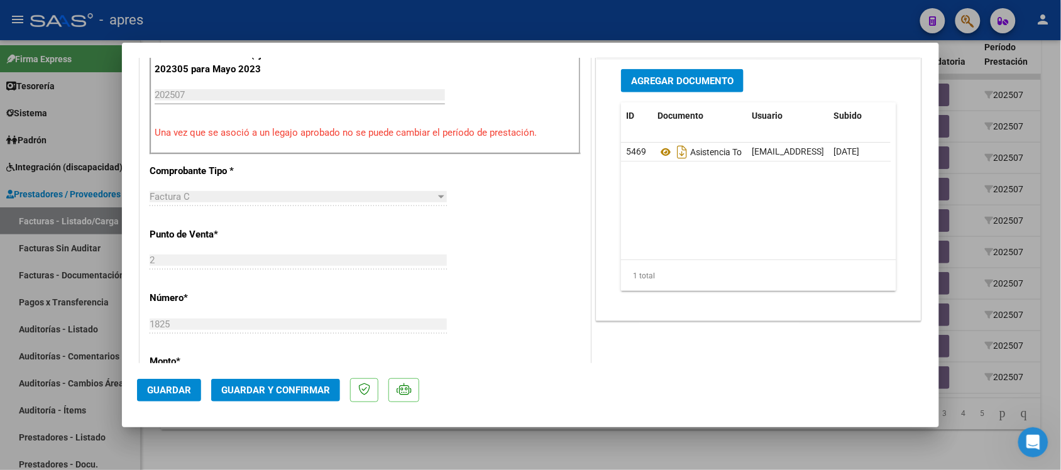
scroll to position [0, 0]
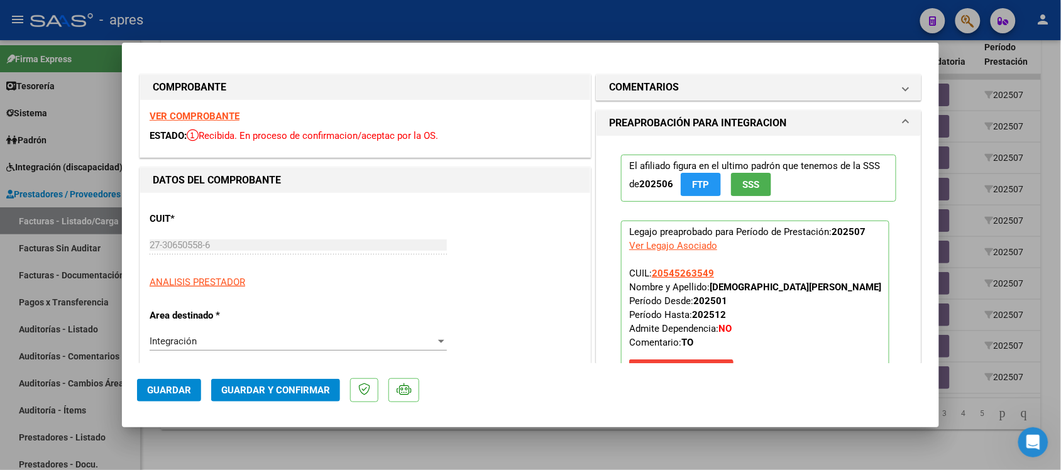
click at [212, 118] on strong "VER COMPROBANTE" at bounding box center [195, 116] width 90 height 11
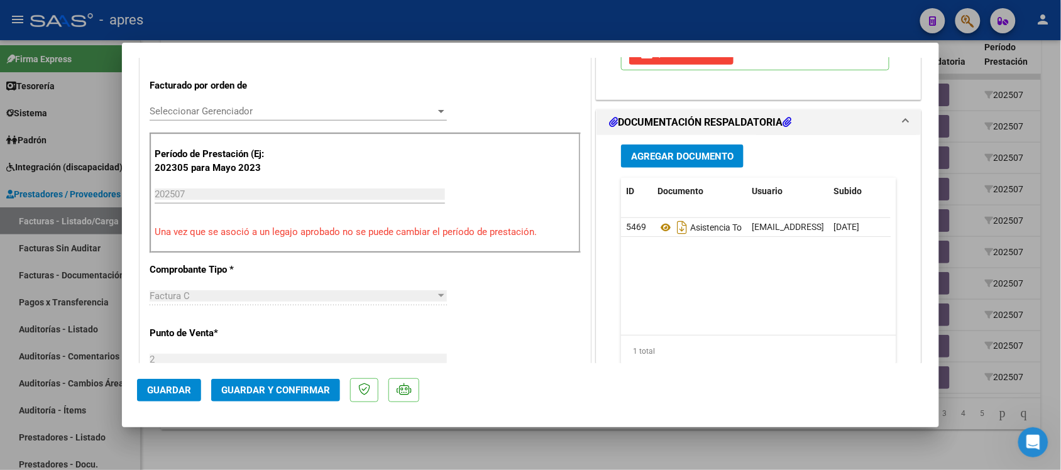
scroll to position [393, 0]
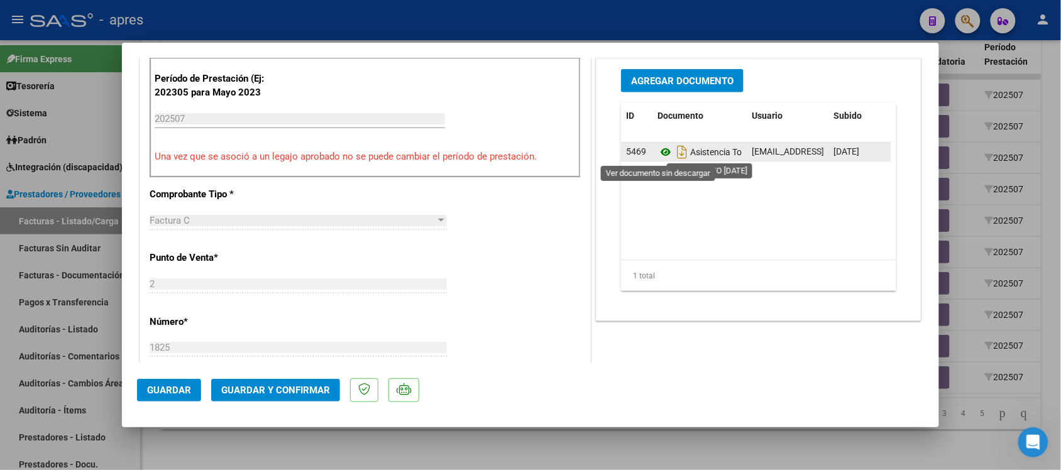
click at [658, 148] on icon at bounding box center [666, 152] width 16 height 15
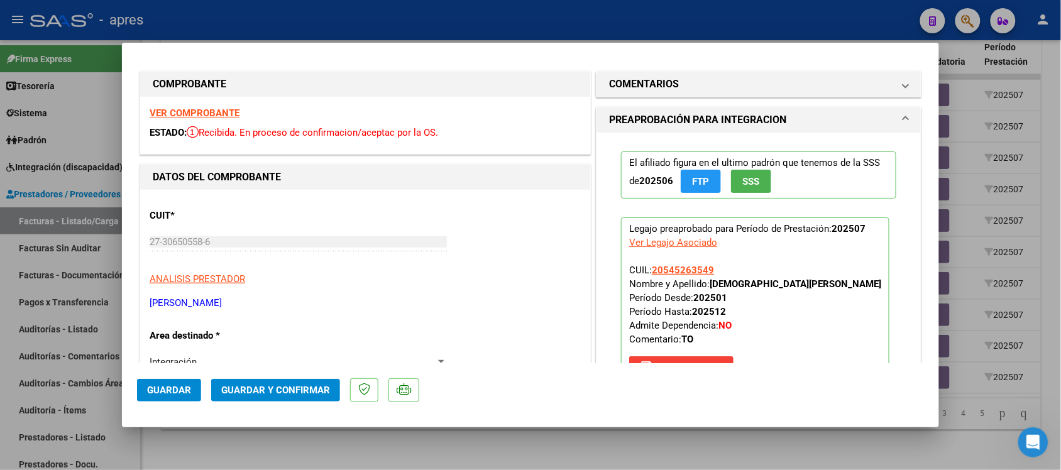
scroll to position [0, 0]
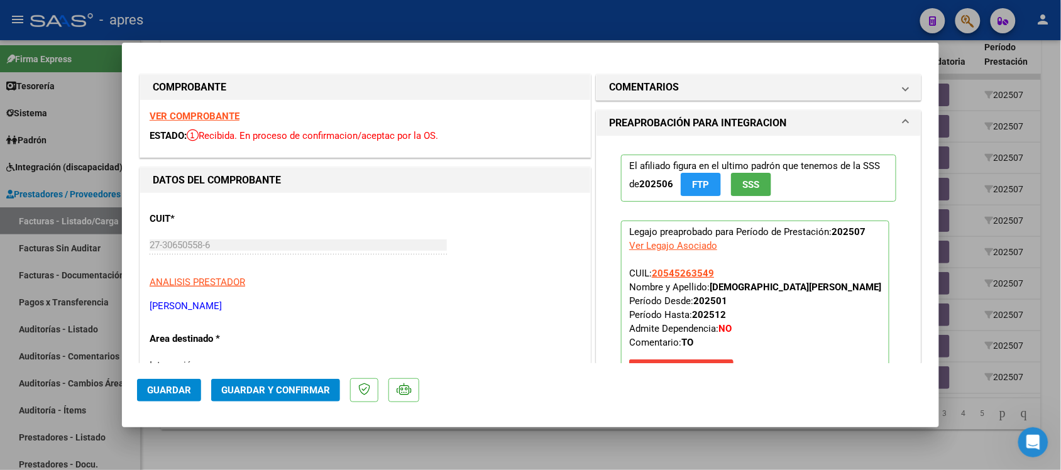
click at [230, 111] on strong "VER COMPROBANTE" at bounding box center [195, 116] width 90 height 11
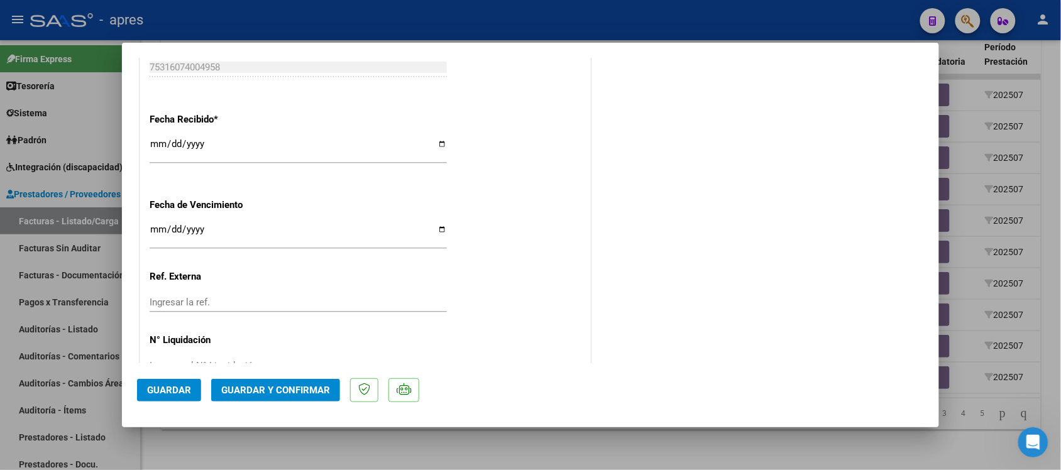
scroll to position [909, 0]
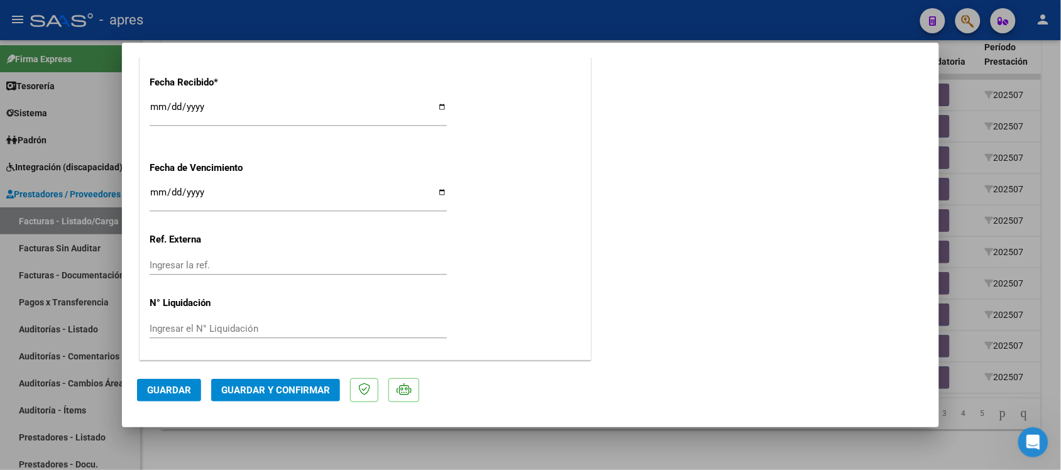
click at [157, 187] on div "Ingresar la fecha" at bounding box center [298, 197] width 297 height 27
type input "[DATE]"
click at [299, 222] on div "[DATE] Ingresar la fecha" at bounding box center [298, 203] width 297 height 38
click at [299, 382] on button "Guardar y Confirmar" at bounding box center [275, 390] width 129 height 23
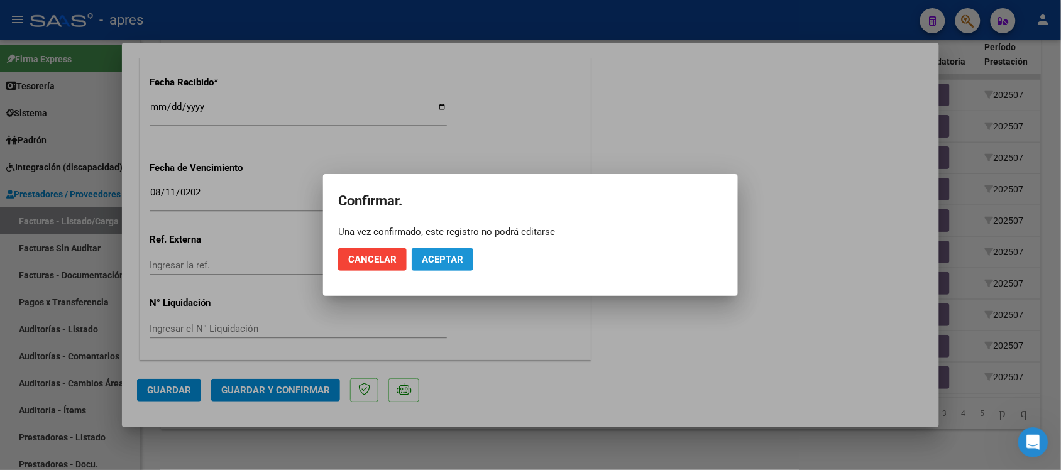
click at [441, 259] on span "Aceptar" at bounding box center [442, 259] width 41 height 11
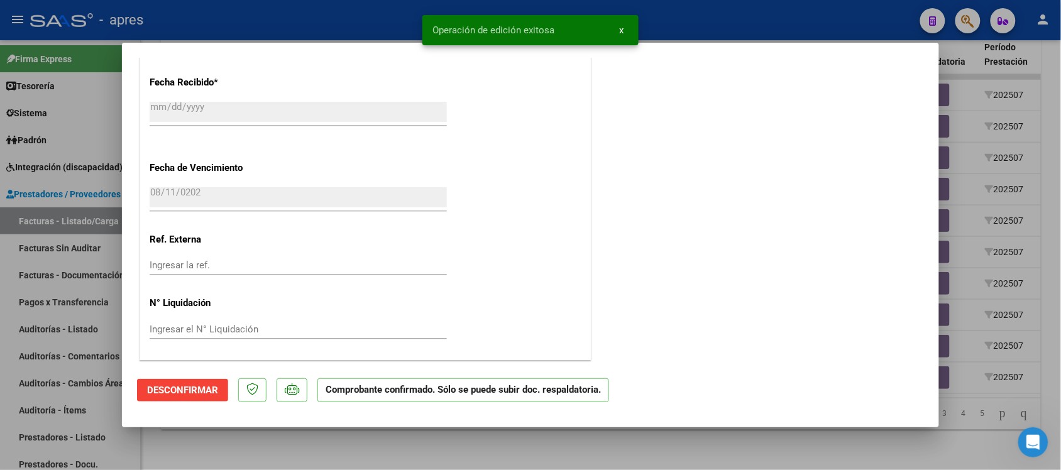
click at [395, 451] on div at bounding box center [530, 235] width 1061 height 470
type input "$ 0,00"
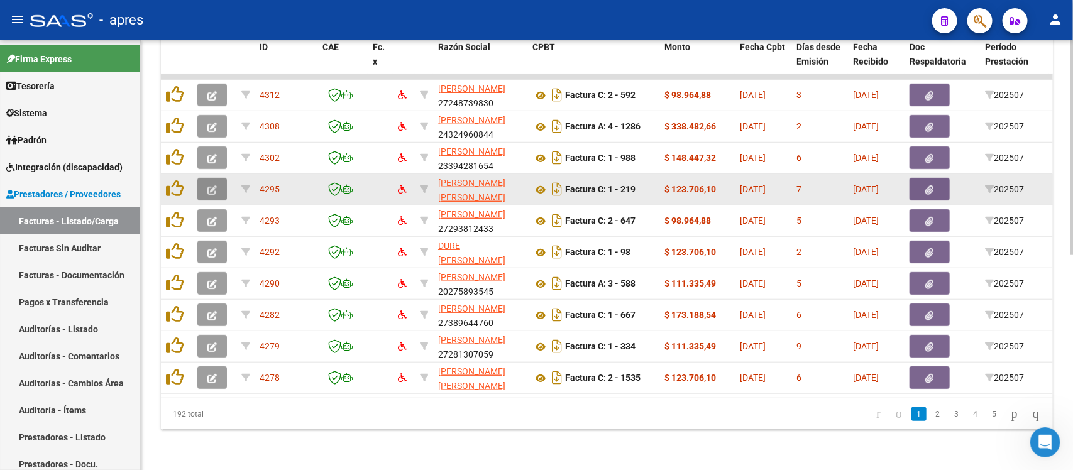
click at [202, 178] on button "button" at bounding box center [212, 189] width 30 height 23
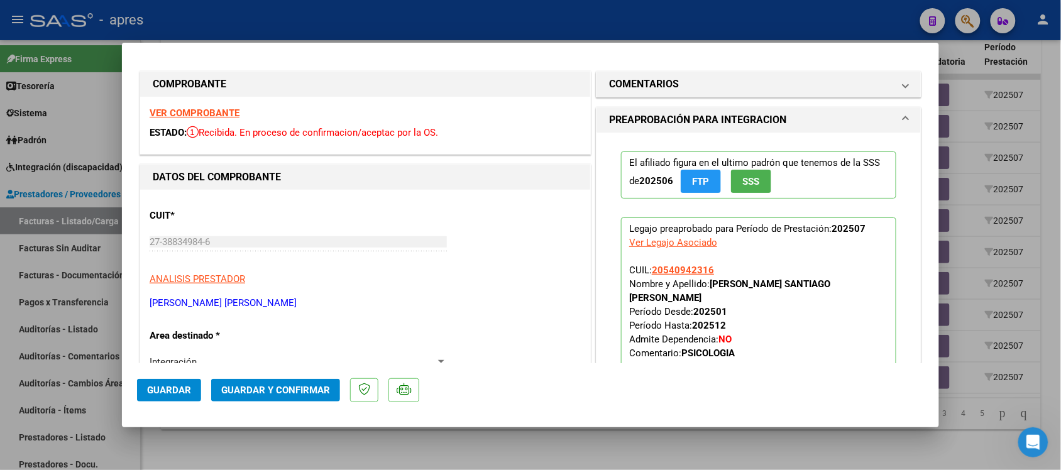
scroll to position [0, 0]
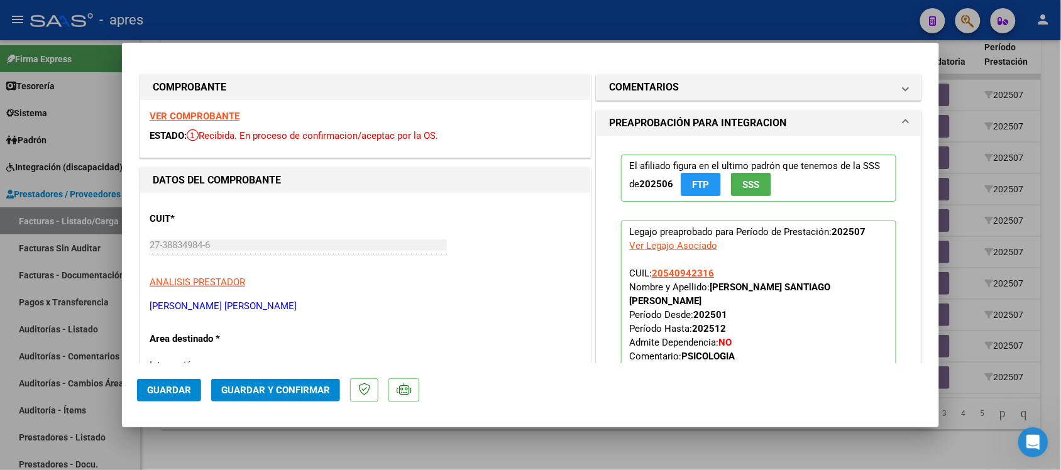
click at [182, 119] on strong "VER COMPROBANTE" at bounding box center [195, 116] width 90 height 11
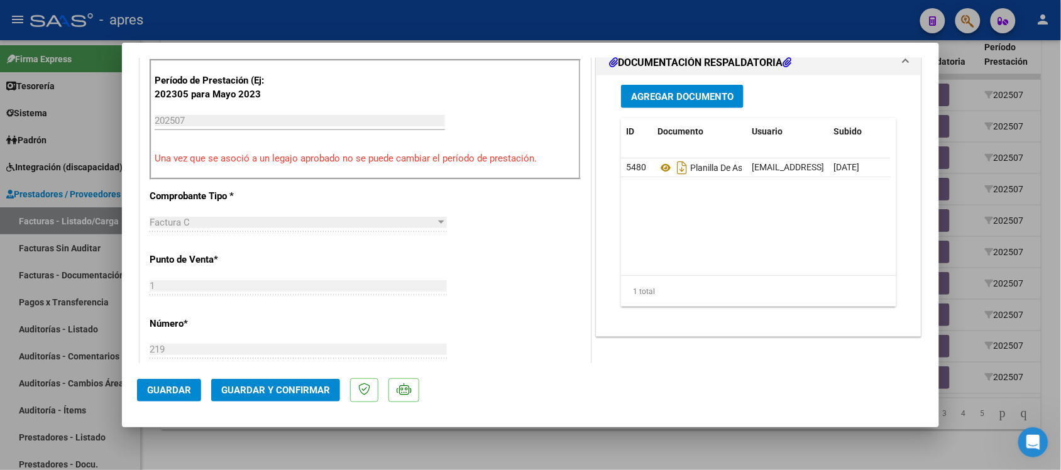
scroll to position [393, 0]
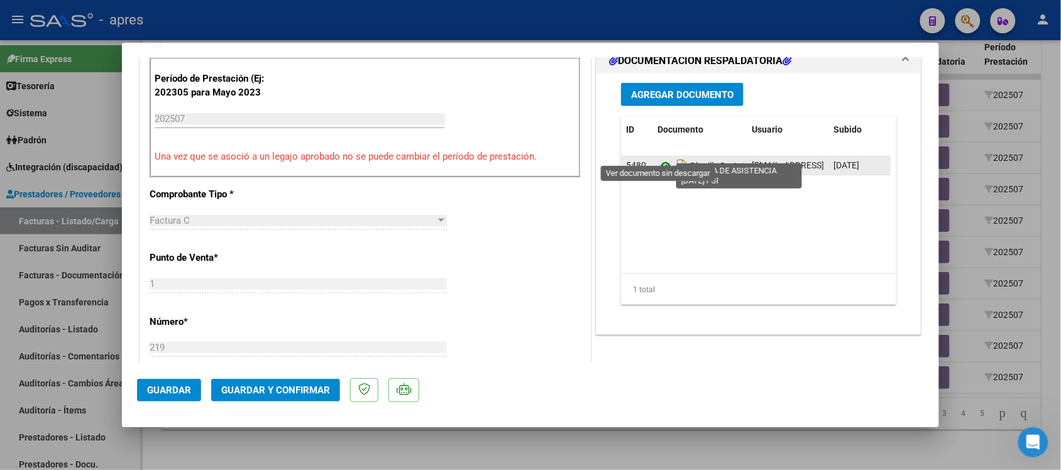
click at [660, 158] on icon at bounding box center [666, 165] width 16 height 15
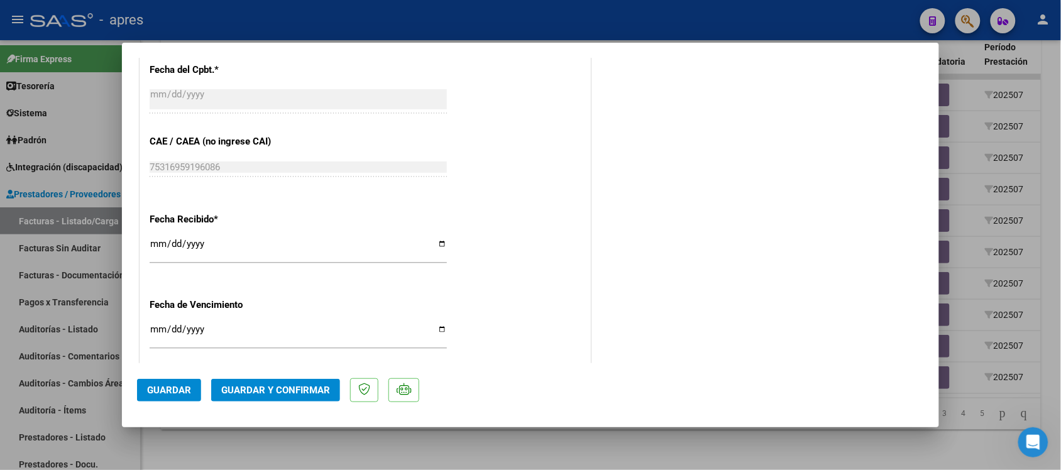
scroll to position [909, 0]
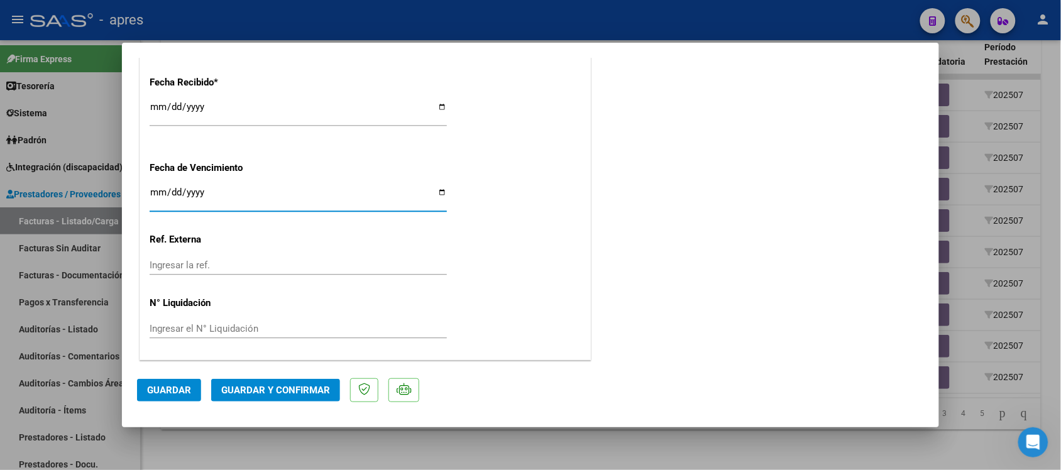
click at [158, 193] on input "Ingresar la fecha" at bounding box center [298, 197] width 297 height 20
type input "[DATE]"
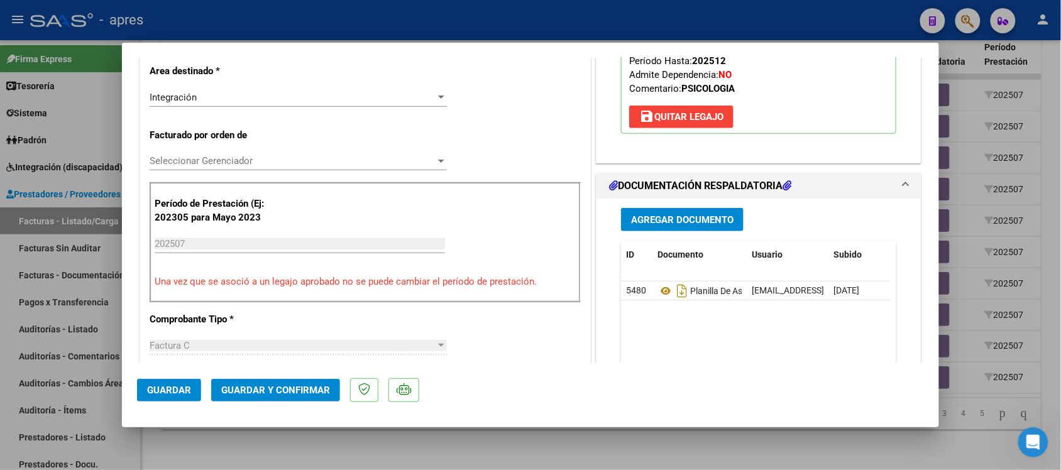
scroll to position [123, 0]
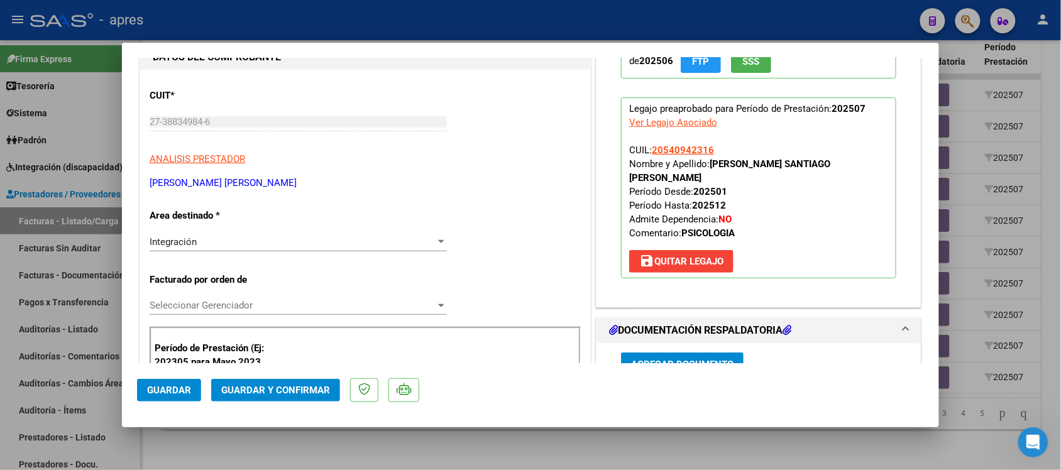
click at [263, 390] on span "Guardar y Confirmar" at bounding box center [275, 390] width 109 height 11
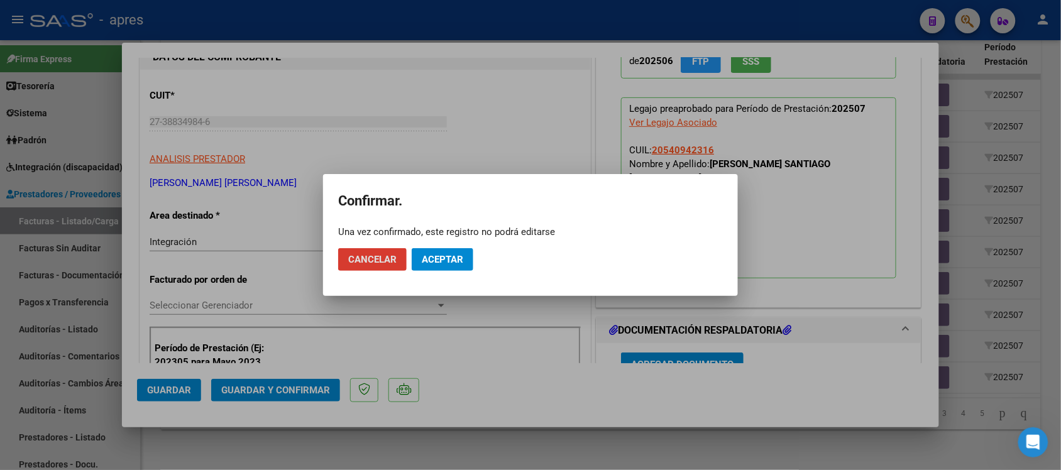
click at [446, 258] on span "Aceptar" at bounding box center [442, 259] width 41 height 11
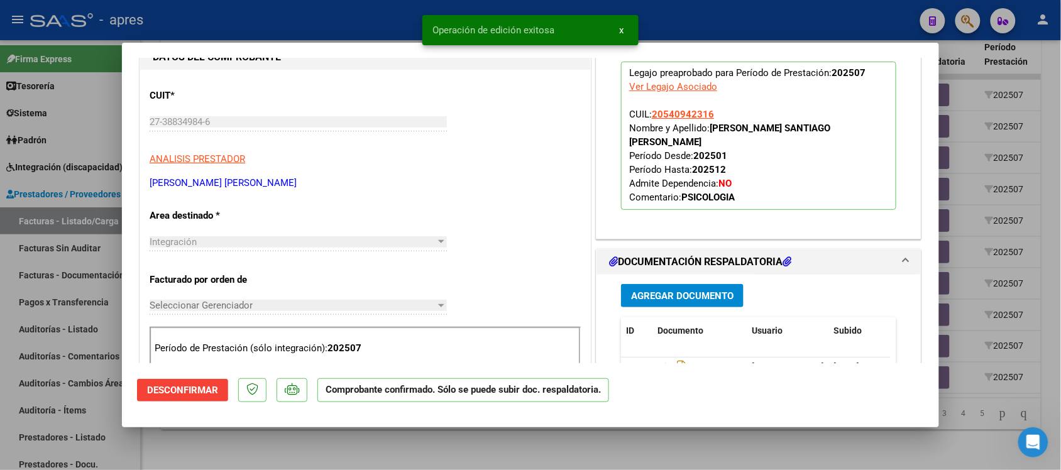
click at [292, 445] on div at bounding box center [530, 235] width 1061 height 470
type input "$ 0,00"
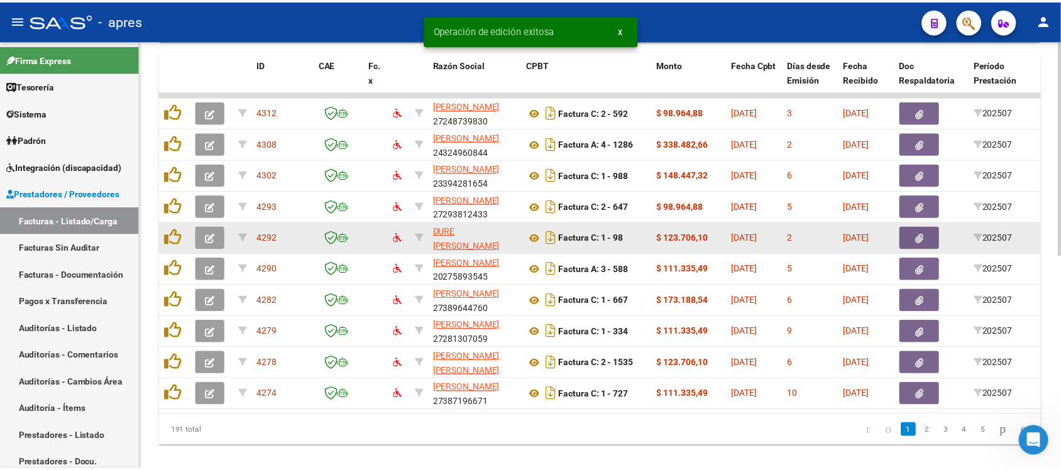
scroll to position [429, 0]
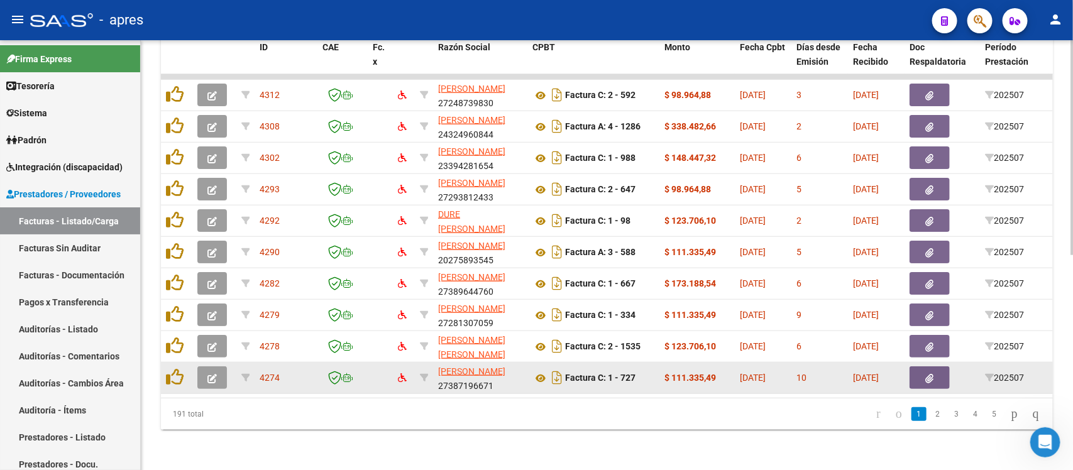
click at [203, 368] on button "button" at bounding box center [212, 377] width 30 height 23
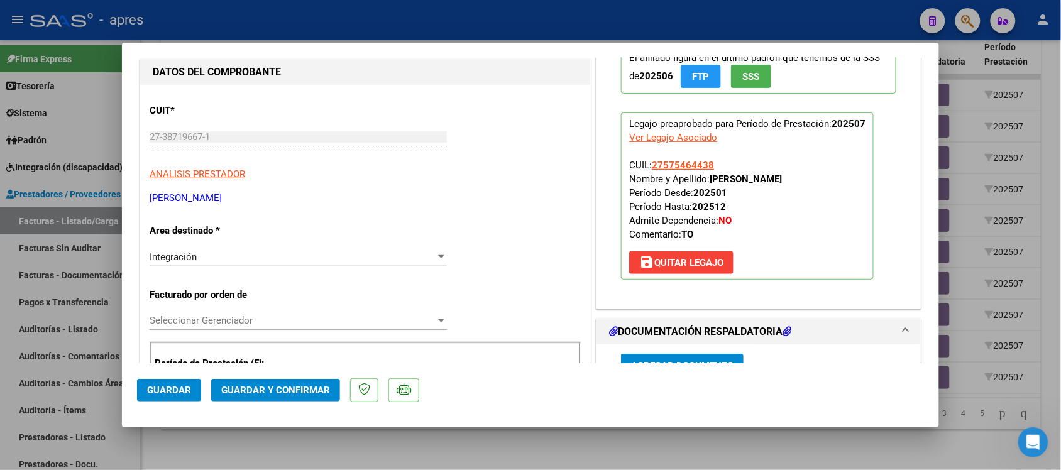
scroll to position [0, 0]
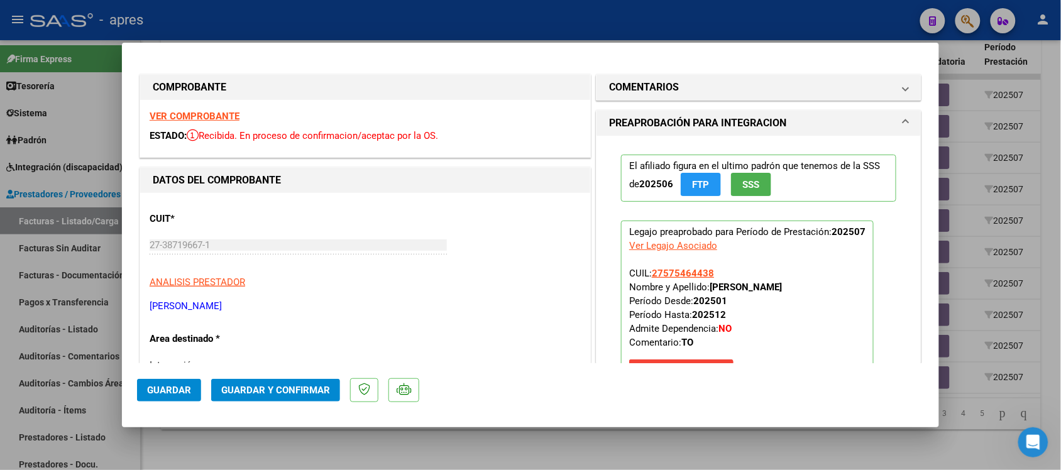
click at [229, 115] on strong "VER COMPROBANTE" at bounding box center [195, 116] width 90 height 11
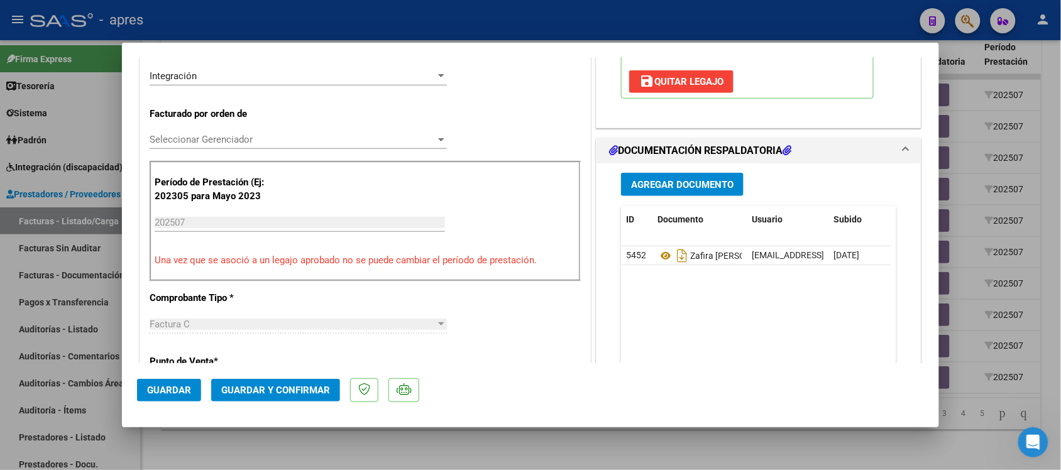
scroll to position [314, 0]
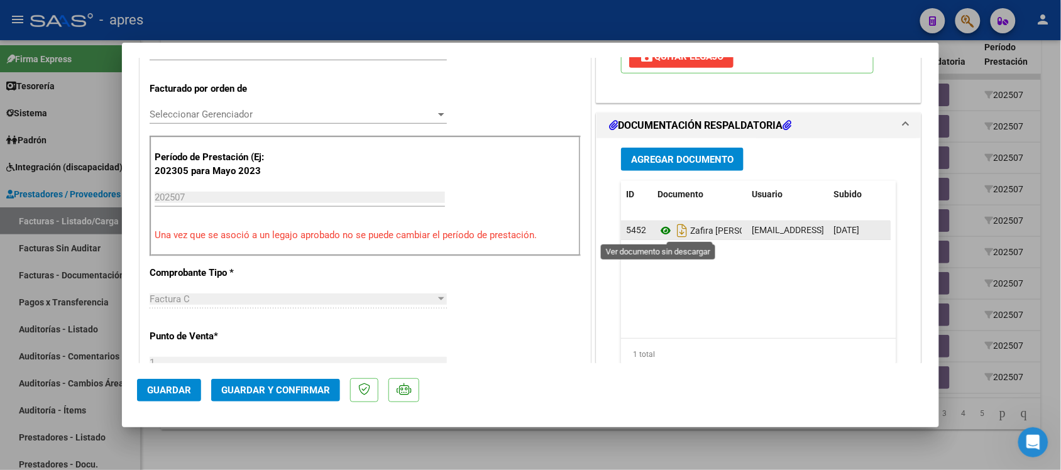
click at [658, 226] on icon at bounding box center [666, 230] width 16 height 15
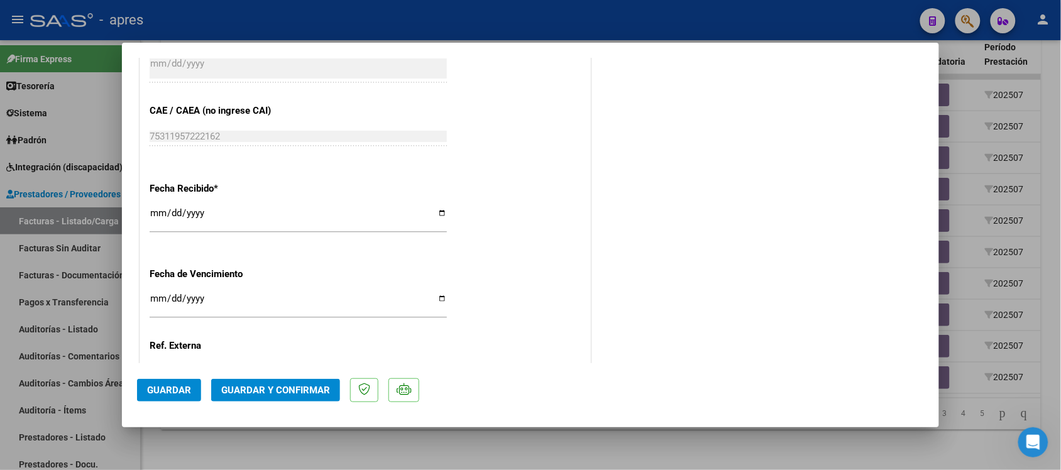
scroll to position [864, 0]
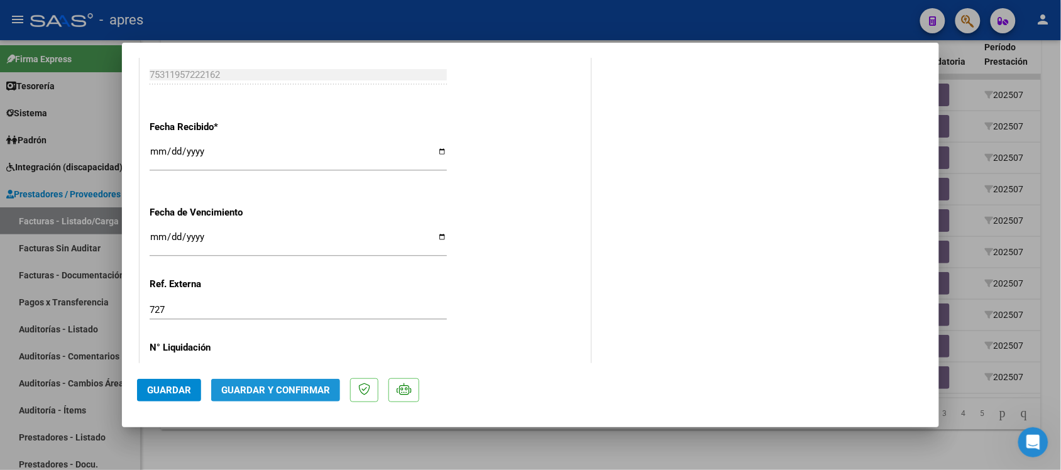
click at [300, 388] on span "Guardar y Confirmar" at bounding box center [275, 390] width 109 height 11
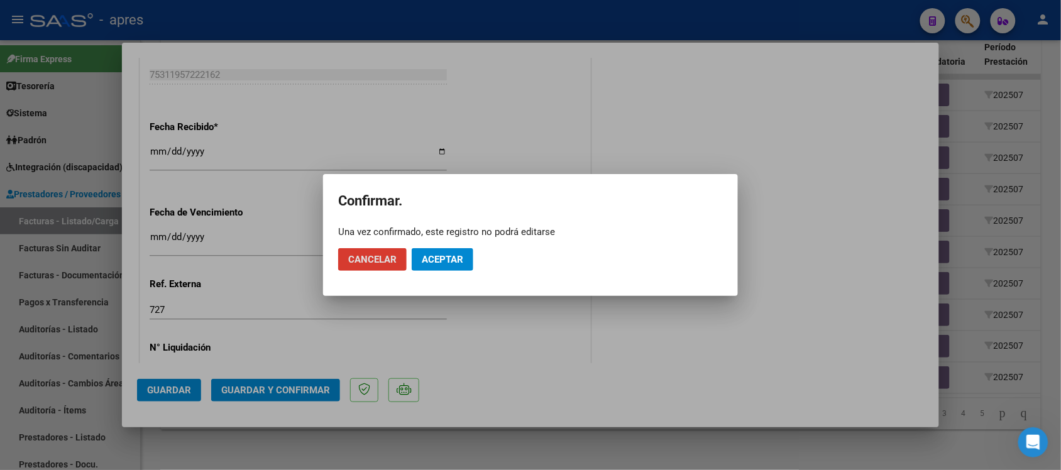
click at [442, 264] on span "Aceptar" at bounding box center [442, 259] width 41 height 11
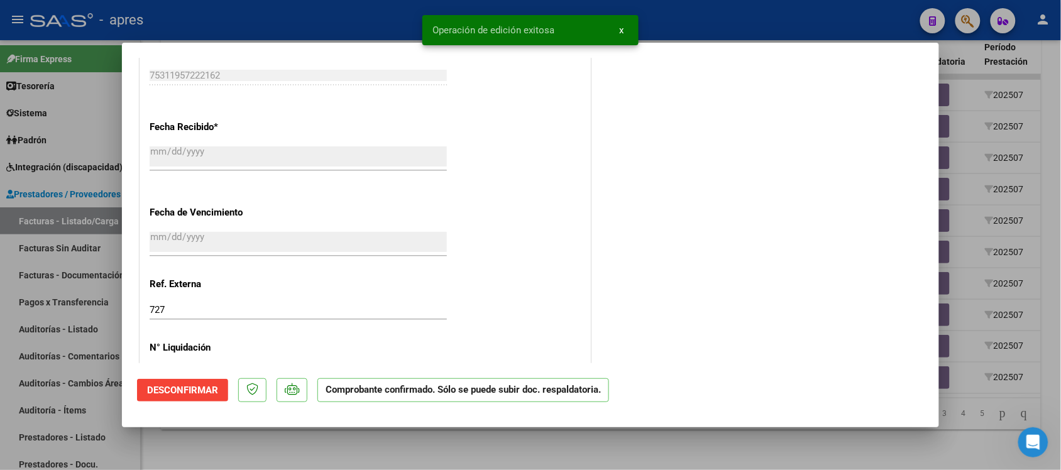
click at [305, 432] on div at bounding box center [530, 235] width 1061 height 470
type input "$ 0,00"
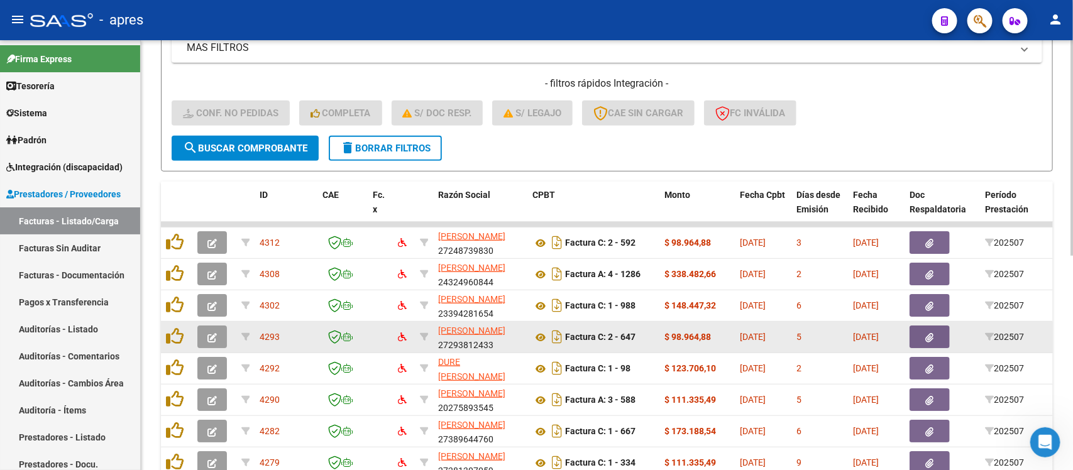
scroll to position [429, 0]
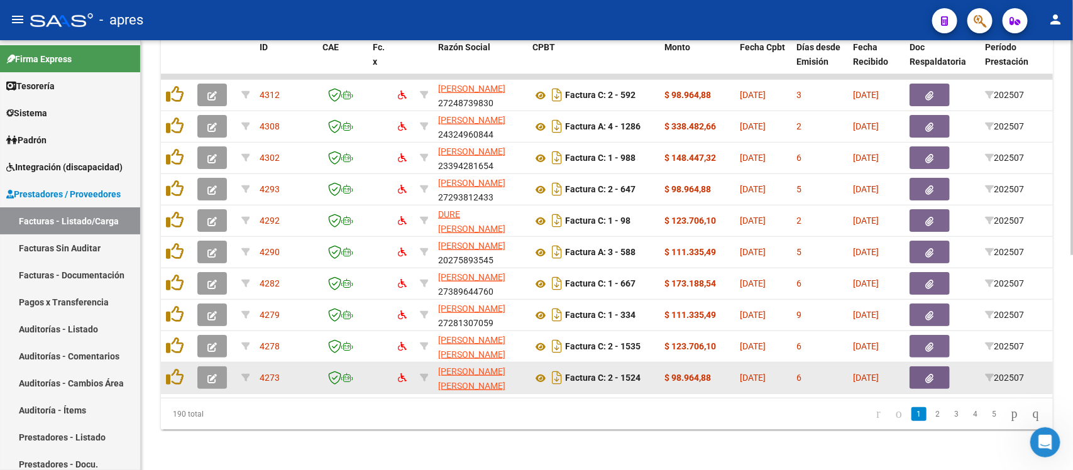
drag, startPoint x: 412, startPoint y: 382, endPoint x: 449, endPoint y: 401, distance: 41.9
click at [449, 401] on div "ID CAE Fc. x Razón Social CPBT Monto Fecha Cpbt Días desde Emisión Fecha Recibi…" at bounding box center [607, 232] width 892 height 396
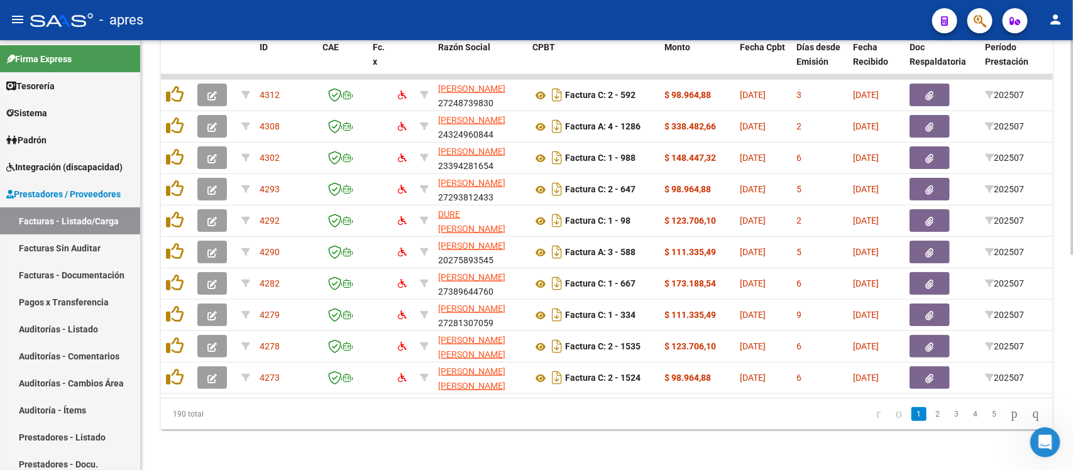
click at [463, 429] on div "190 total 1 2 3 4 5" at bounding box center [607, 414] width 892 height 31
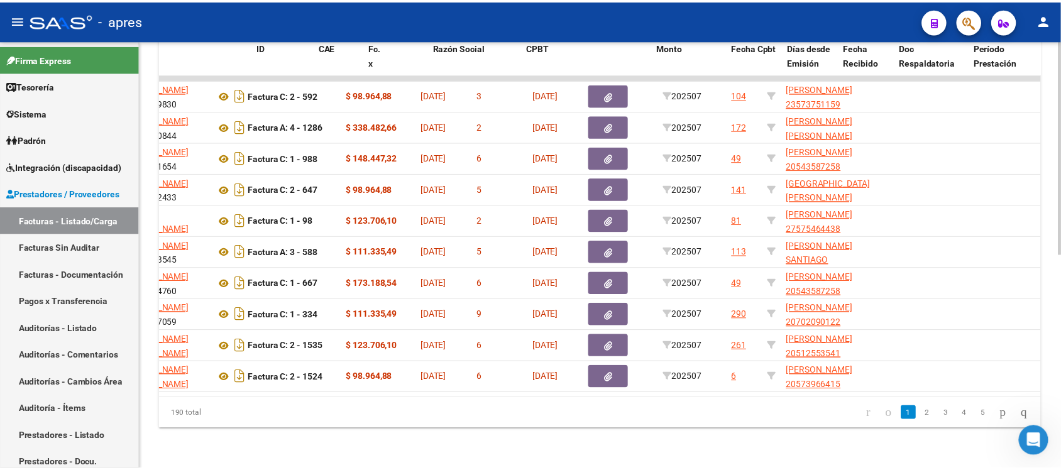
scroll to position [0, 0]
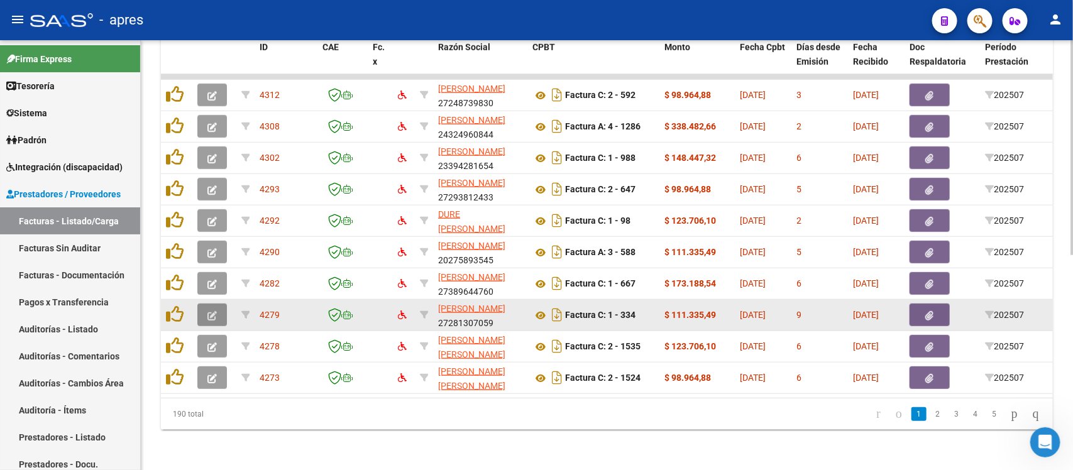
click at [218, 304] on button "button" at bounding box center [212, 315] width 30 height 23
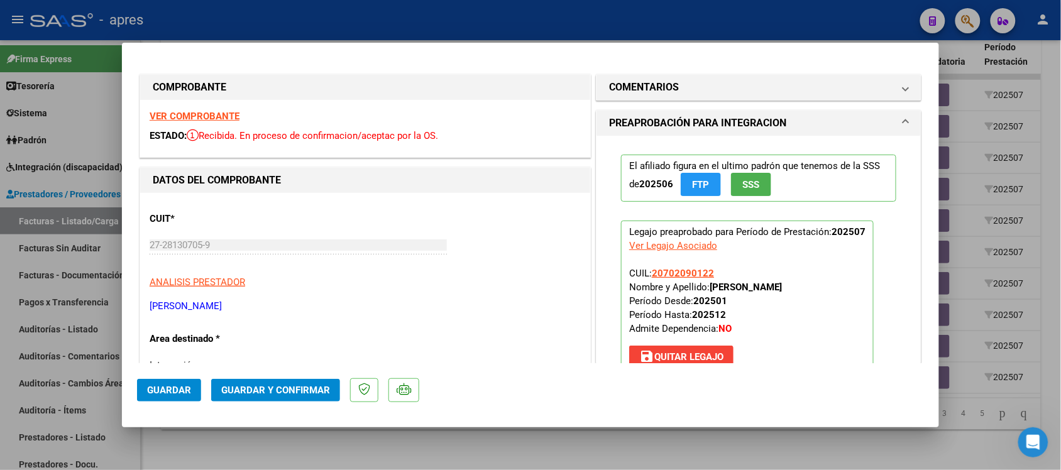
click at [222, 120] on strong "VER COMPROBANTE" at bounding box center [195, 116] width 90 height 11
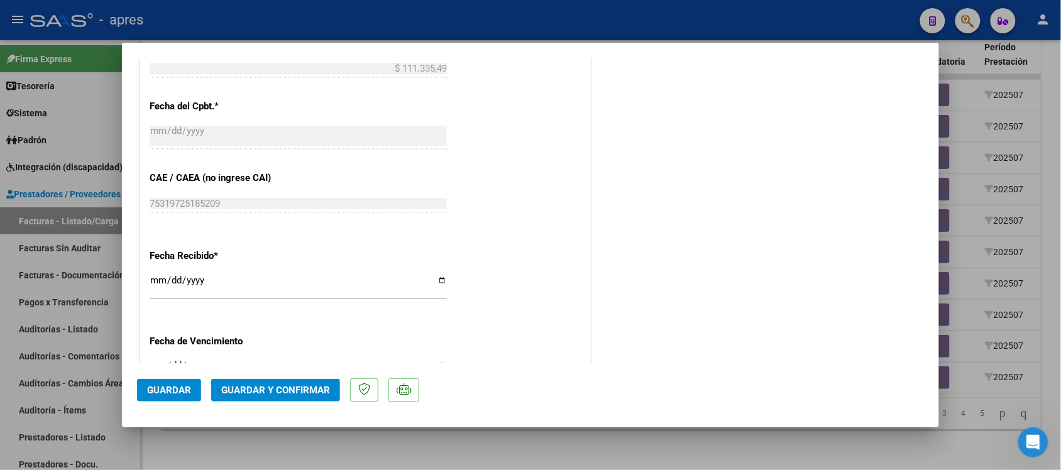
scroll to position [786, 0]
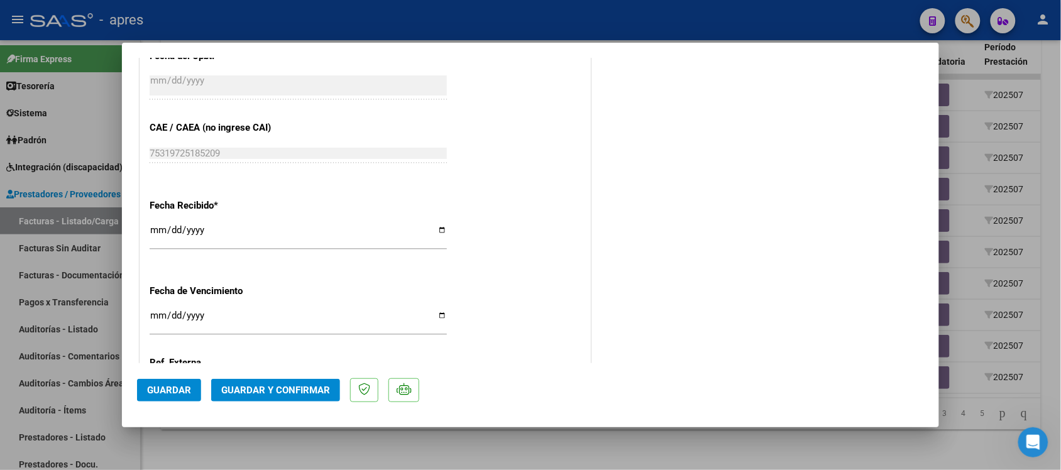
click at [593, 442] on div at bounding box center [530, 235] width 1061 height 470
type input "$ 0,00"
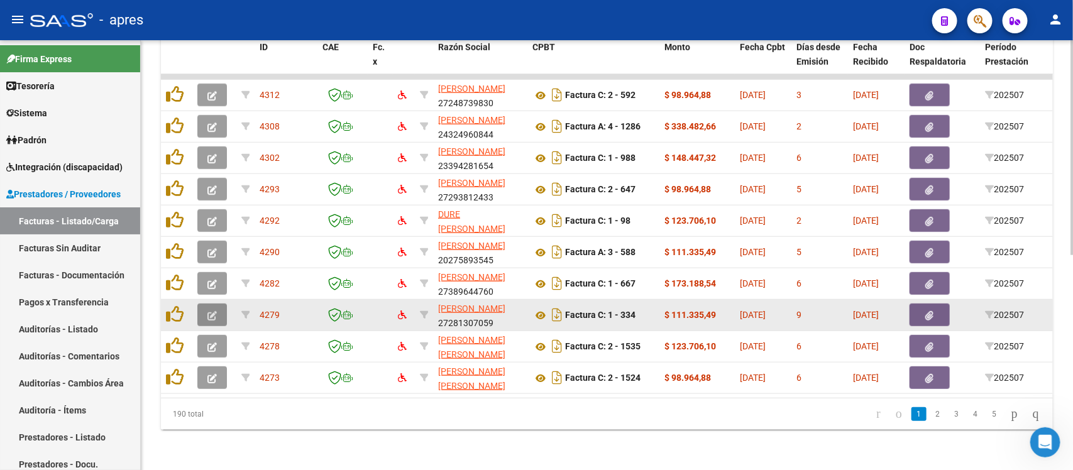
click at [217, 304] on button "button" at bounding box center [212, 315] width 30 height 23
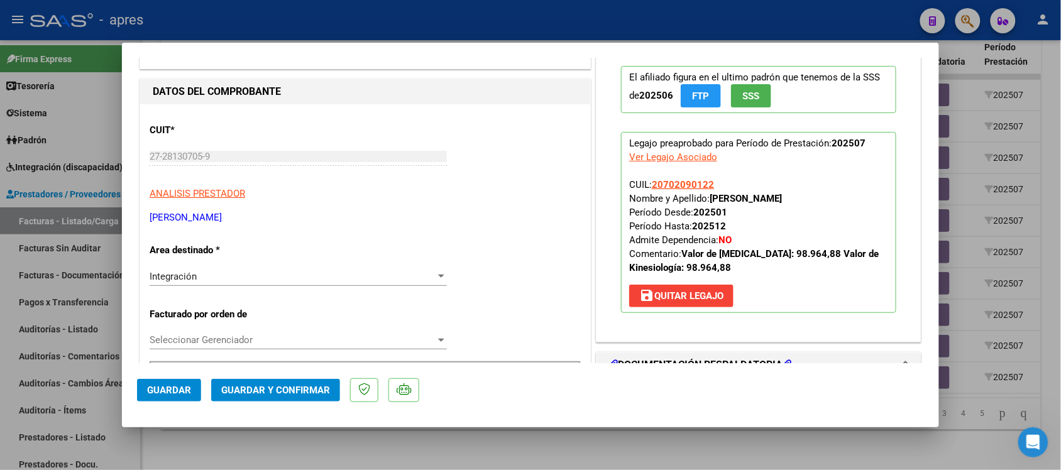
scroll to position [236, 0]
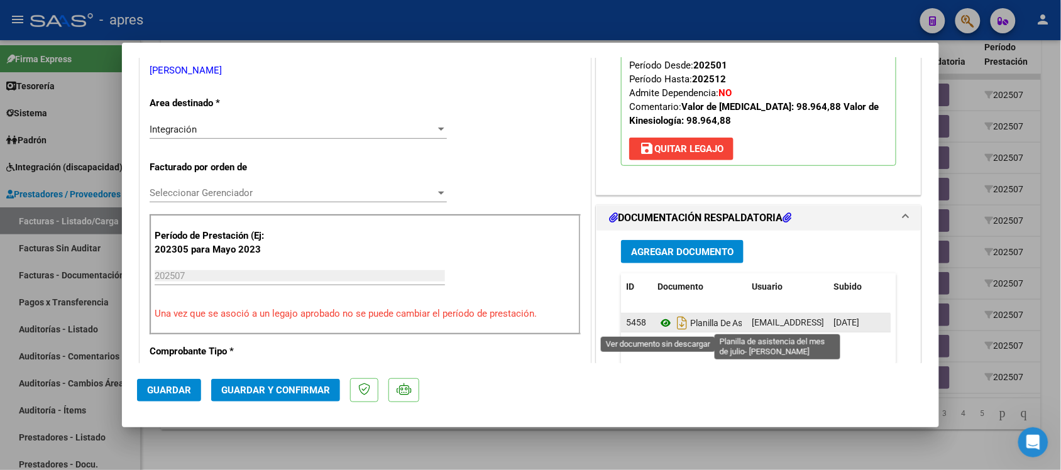
click at [661, 322] on icon at bounding box center [666, 323] width 16 height 15
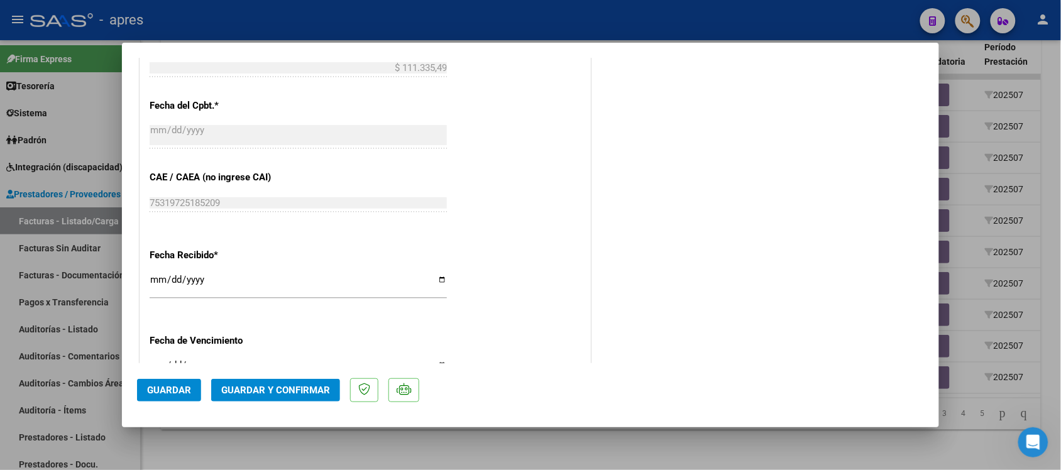
scroll to position [786, 0]
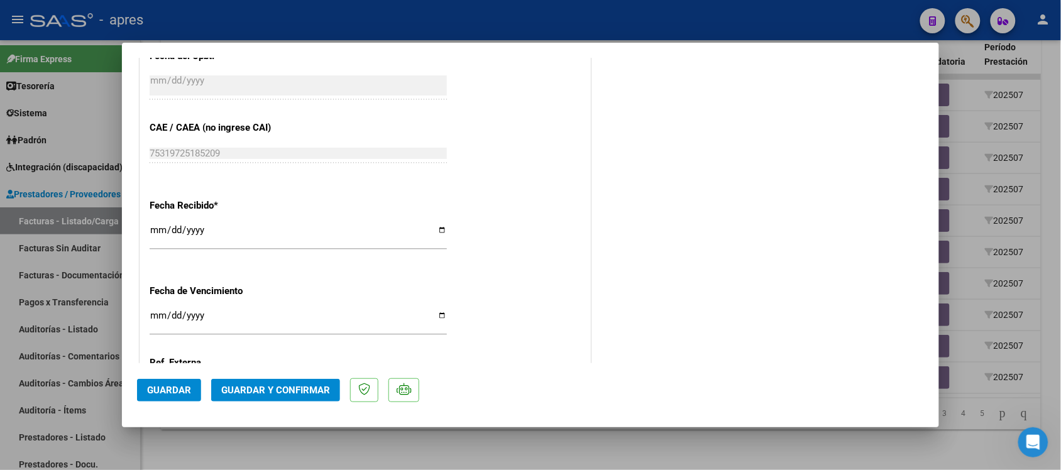
click at [289, 394] on span "Guardar y Confirmar" at bounding box center [275, 390] width 109 height 11
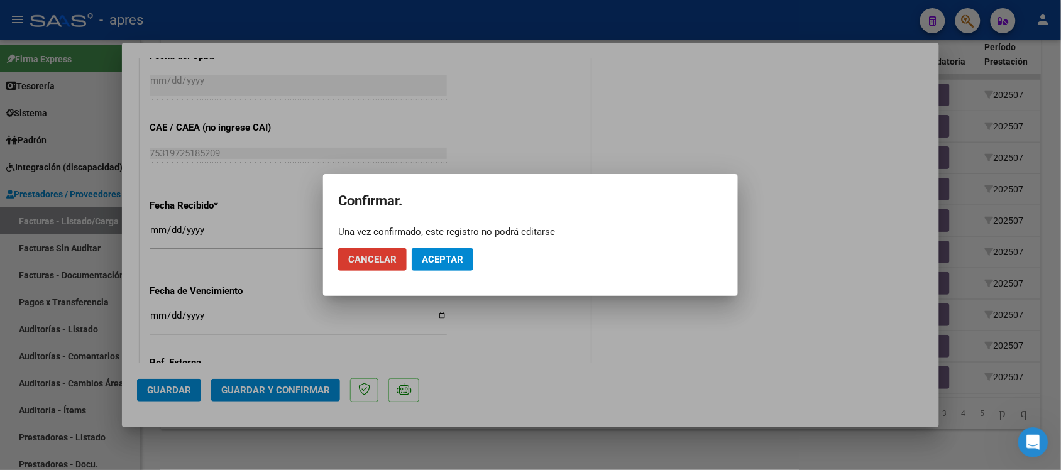
click at [467, 248] on button "Aceptar" at bounding box center [443, 259] width 62 height 23
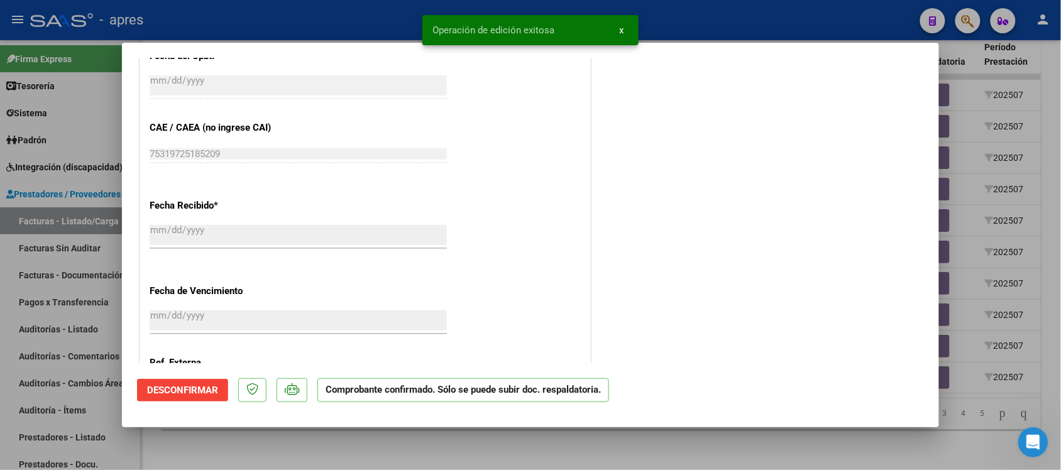
click at [426, 444] on div at bounding box center [530, 235] width 1061 height 470
type input "$ 0,00"
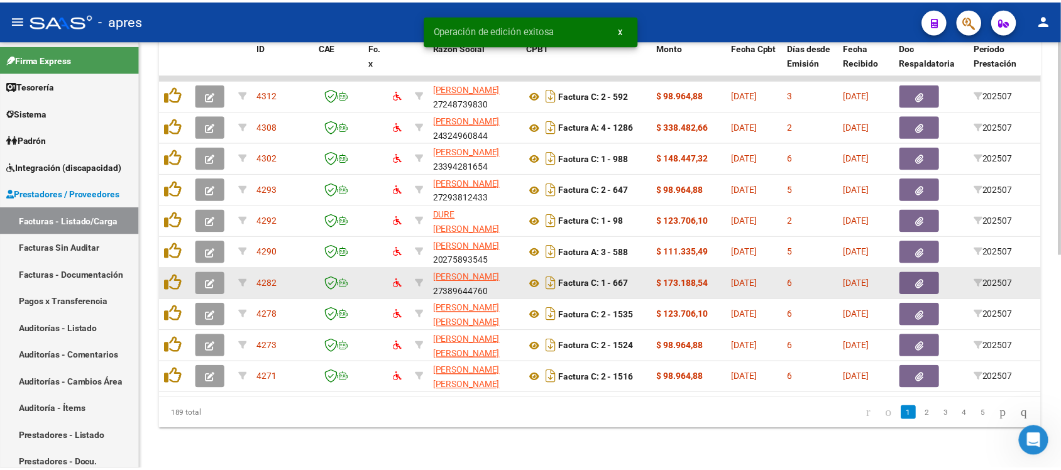
scroll to position [350, 0]
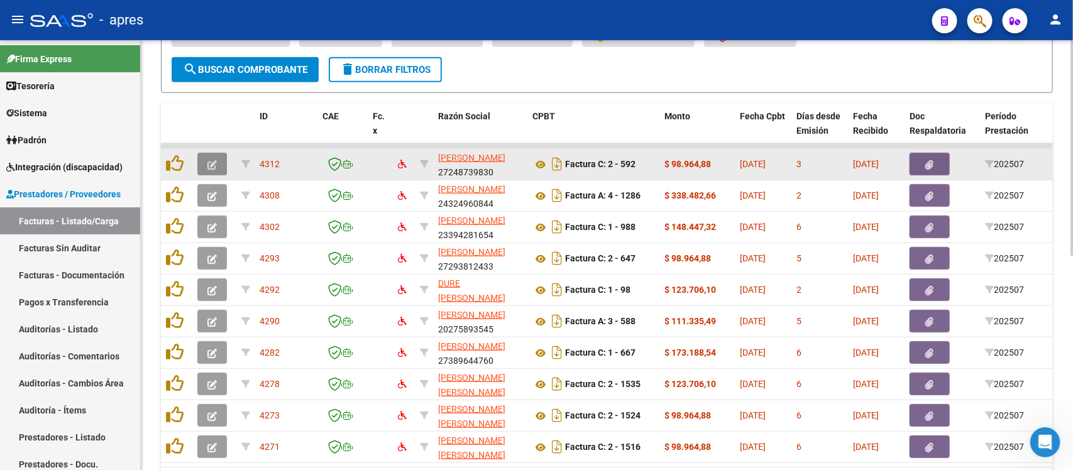
click at [209, 160] on icon "button" at bounding box center [211, 164] width 9 height 9
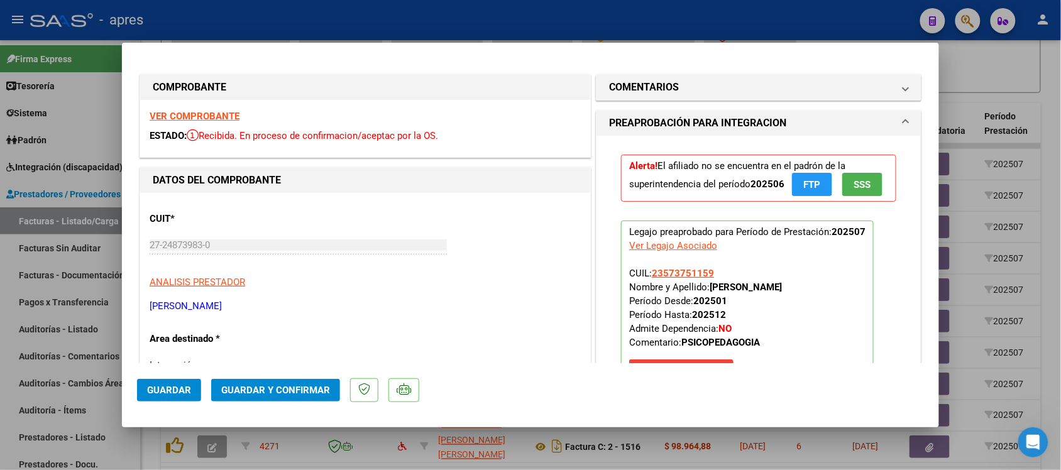
click at [200, 112] on strong "VER COMPROBANTE" at bounding box center [195, 116] width 90 height 11
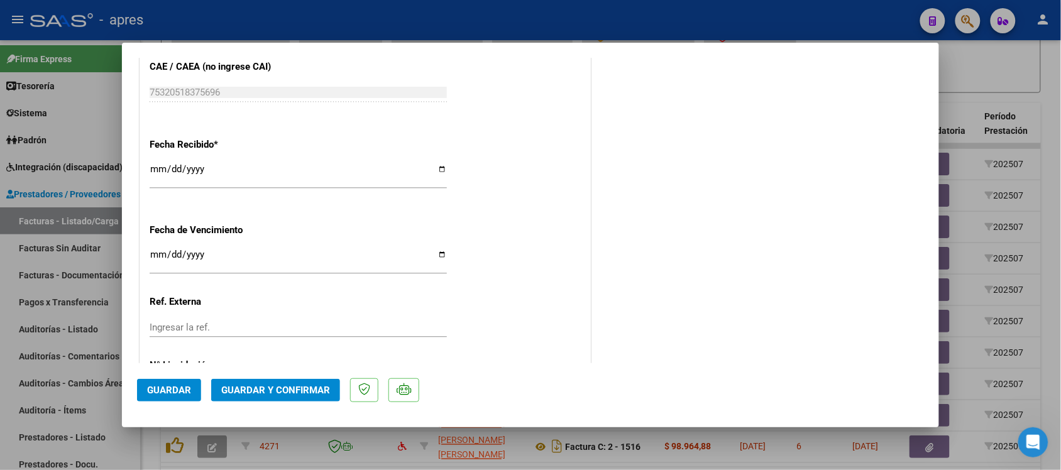
scroll to position [864, 0]
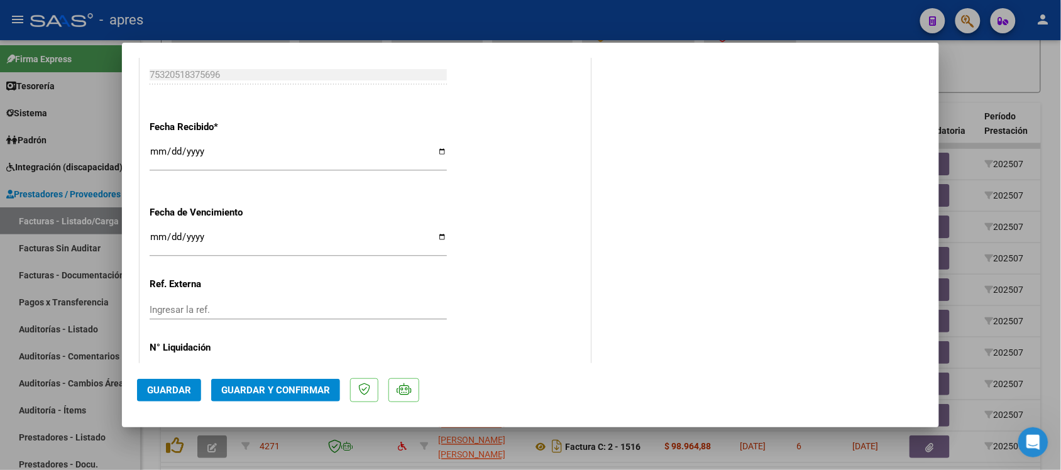
click at [153, 237] on input "Ingresar la fecha" at bounding box center [298, 242] width 297 height 20
type input "[DATE]"
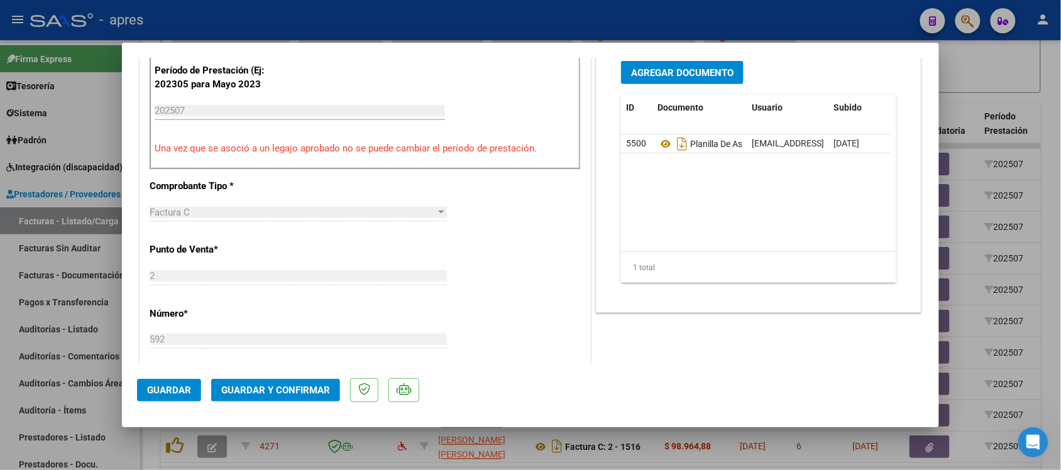
scroll to position [393, 0]
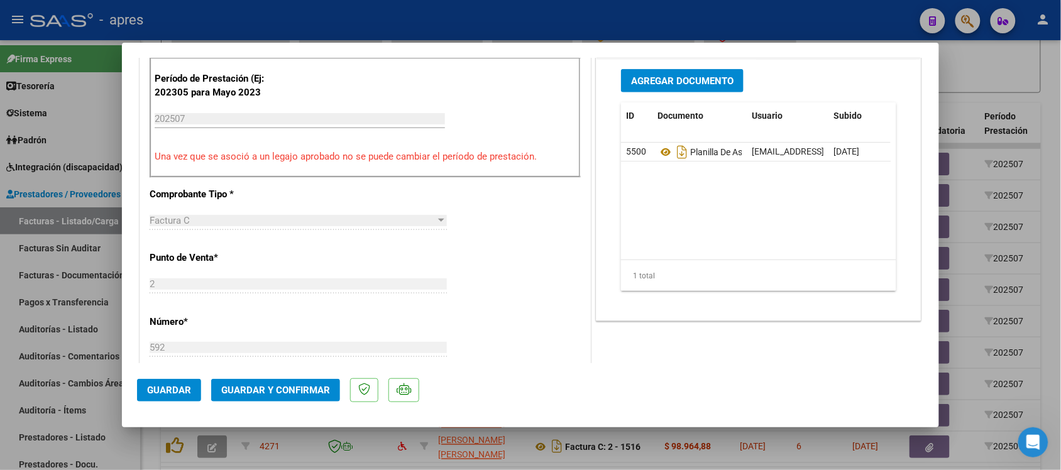
click at [627, 253] on datatable-body "5500 Planilla De Asistencia Julio [EMAIL_ADDRESS][DOMAIN_NAME] - [PERSON_NAME] …" at bounding box center [756, 201] width 270 height 117
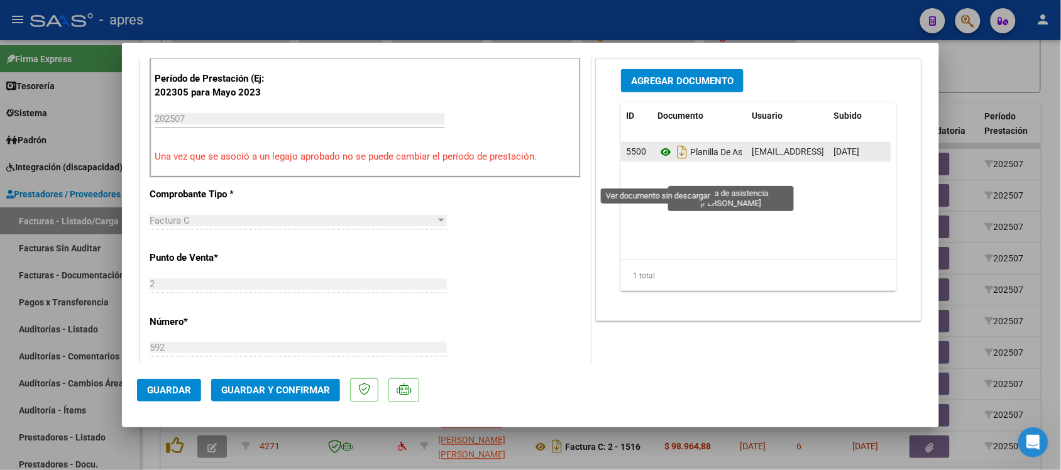
click at [658, 160] on icon at bounding box center [666, 152] width 16 height 15
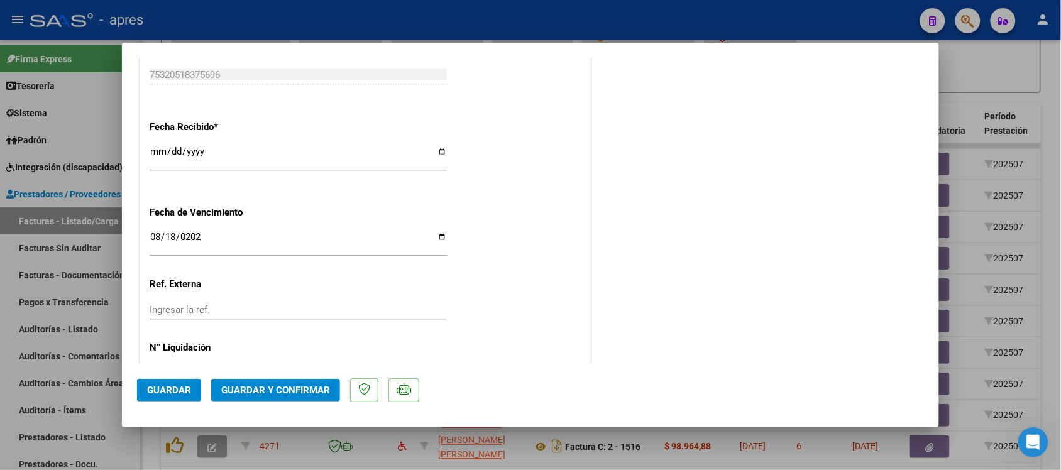
scroll to position [909, 0]
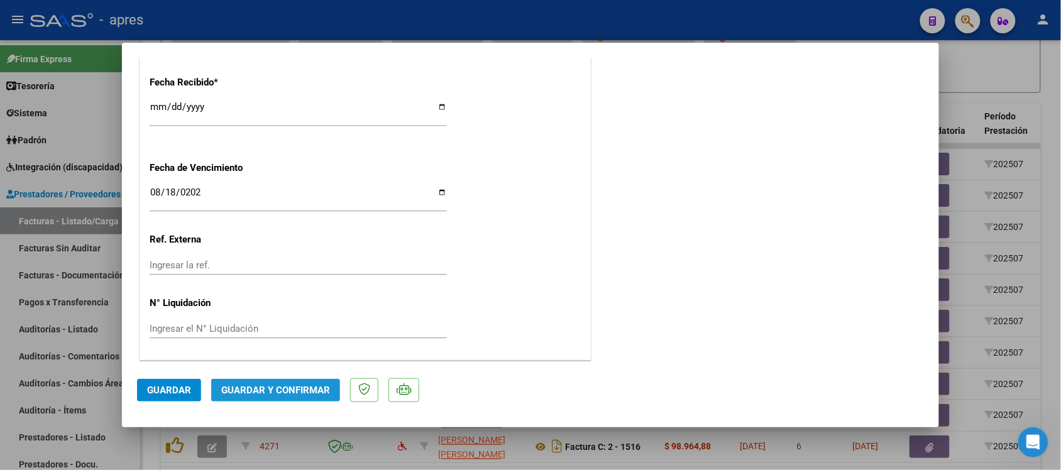
click at [286, 388] on span "Guardar y Confirmar" at bounding box center [275, 390] width 109 height 11
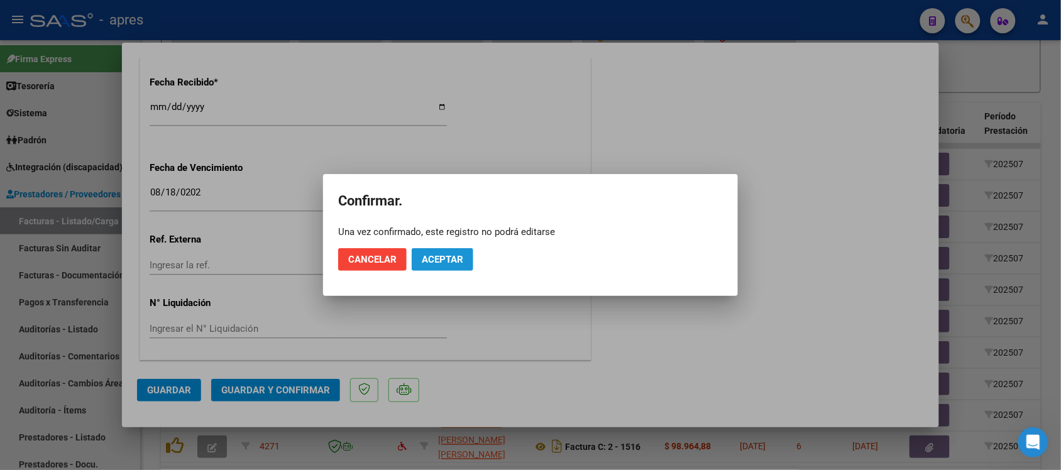
click at [460, 255] on span "Aceptar" at bounding box center [442, 259] width 41 height 11
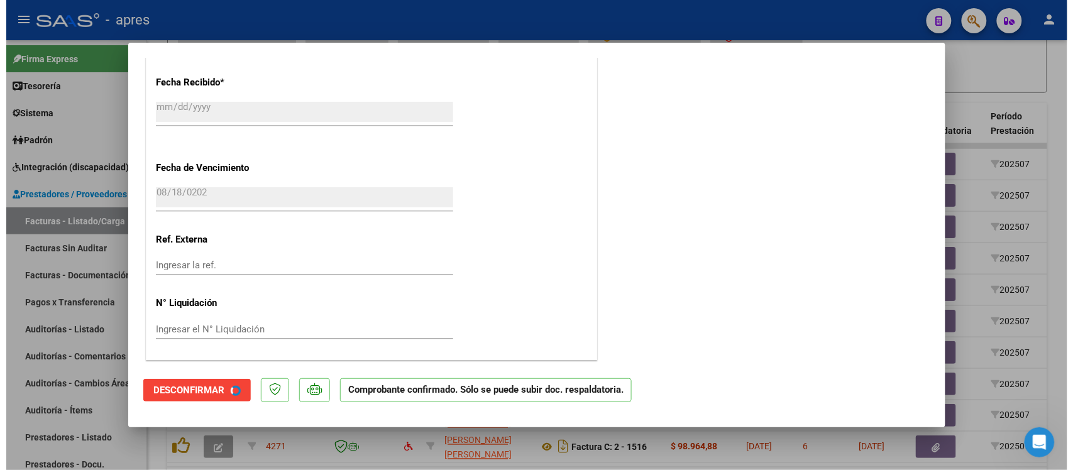
scroll to position [831, 0]
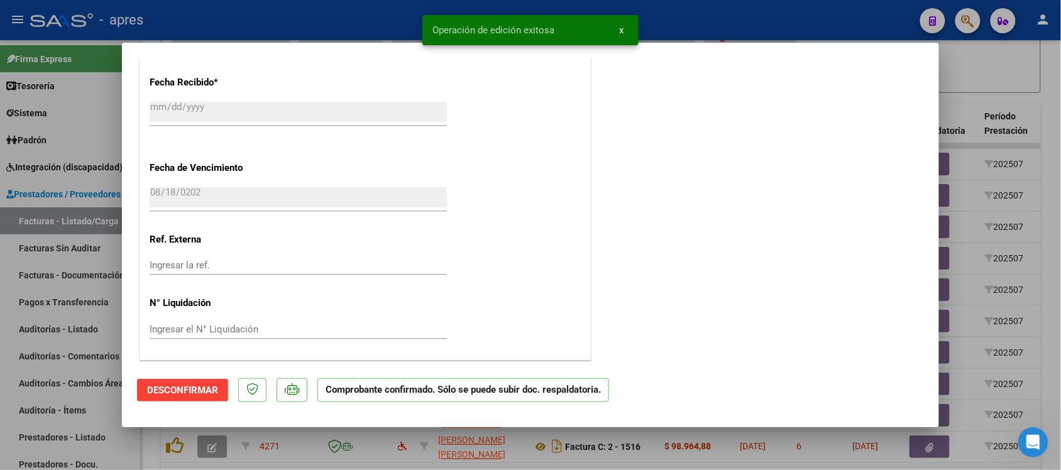
click at [145, 444] on div at bounding box center [530, 235] width 1061 height 470
type input "$ 0,00"
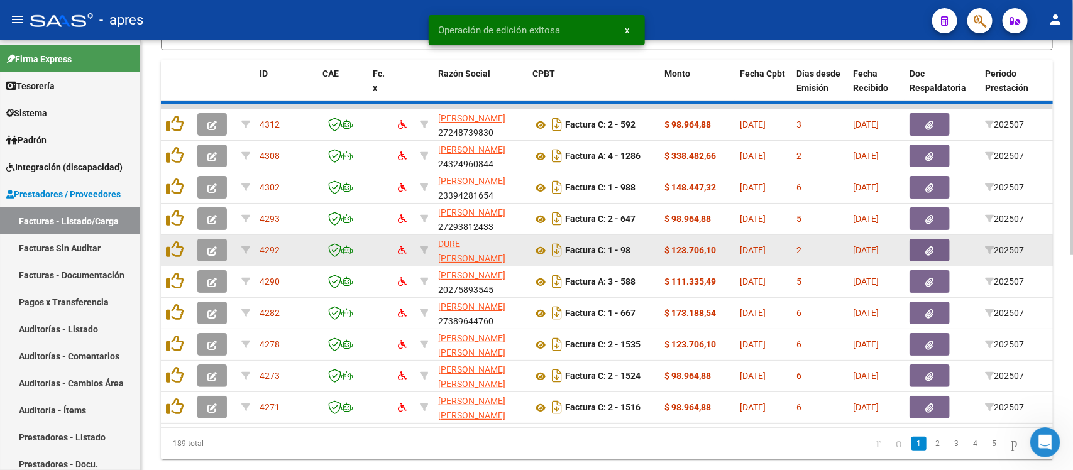
scroll to position [429, 0]
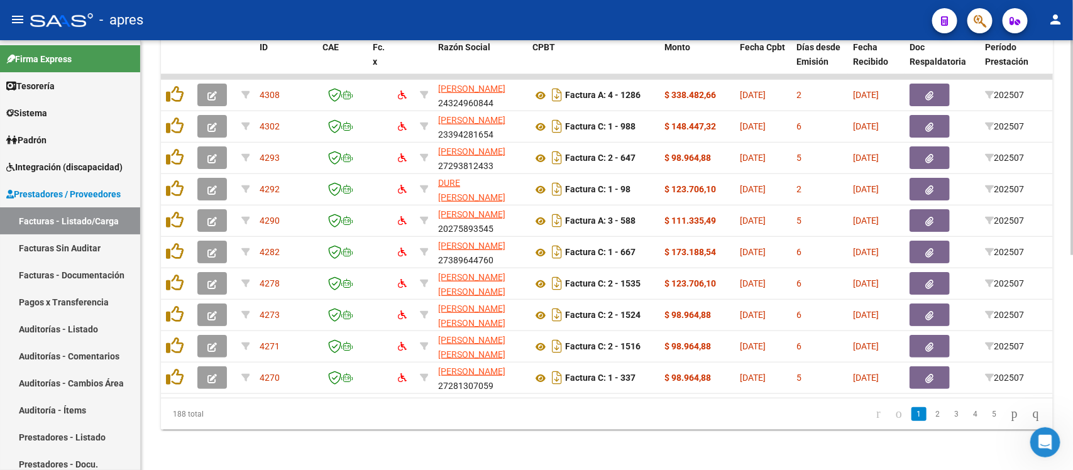
click at [259, 451] on div "Video tutorial PRESTADORES -> Listado de CPBTs Emitidos por Prestadores / Prove…" at bounding box center [607, 45] width 932 height 849
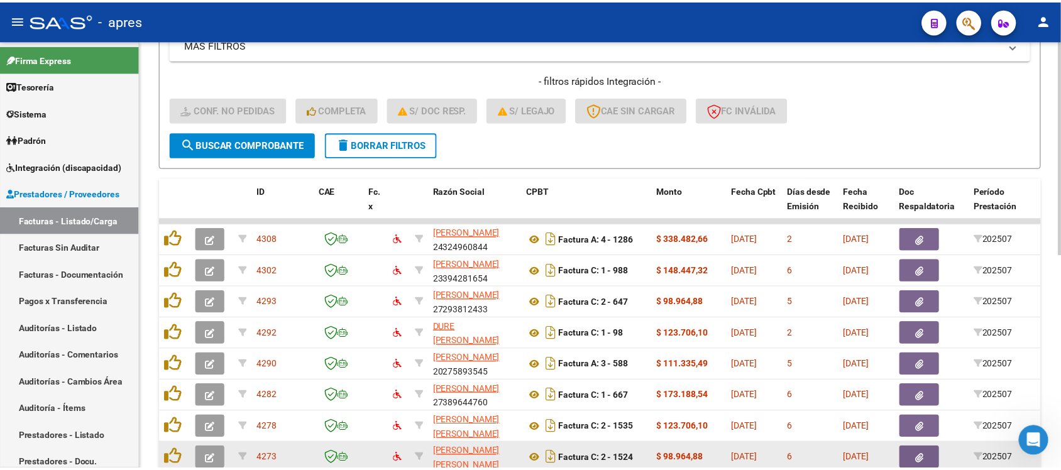
scroll to position [272, 0]
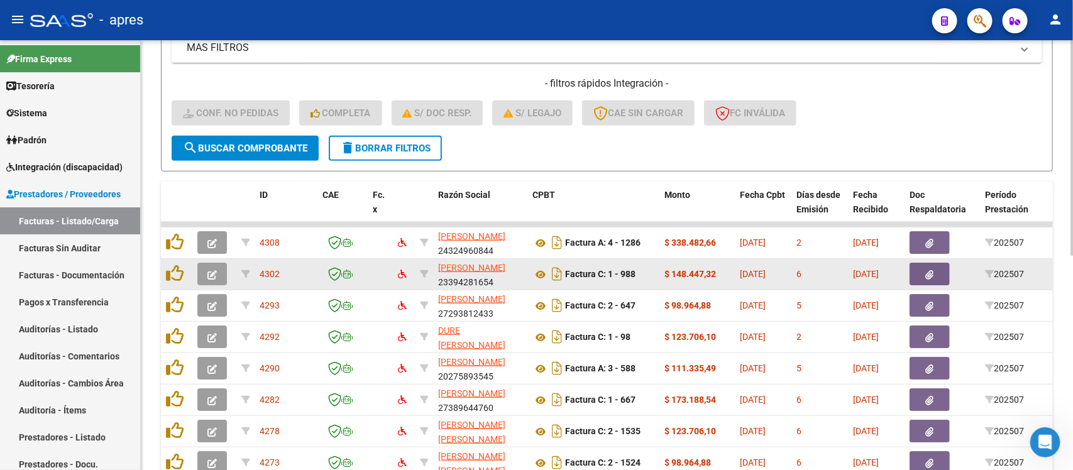
click at [214, 270] on icon "button" at bounding box center [211, 274] width 9 height 9
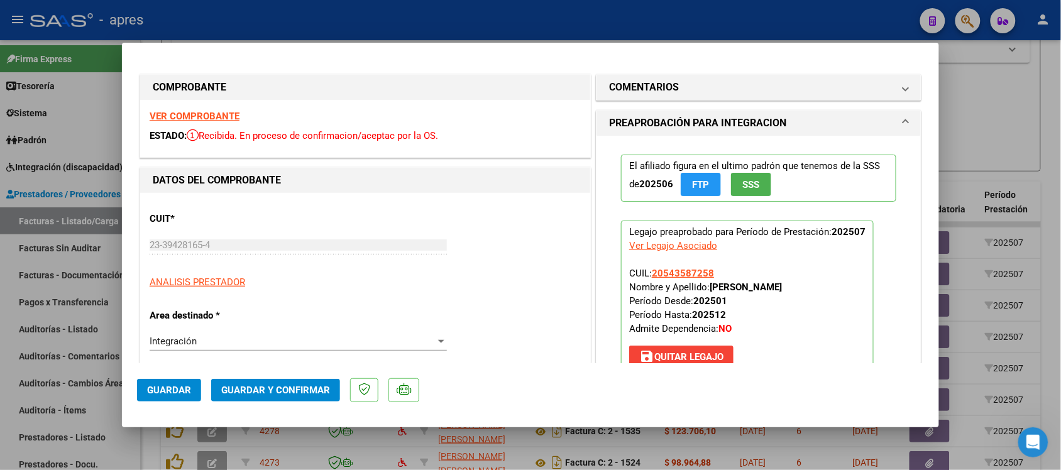
click at [989, 97] on div at bounding box center [530, 235] width 1061 height 470
type input "$ 0,00"
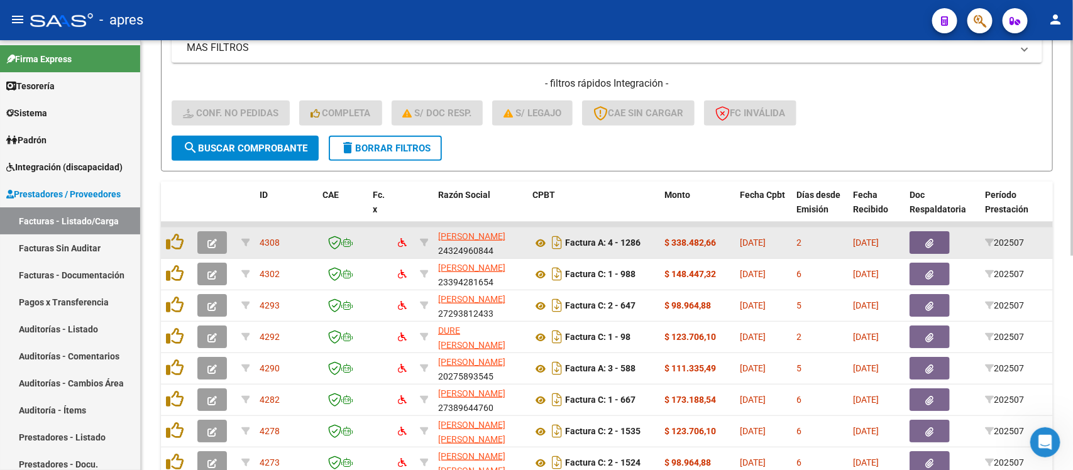
click at [217, 241] on button "button" at bounding box center [212, 242] width 30 height 23
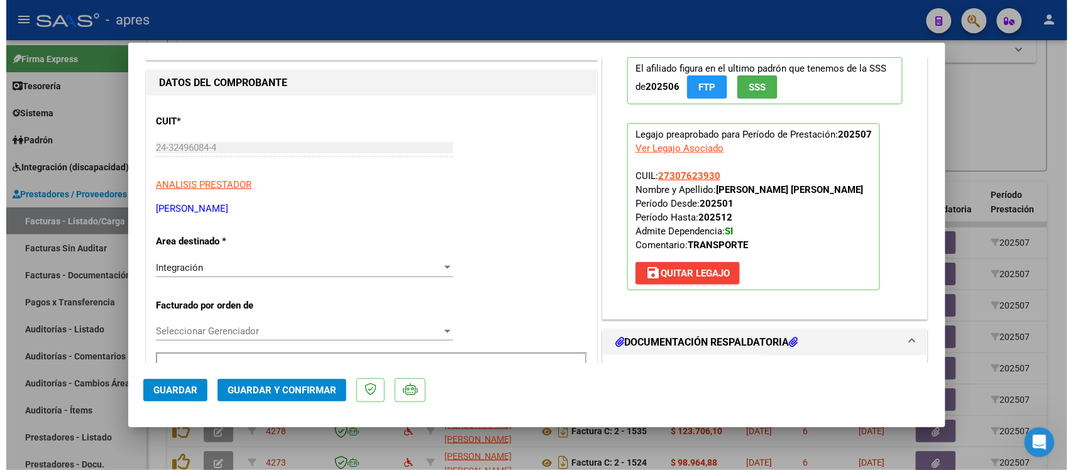
scroll to position [0, 0]
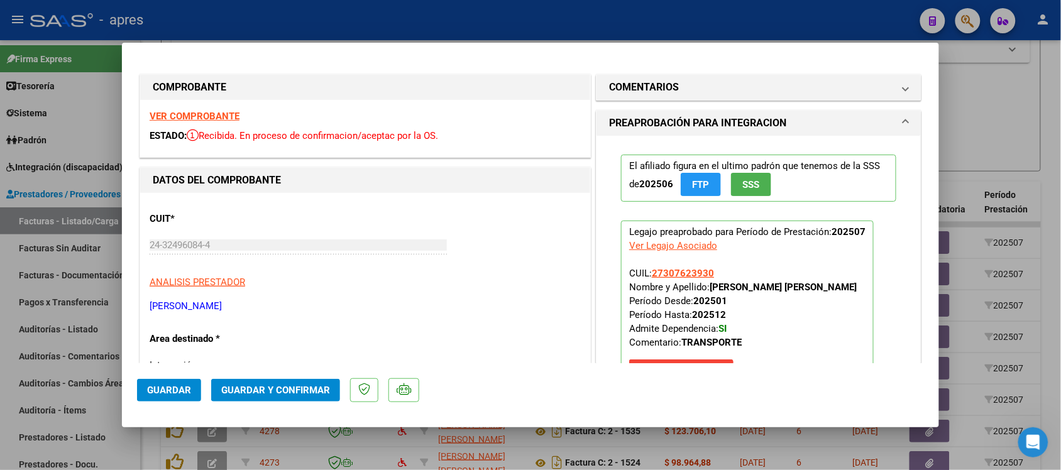
click at [224, 118] on strong "VER COMPROBANTE" at bounding box center [195, 116] width 90 height 11
click at [541, 442] on div at bounding box center [530, 235] width 1061 height 470
type input "$ 0,00"
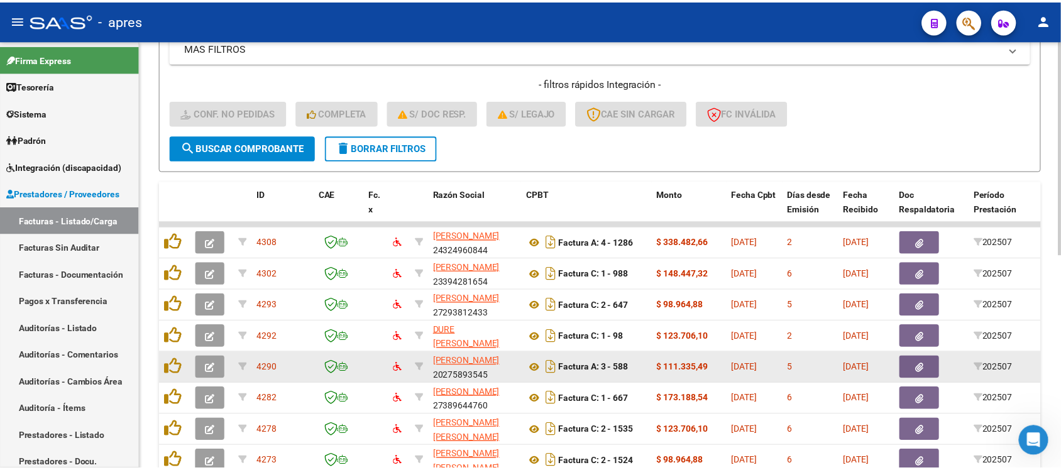
scroll to position [350, 0]
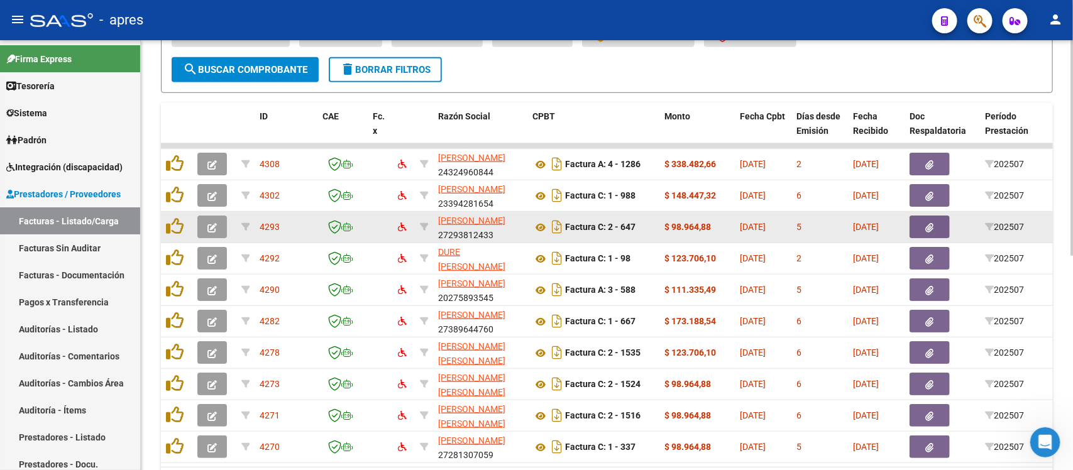
click at [219, 226] on button "button" at bounding box center [212, 227] width 30 height 23
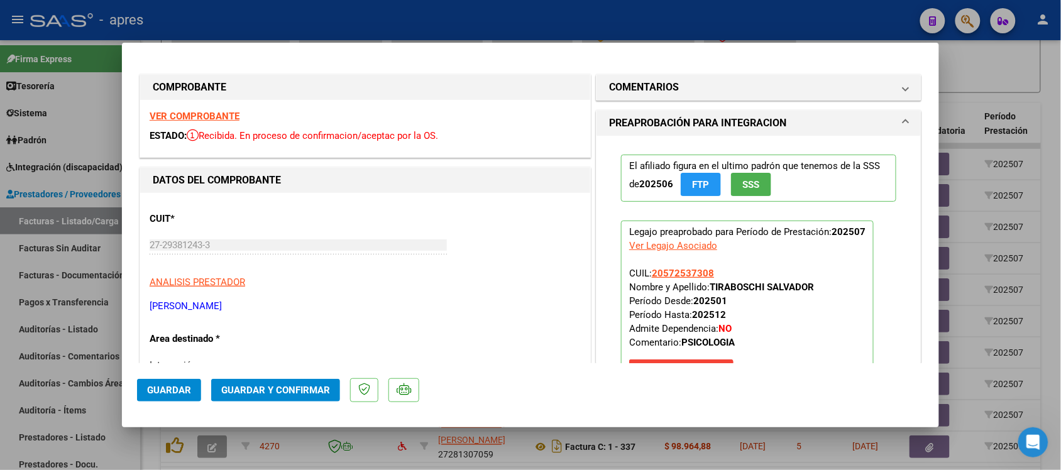
click at [209, 111] on strong "VER COMPROBANTE" at bounding box center [195, 116] width 90 height 11
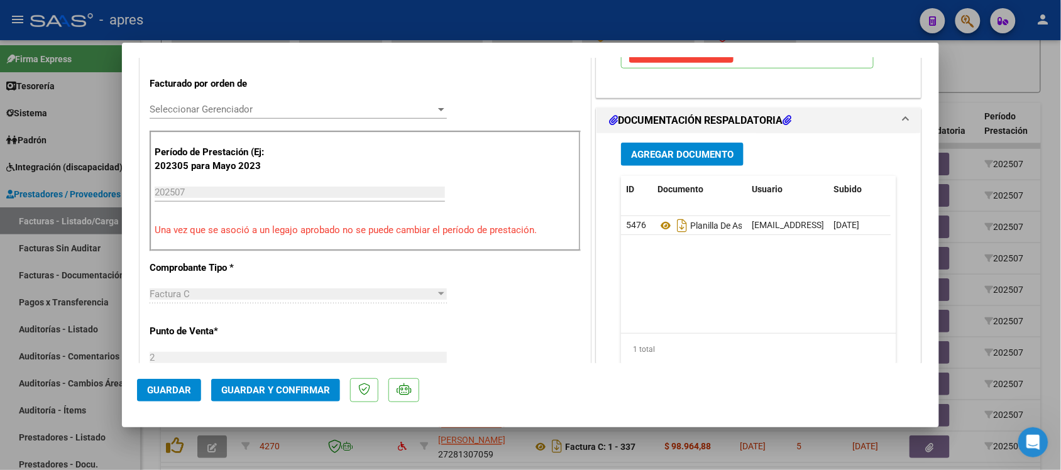
scroll to position [393, 0]
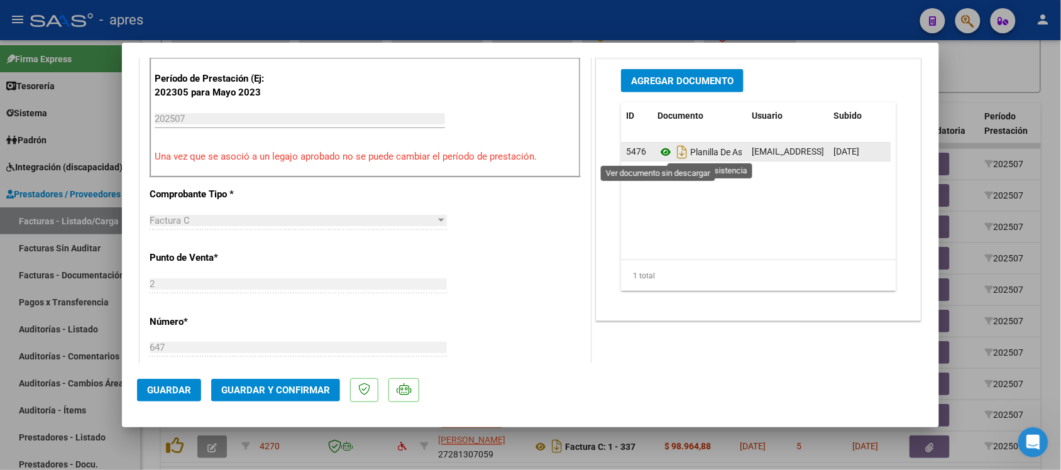
click at [658, 155] on icon at bounding box center [666, 152] width 16 height 15
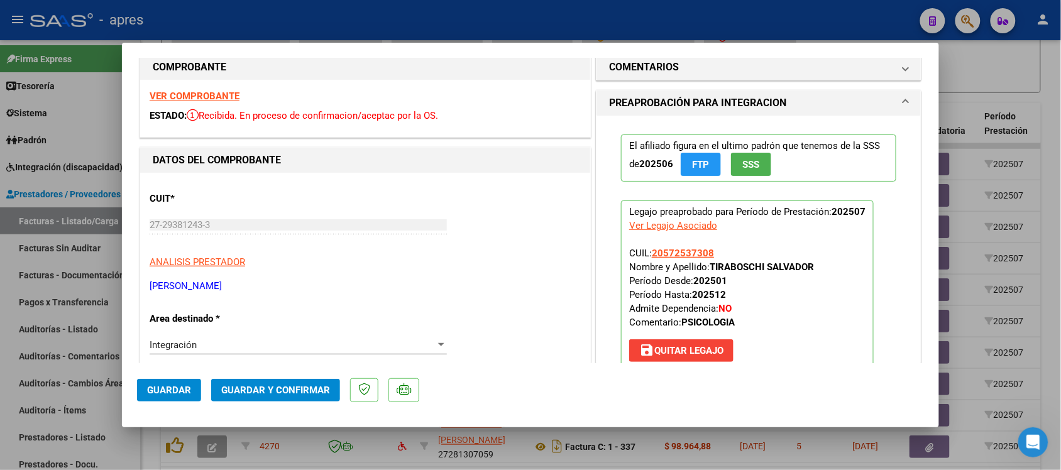
scroll to position [0, 0]
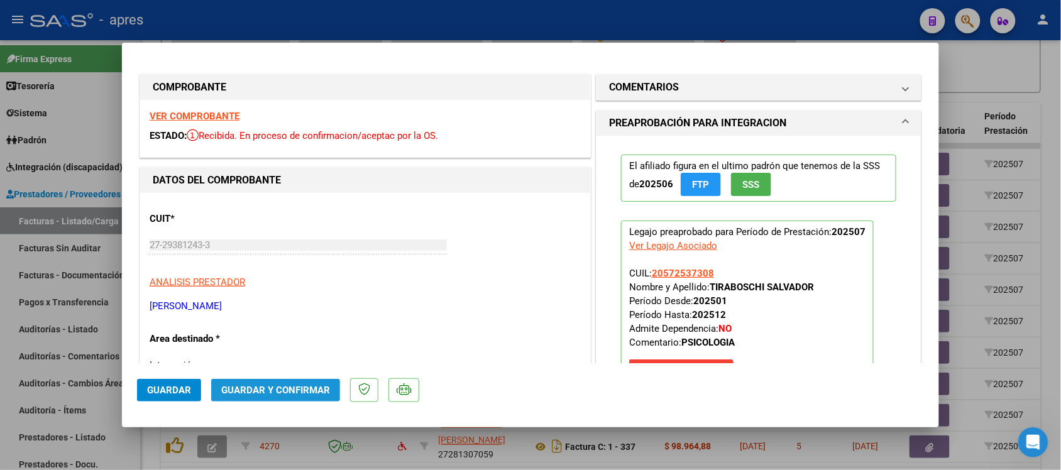
click at [313, 393] on span "Guardar y Confirmar" at bounding box center [275, 390] width 109 height 11
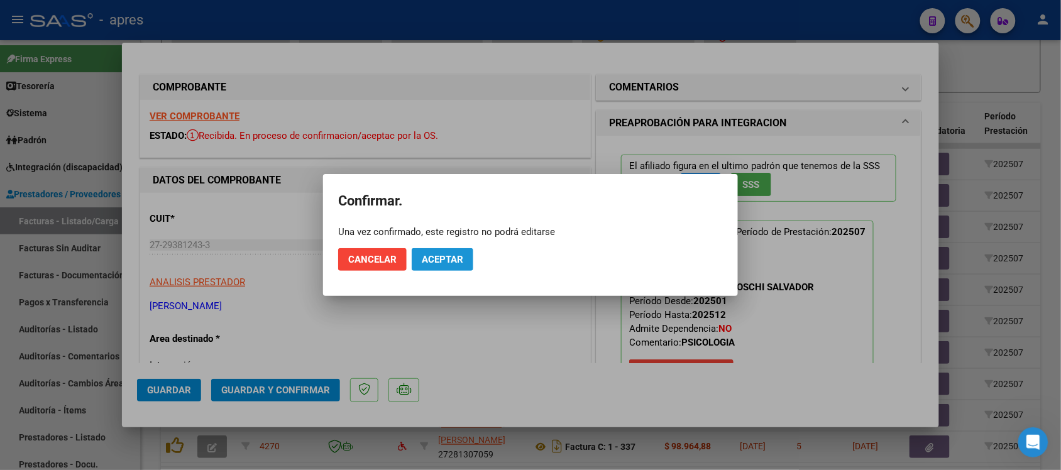
click at [460, 261] on span "Aceptar" at bounding box center [442, 259] width 41 height 11
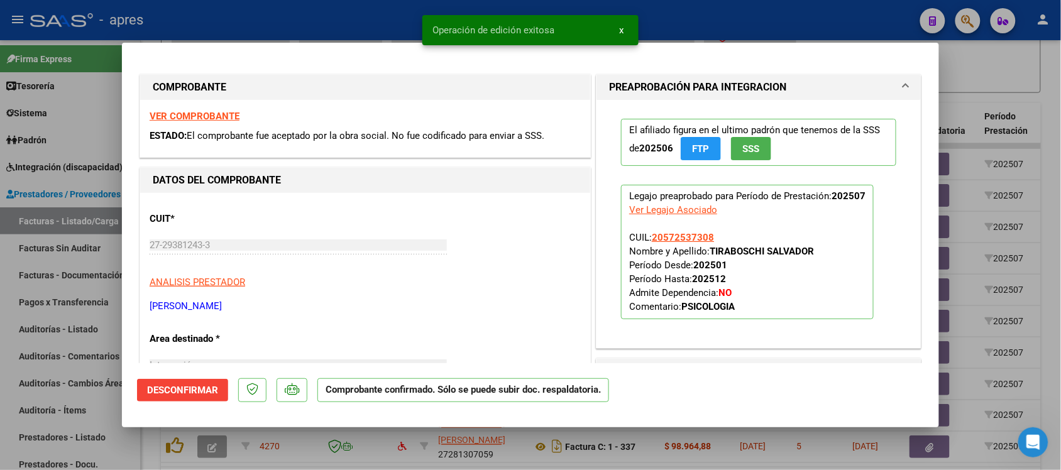
click at [539, 440] on div at bounding box center [530, 235] width 1061 height 470
type input "$ 0,00"
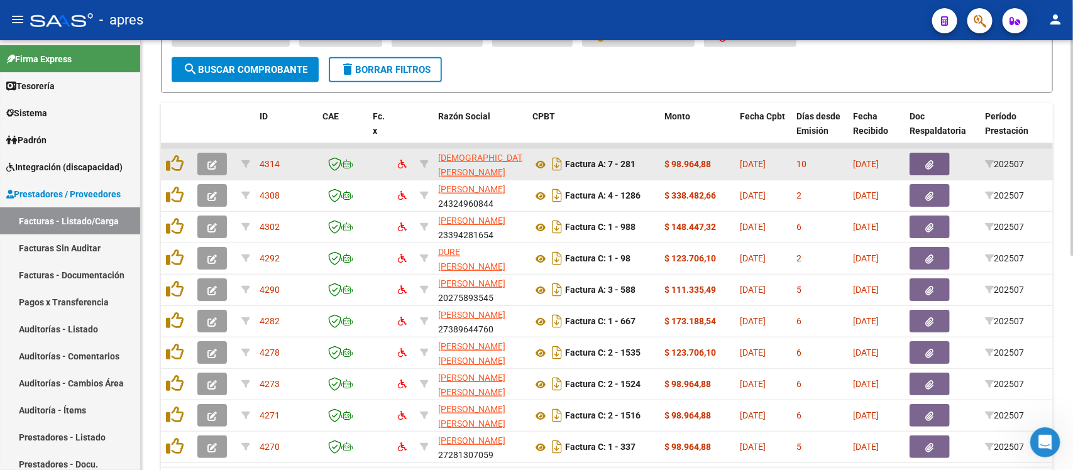
click at [215, 165] on icon "button" at bounding box center [211, 164] width 9 height 9
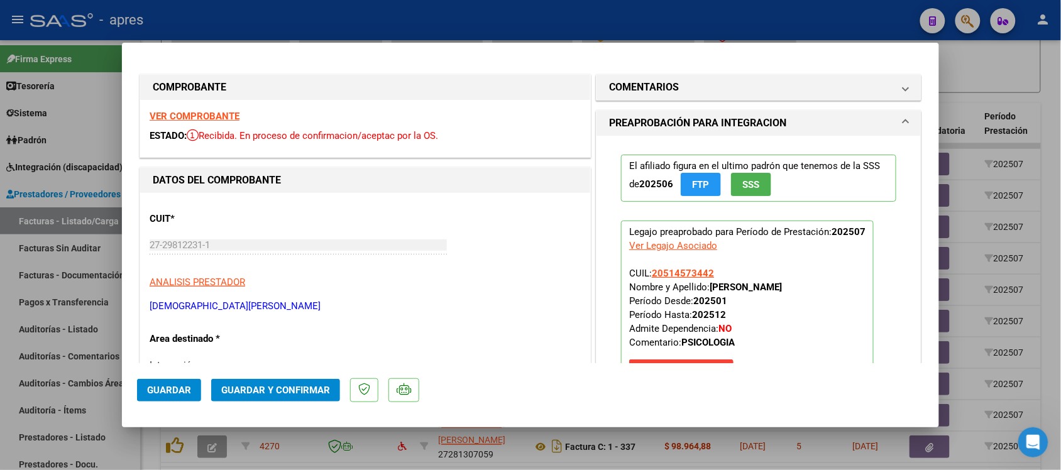
click at [221, 118] on strong "VER COMPROBANTE" at bounding box center [195, 116] width 90 height 11
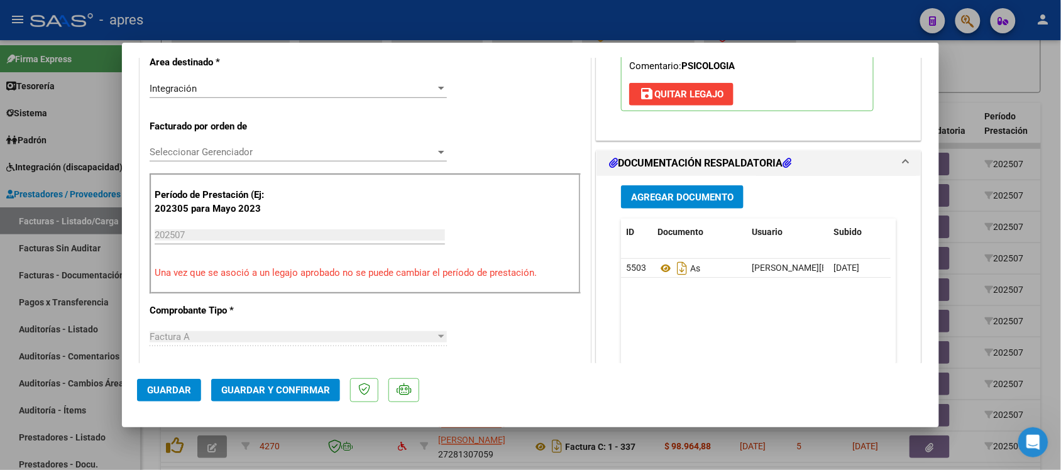
scroll to position [314, 0]
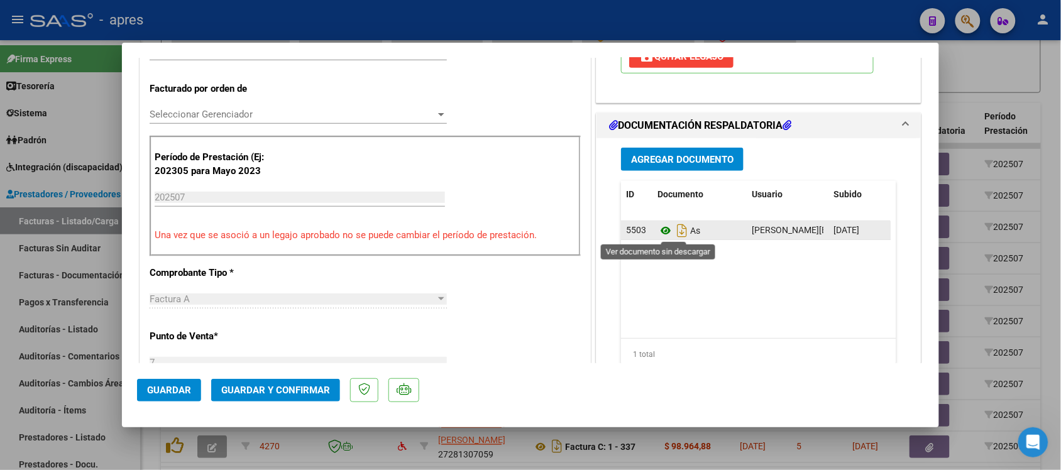
click at [658, 228] on icon at bounding box center [666, 230] width 16 height 15
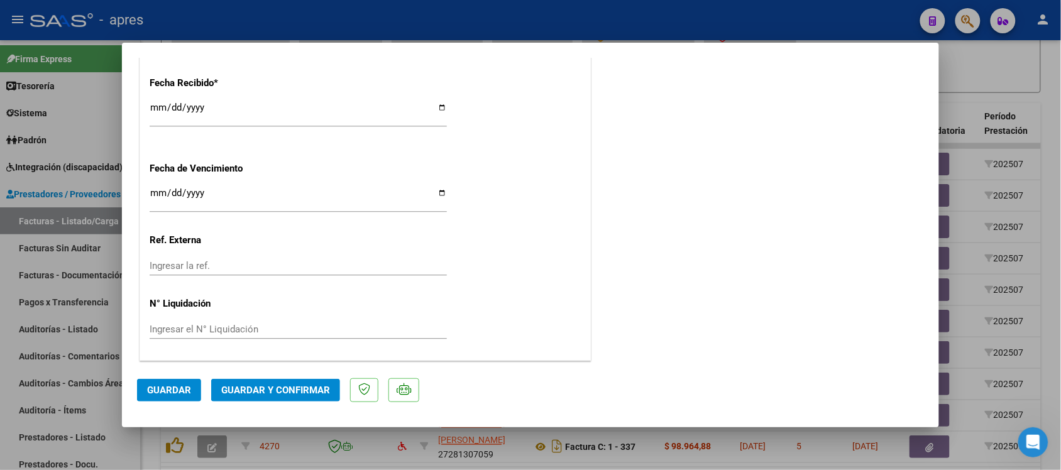
scroll to position [909, 0]
drag, startPoint x: 155, startPoint y: 193, endPoint x: 178, endPoint y: 212, distance: 29.5
click at [163, 200] on input "Ingresar la fecha" at bounding box center [298, 197] width 297 height 20
type input "[DATE]"
click at [362, 209] on div "[DATE] Ingresar la fecha" at bounding box center [298, 197] width 297 height 27
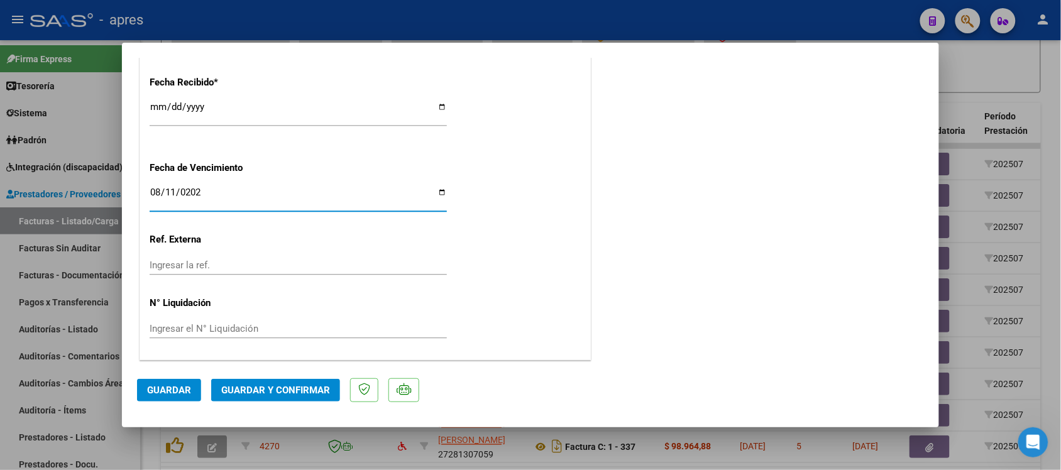
click at [275, 387] on span "Guardar y Confirmar" at bounding box center [275, 390] width 109 height 11
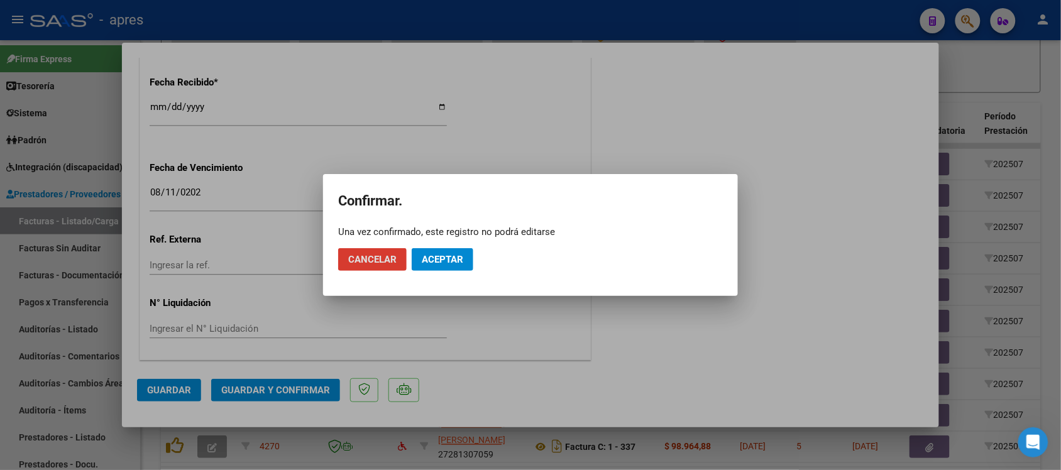
click at [434, 258] on span "Aceptar" at bounding box center [442, 259] width 41 height 11
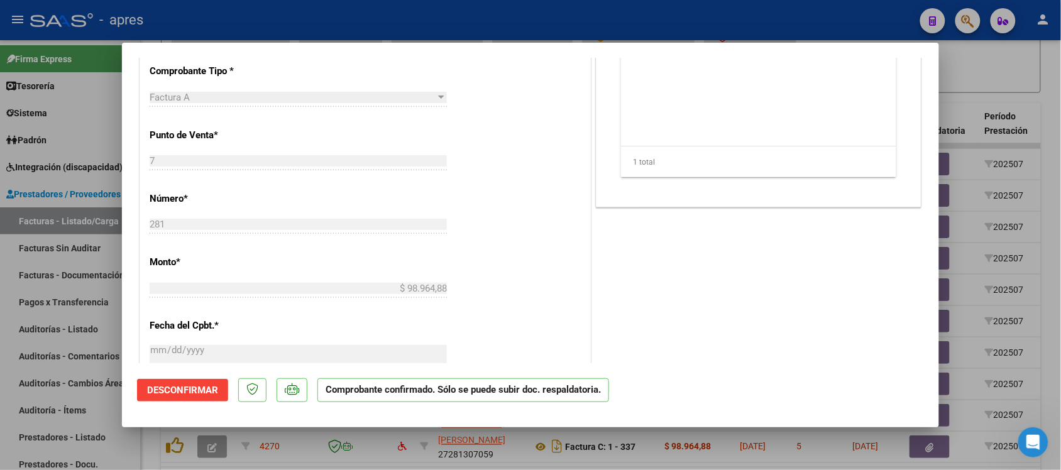
scroll to position [202, 0]
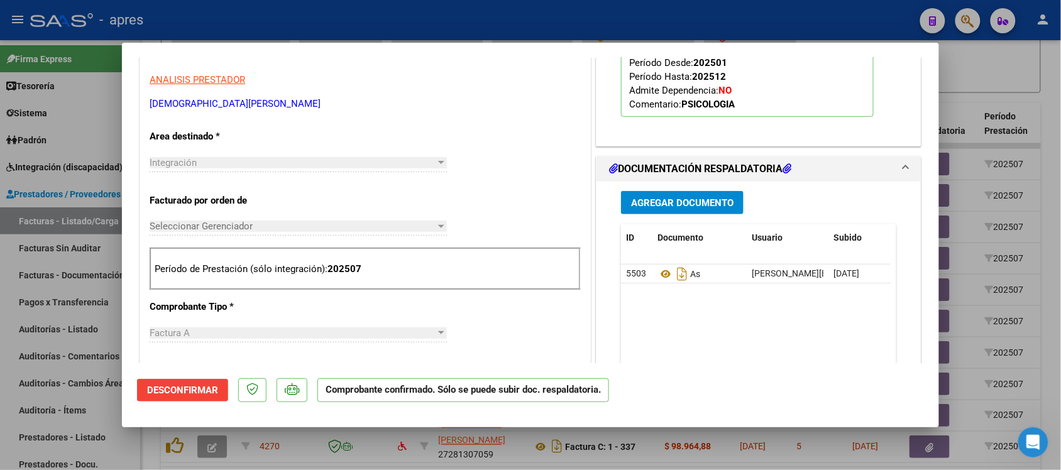
click at [317, 448] on div at bounding box center [530, 235] width 1061 height 470
type input "$ 0,00"
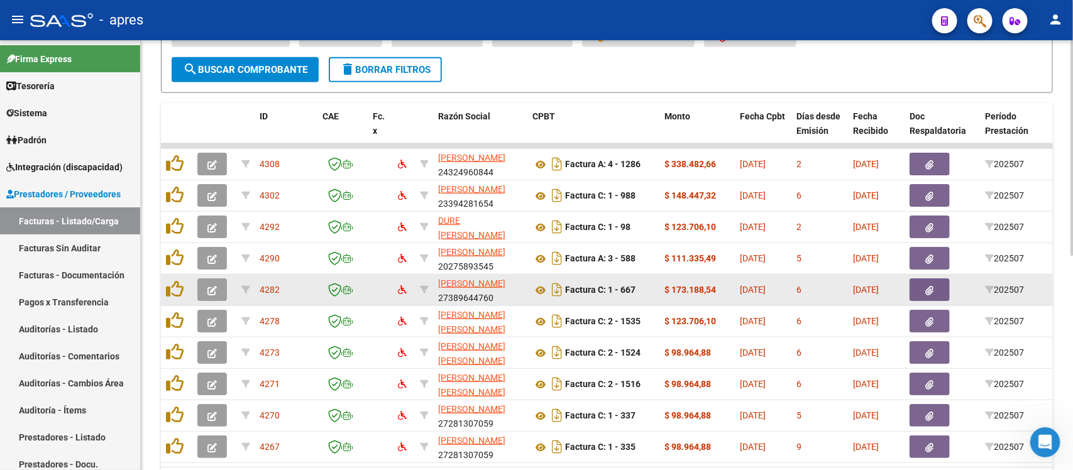
click at [209, 290] on icon "button" at bounding box center [211, 290] width 9 height 9
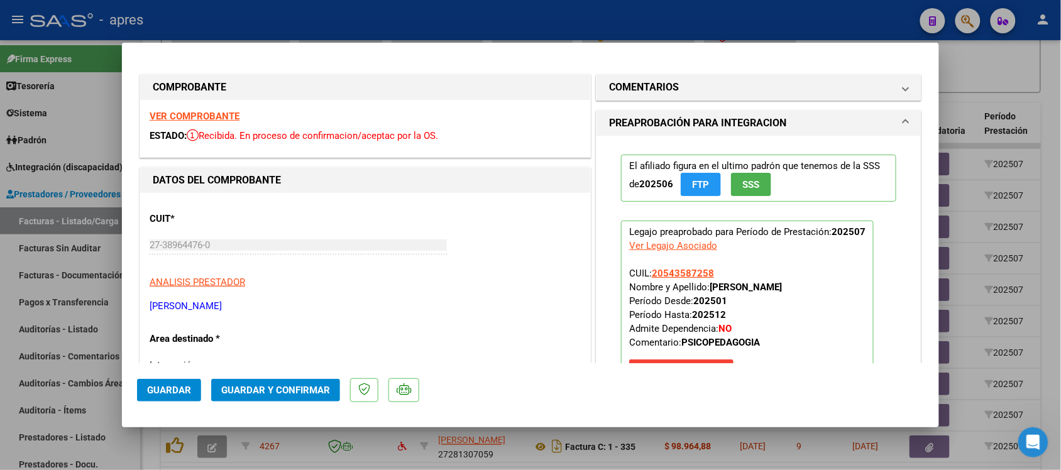
click at [203, 115] on strong "VER COMPROBANTE" at bounding box center [195, 116] width 90 height 11
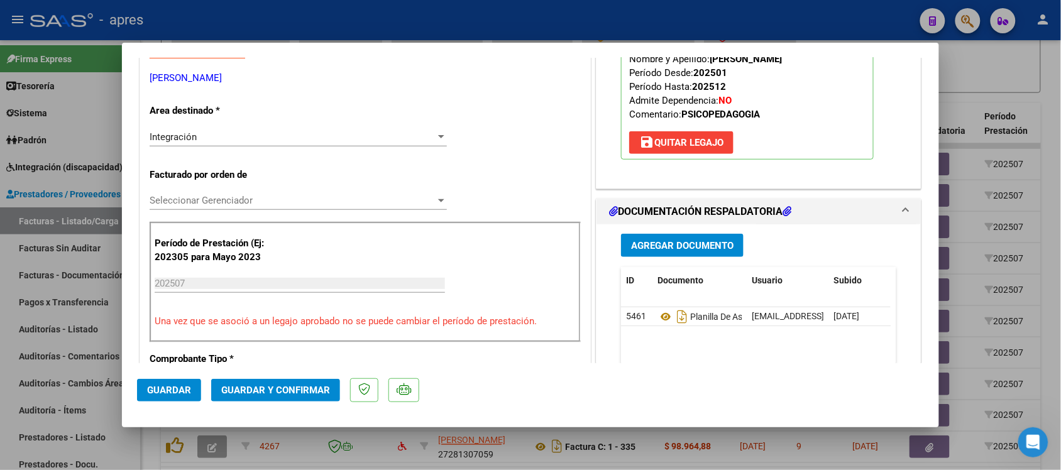
scroll to position [236, 0]
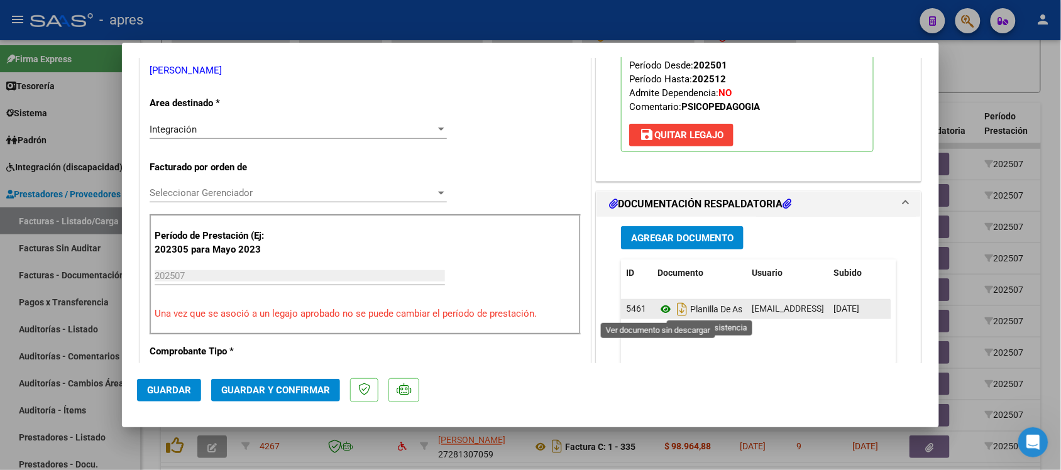
click at [663, 309] on icon at bounding box center [666, 309] width 16 height 15
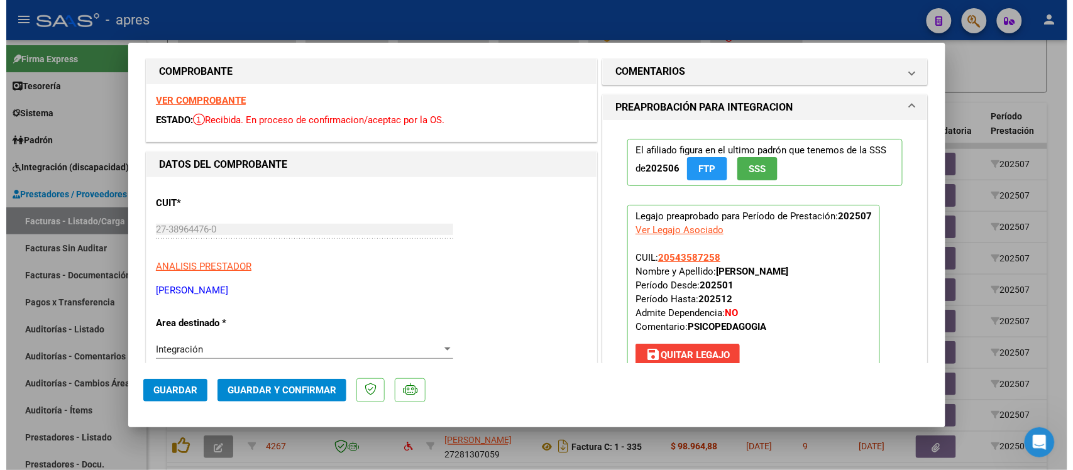
scroll to position [0, 0]
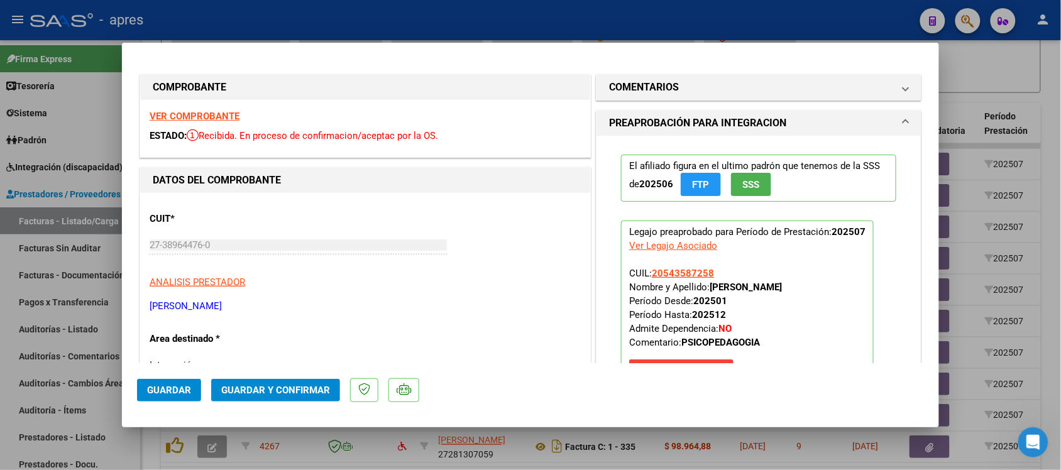
click at [285, 388] on span "Guardar y Confirmar" at bounding box center [275, 390] width 109 height 11
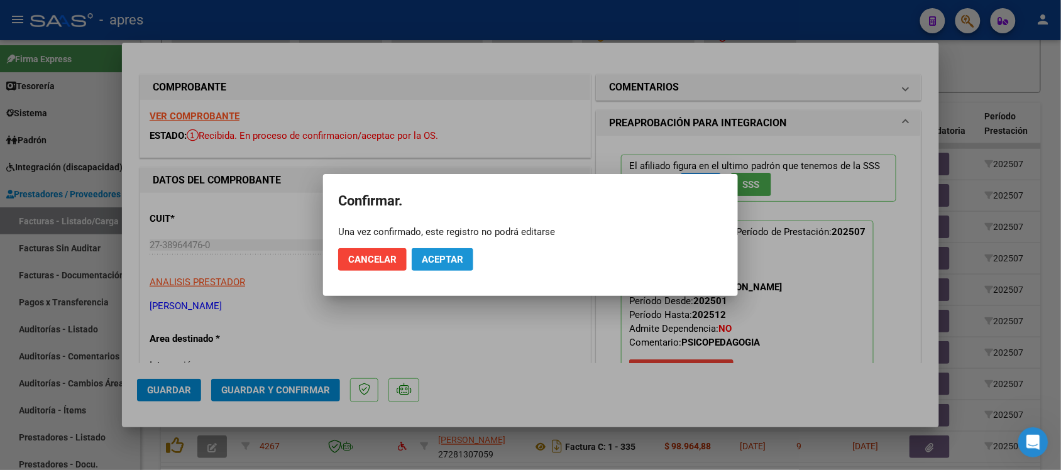
click at [449, 253] on button "Aceptar" at bounding box center [443, 259] width 62 height 23
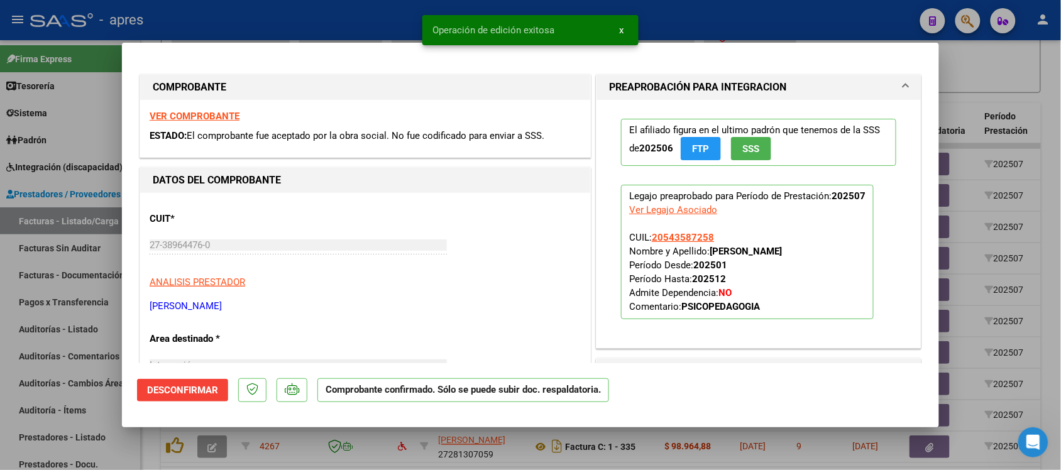
click at [394, 441] on div at bounding box center [530, 235] width 1061 height 470
type input "$ 0,00"
